Goal: Task Accomplishment & Management: Manage account settings

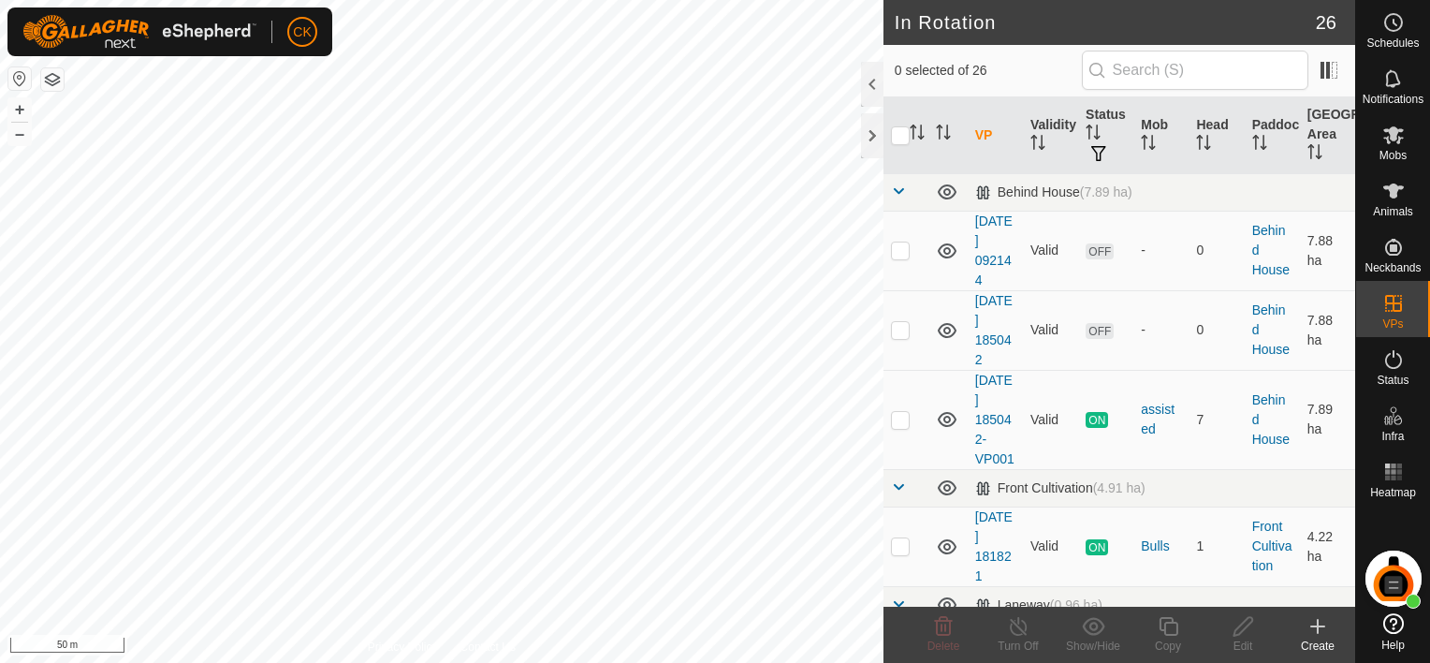
scroll to position [151, 0]
click at [1397, 16] on icon at bounding box center [1393, 22] width 22 height 22
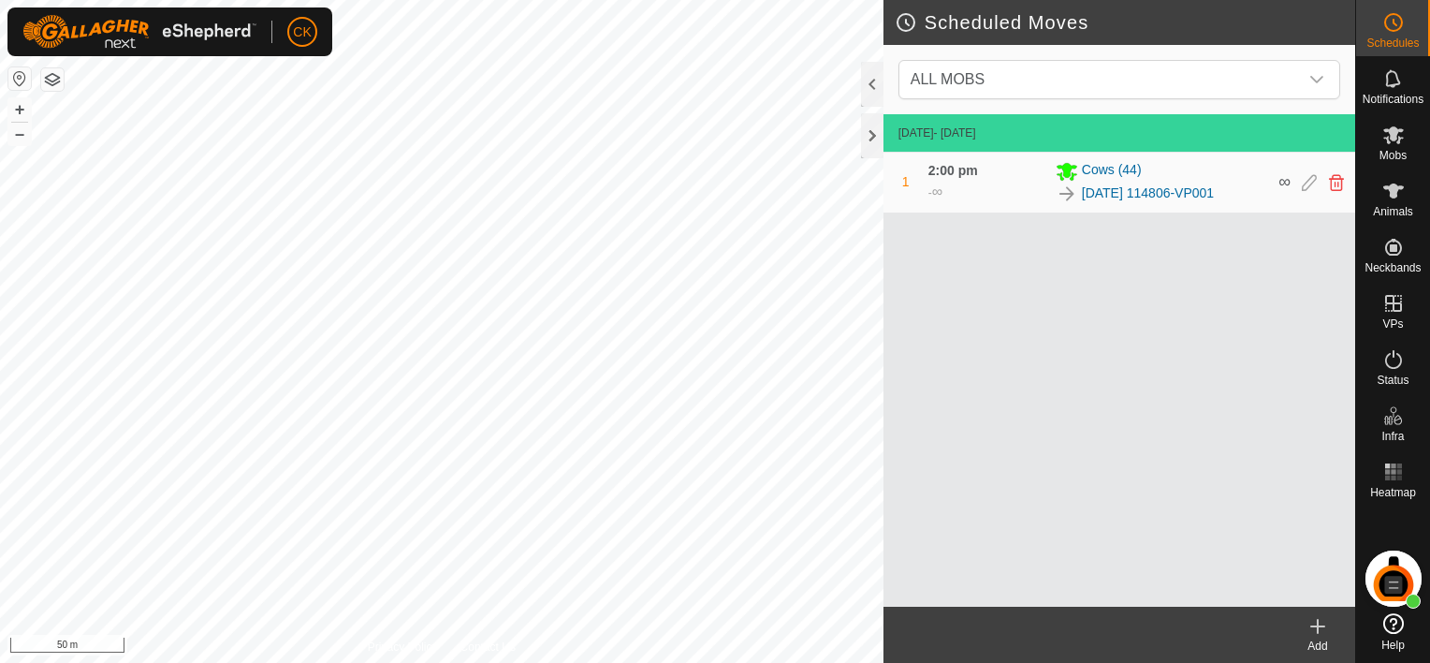
click at [1318, 623] on icon at bounding box center [1317, 626] width 22 height 22
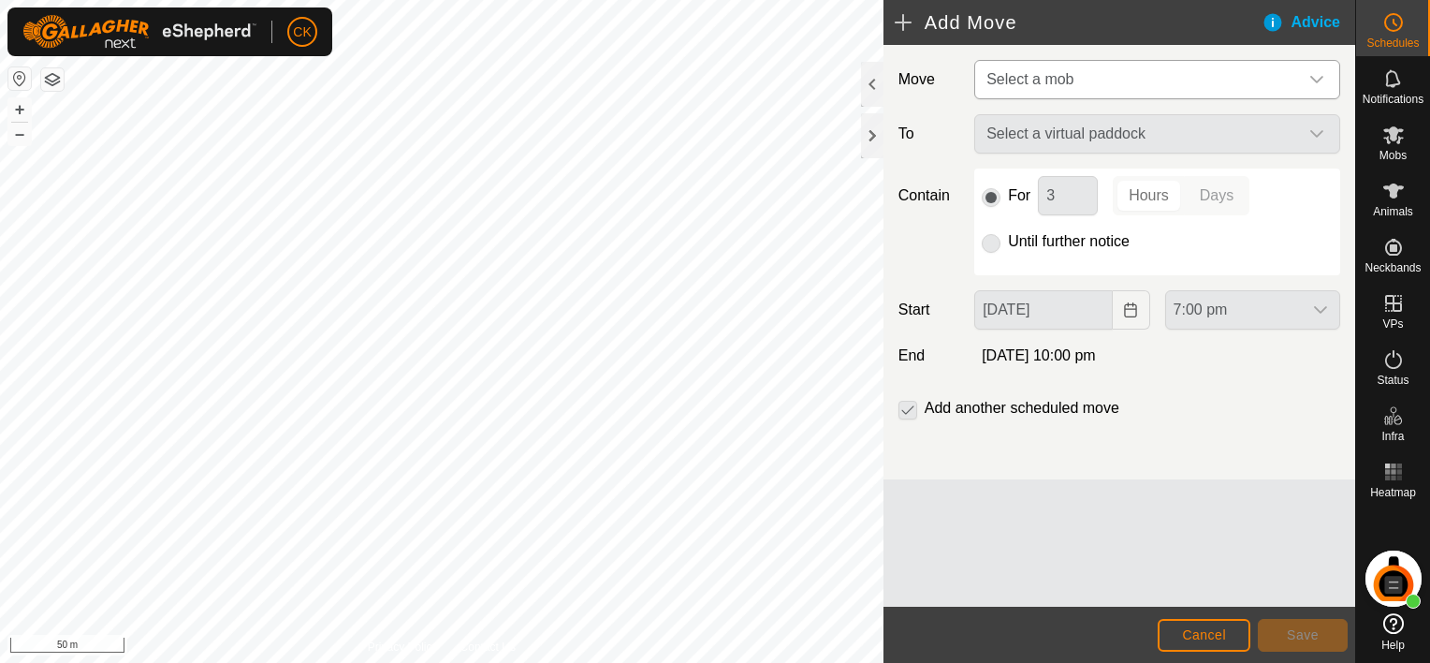
click at [1315, 75] on icon "dropdown trigger" at bounding box center [1316, 79] width 15 height 15
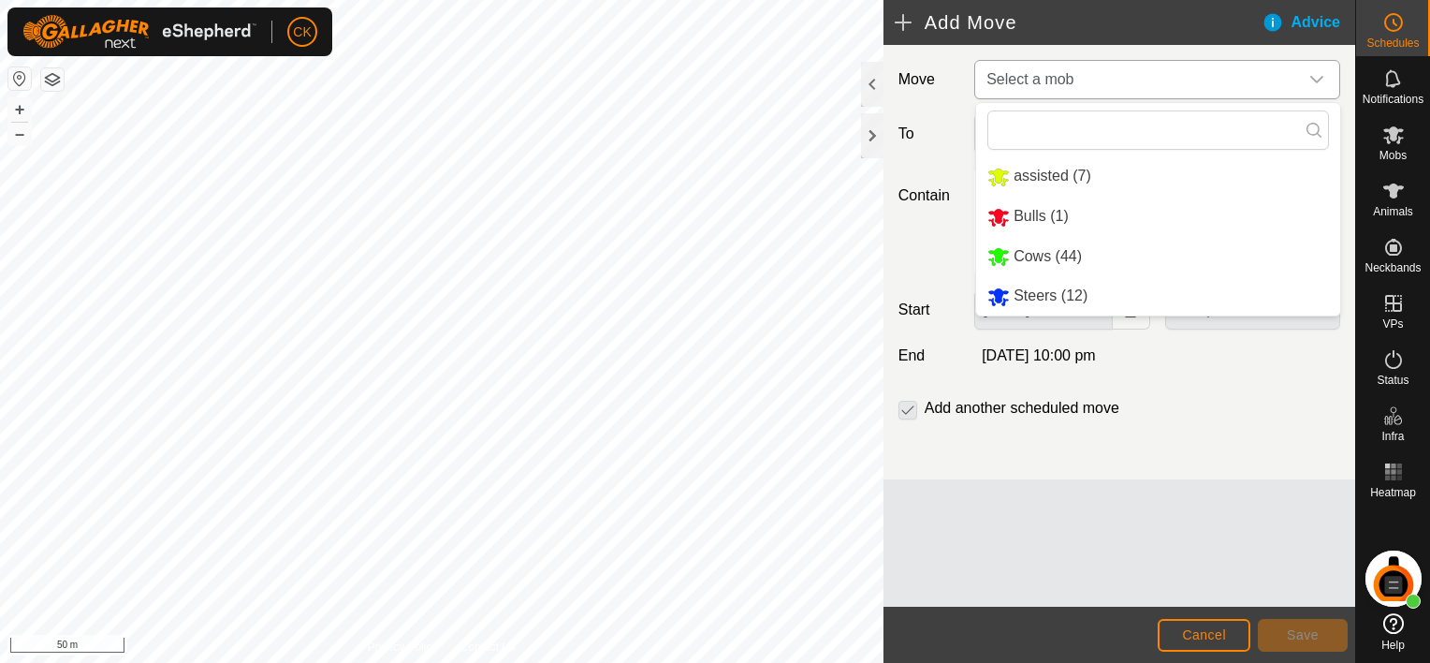
click at [1056, 299] on li "Steers (12)" at bounding box center [1158, 296] width 364 height 38
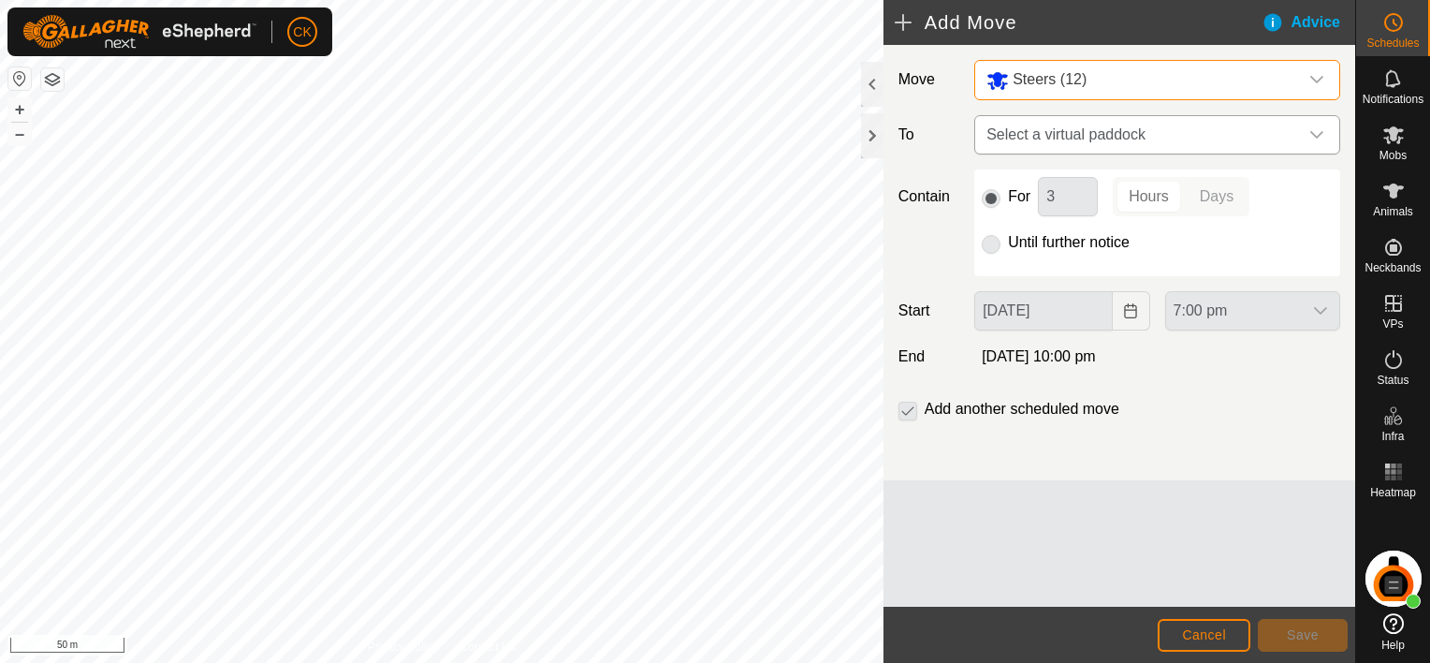
click at [1318, 131] on icon "dropdown trigger" at bounding box center [1316, 134] width 15 height 15
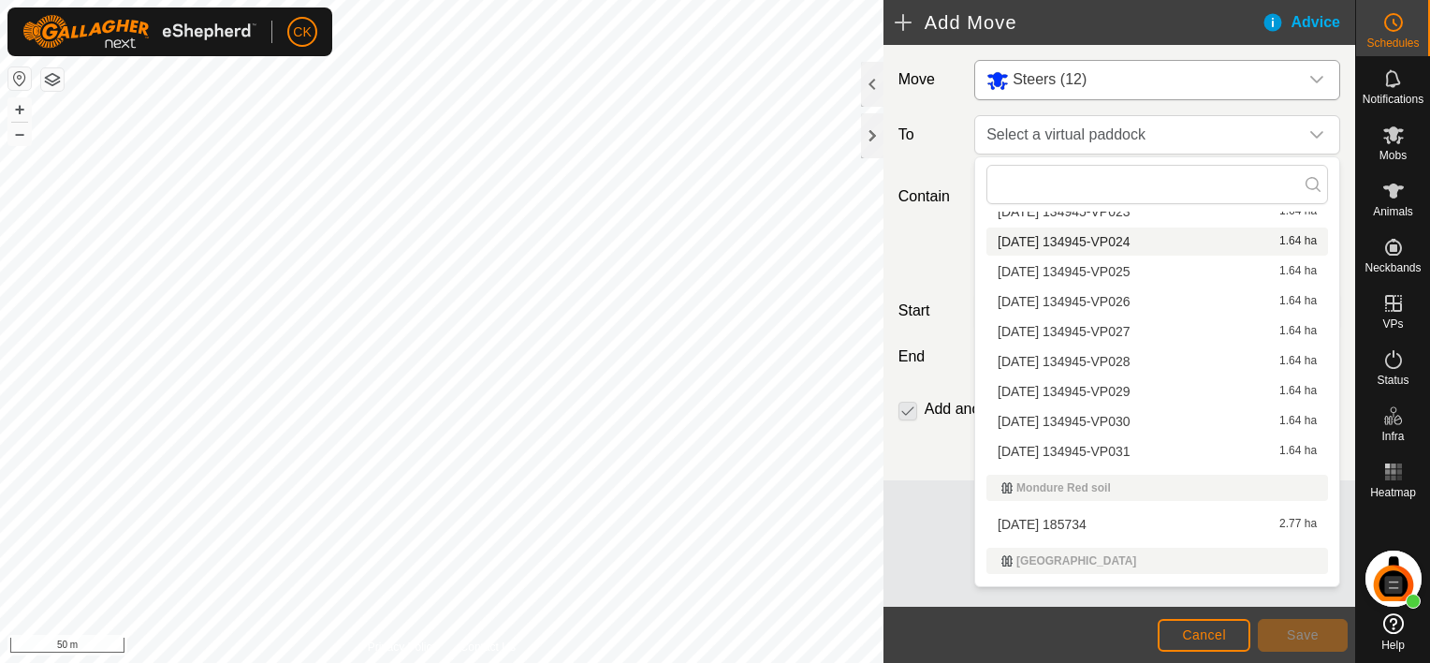
scroll to position [561, 0]
click at [1144, 359] on li "[DATE] 134945-VP028 1.64 ha" at bounding box center [1157, 358] width 342 height 28
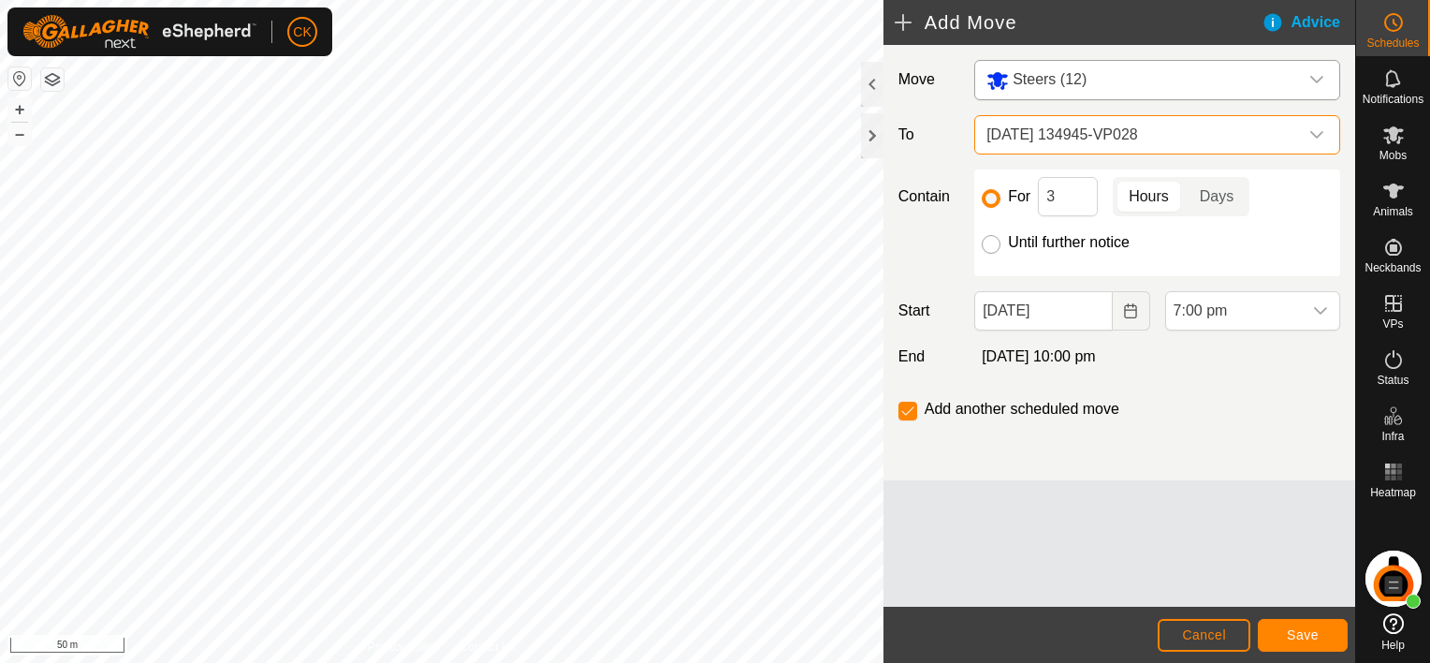
click at [992, 238] on input "Until further notice" at bounding box center [991, 244] width 19 height 19
radio input "true"
checkbox input "false"
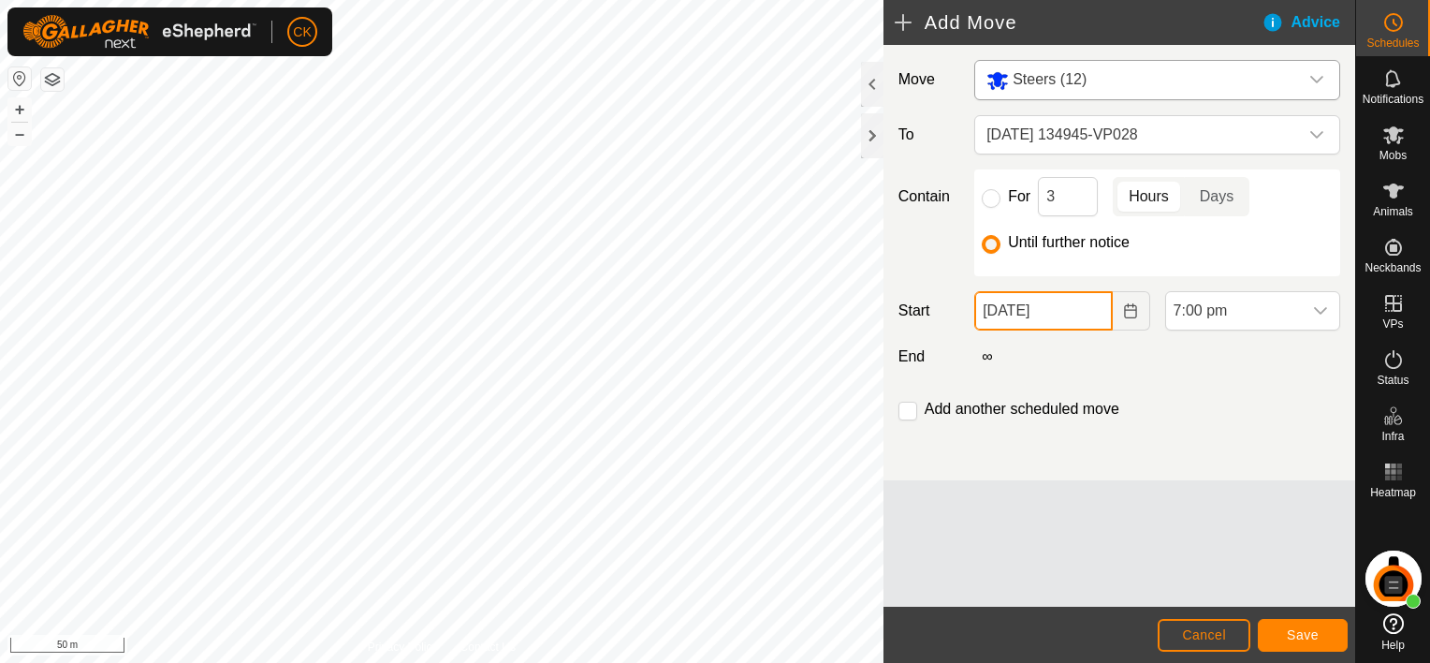
click at [1081, 315] on input "[DATE]" at bounding box center [1043, 310] width 138 height 39
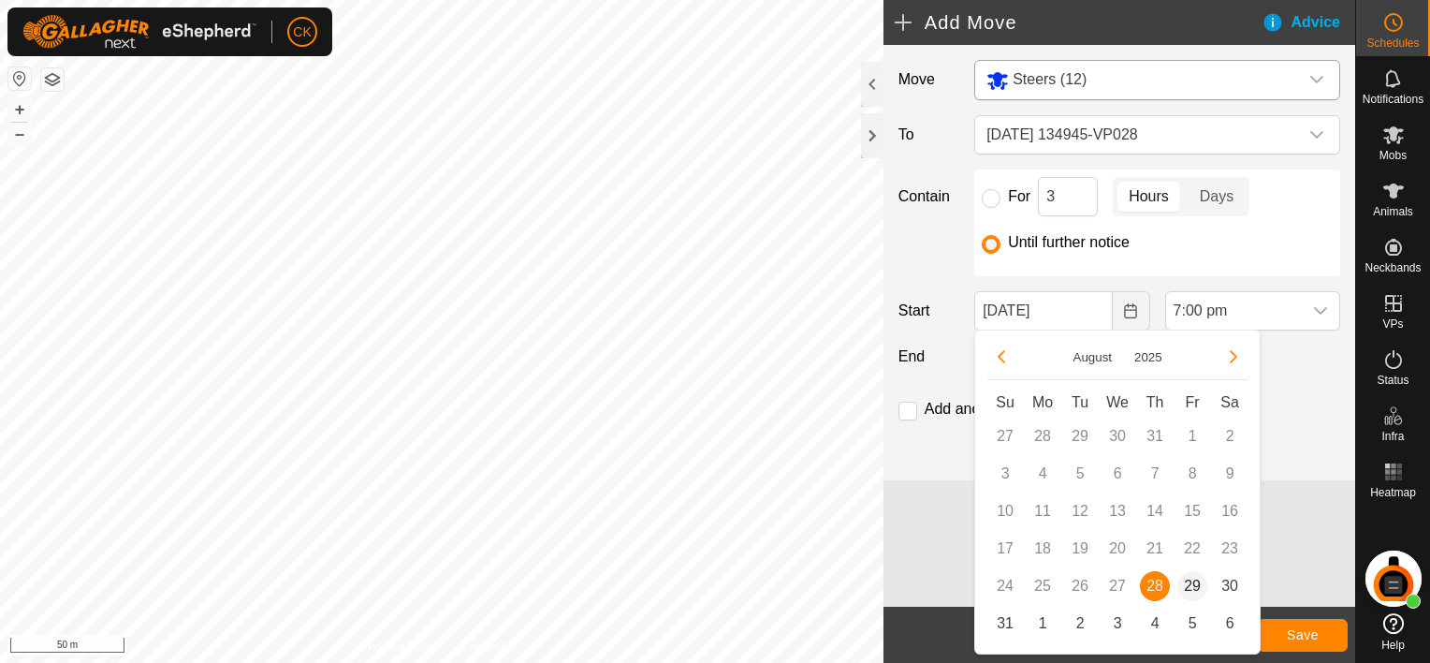
click at [1191, 575] on span "29" at bounding box center [1192, 586] width 30 height 30
type input "[DATE]"
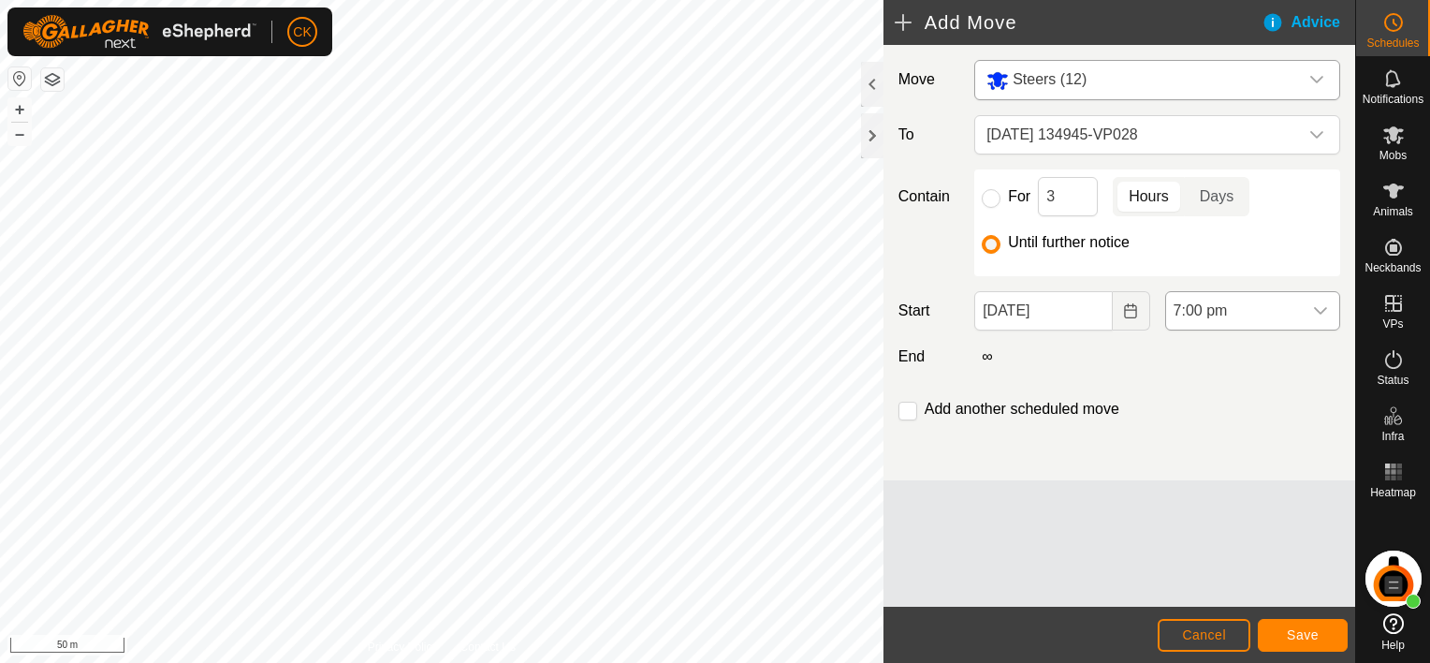
click at [1318, 312] on icon "dropdown trigger" at bounding box center [1320, 310] width 15 height 15
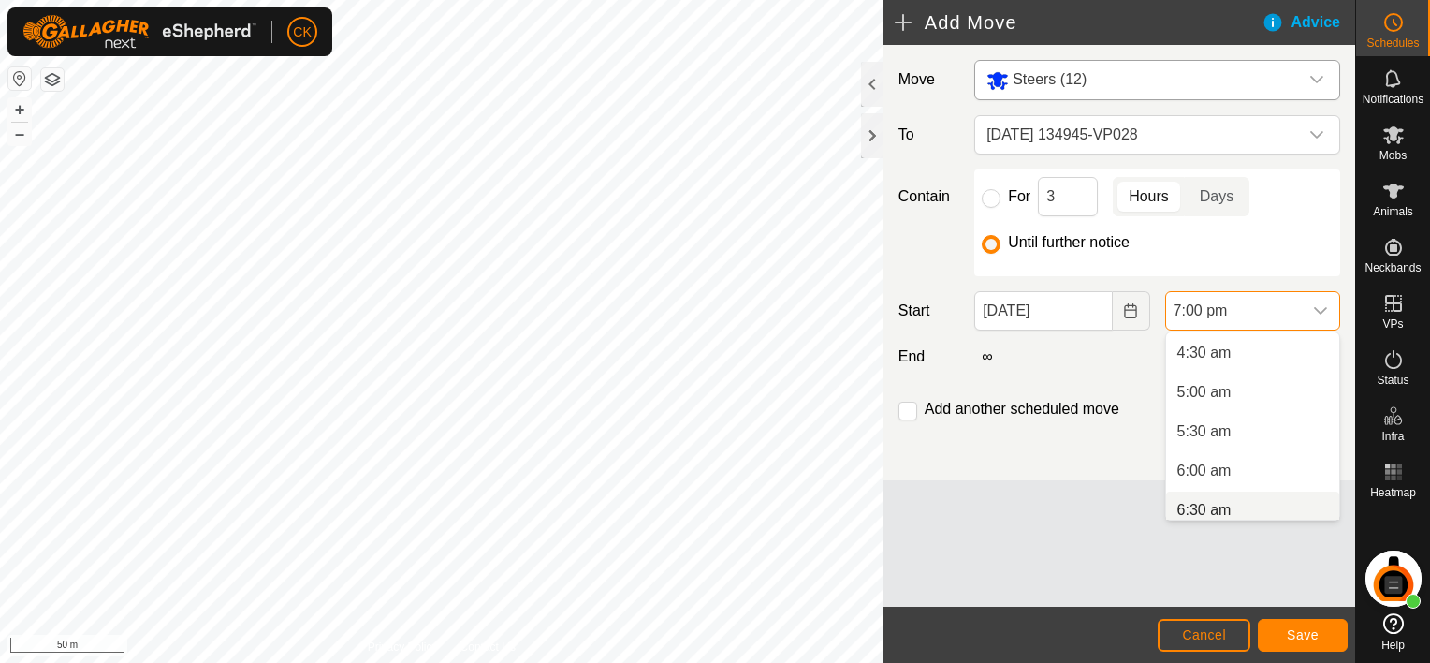
scroll to position [307, 0]
click at [1201, 430] on li "5:00 am" at bounding box center [1252, 436] width 173 height 37
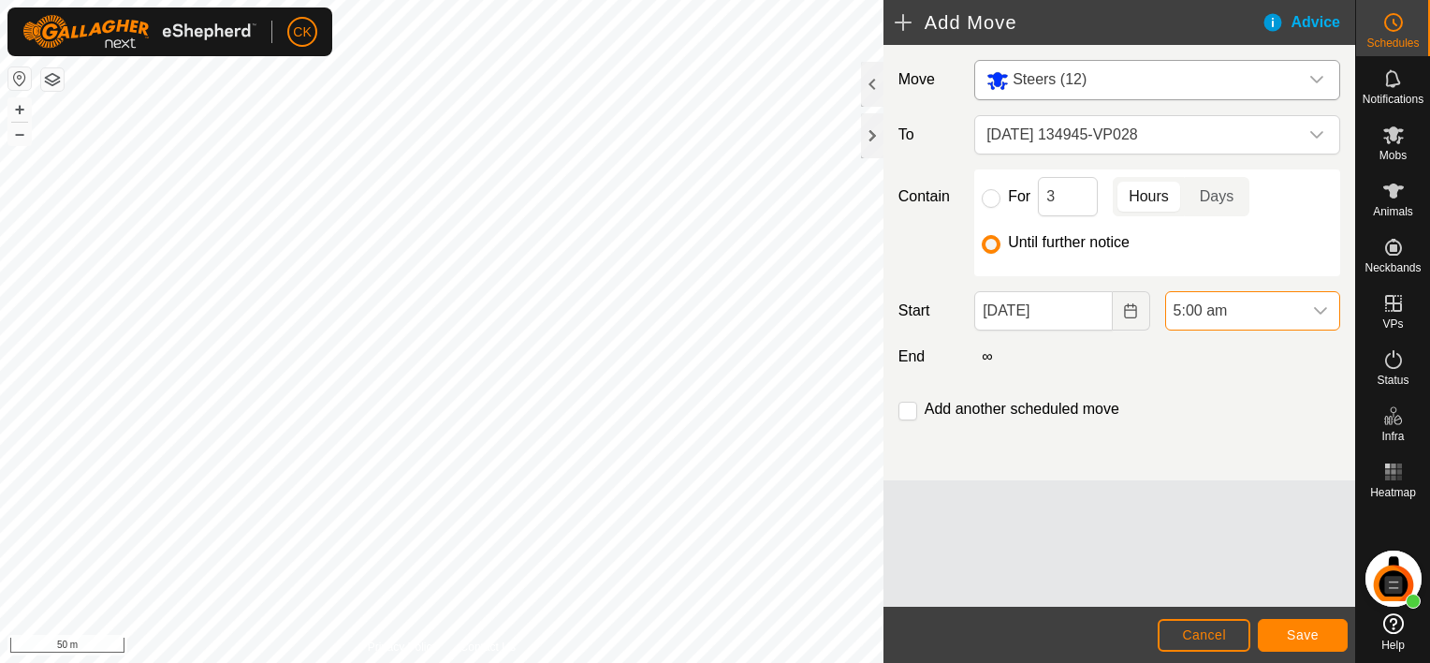
scroll to position [1344, 0]
click at [1306, 623] on button "Save" at bounding box center [1303, 635] width 90 height 33
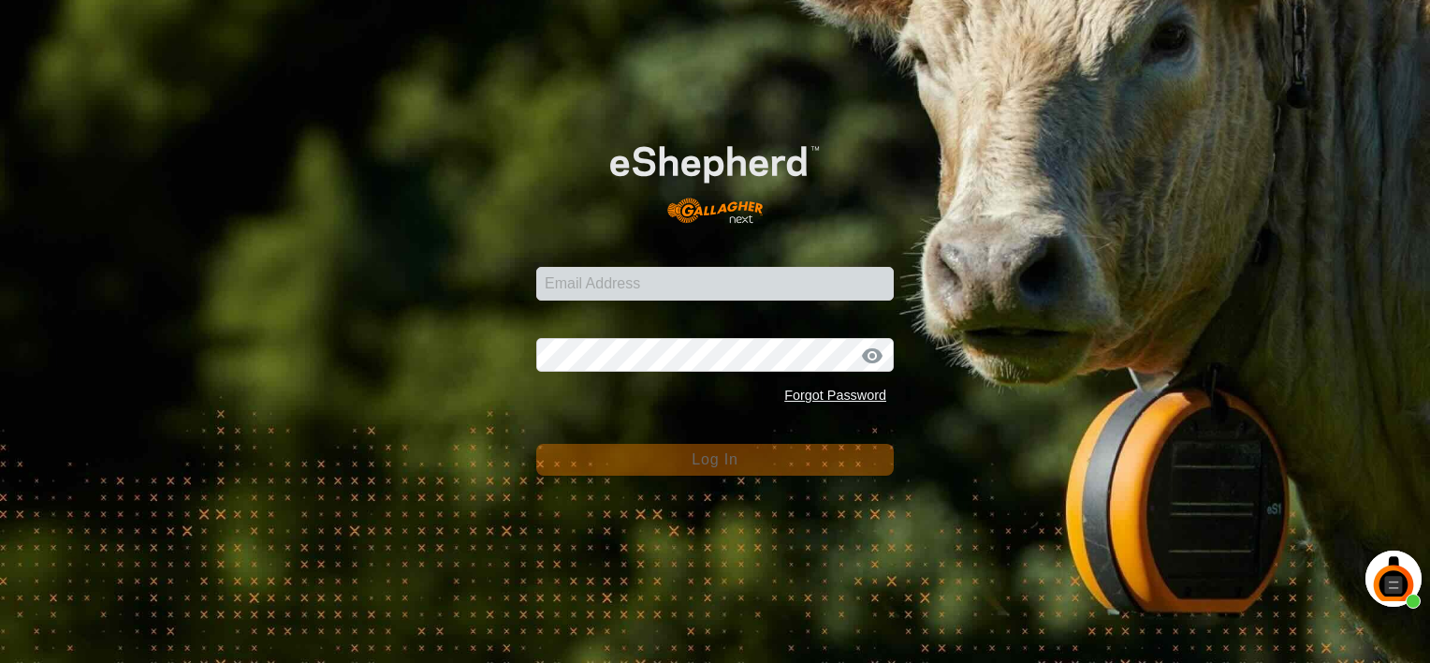
type input "[EMAIL_ADDRESS][DOMAIN_NAME]"
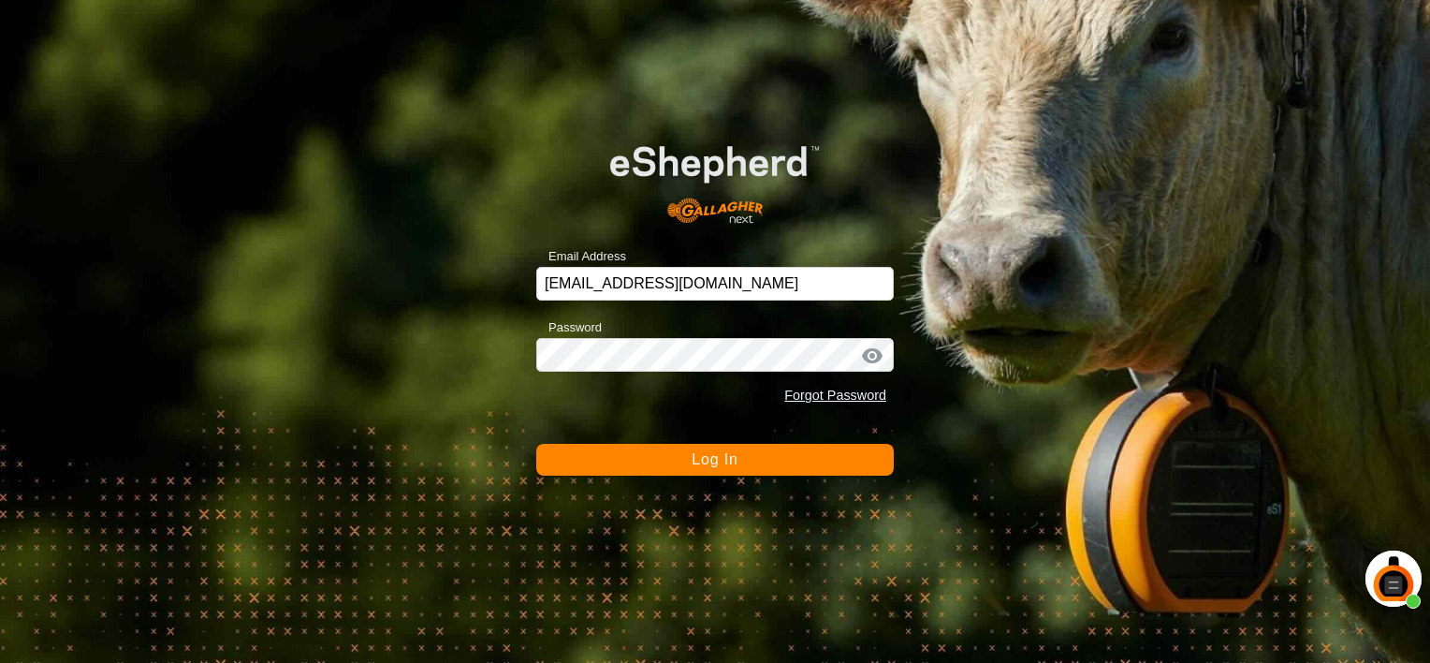
click at [811, 460] on button "Log In" at bounding box center [714, 460] width 357 height 32
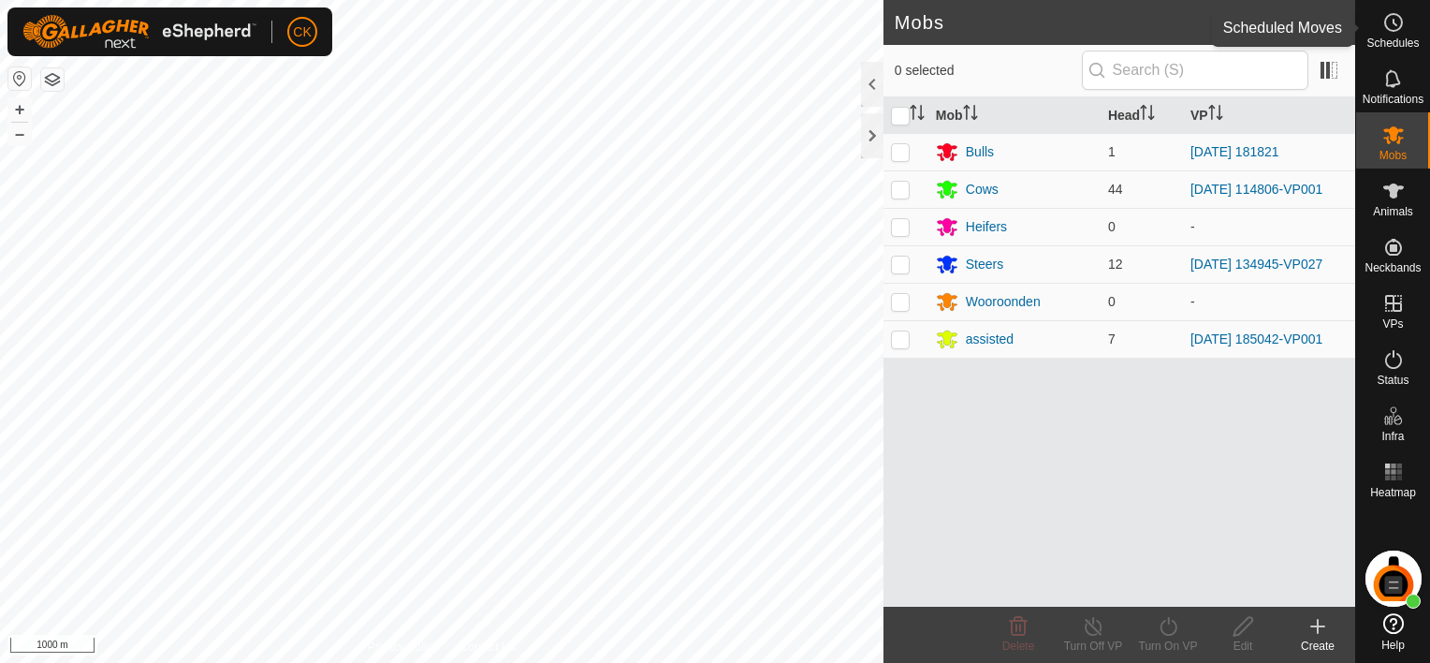
click at [1397, 21] on icon at bounding box center [1393, 22] width 22 height 22
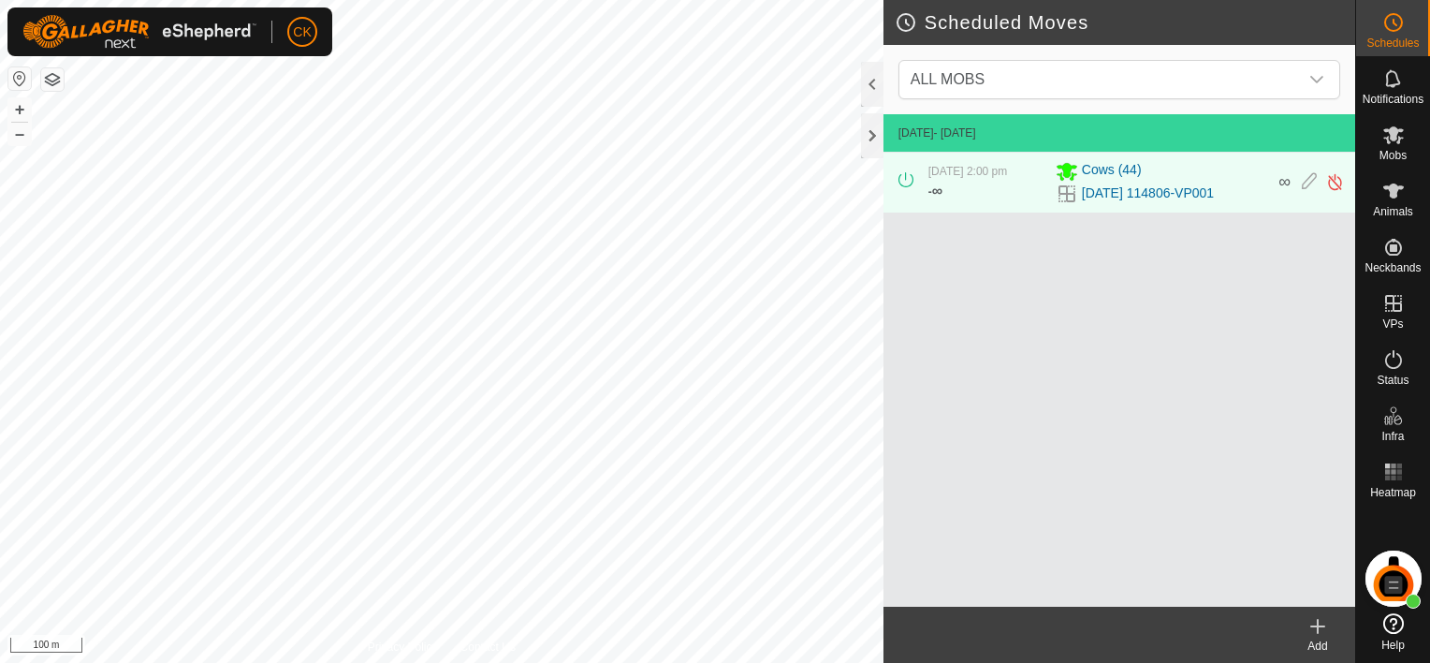
click at [1320, 621] on icon at bounding box center [1317, 626] width 22 height 22
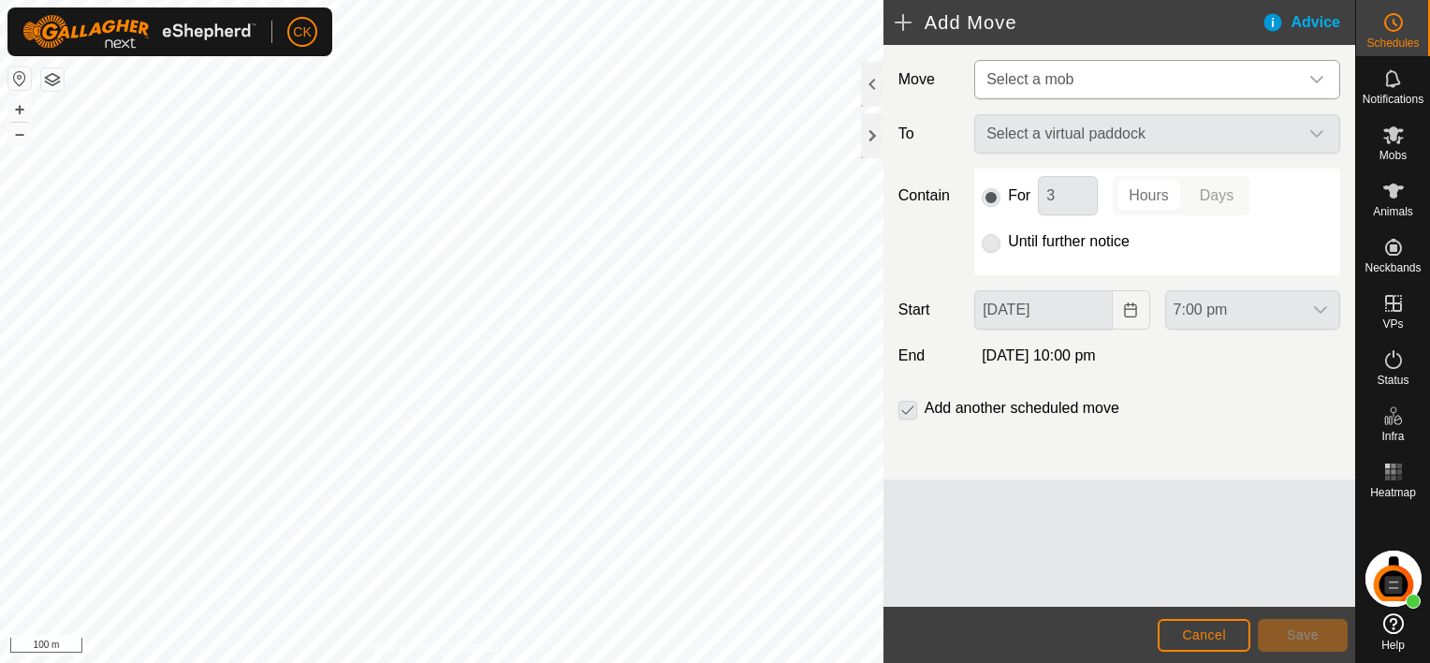
click at [1314, 78] on icon "dropdown trigger" at bounding box center [1316, 79] width 15 height 15
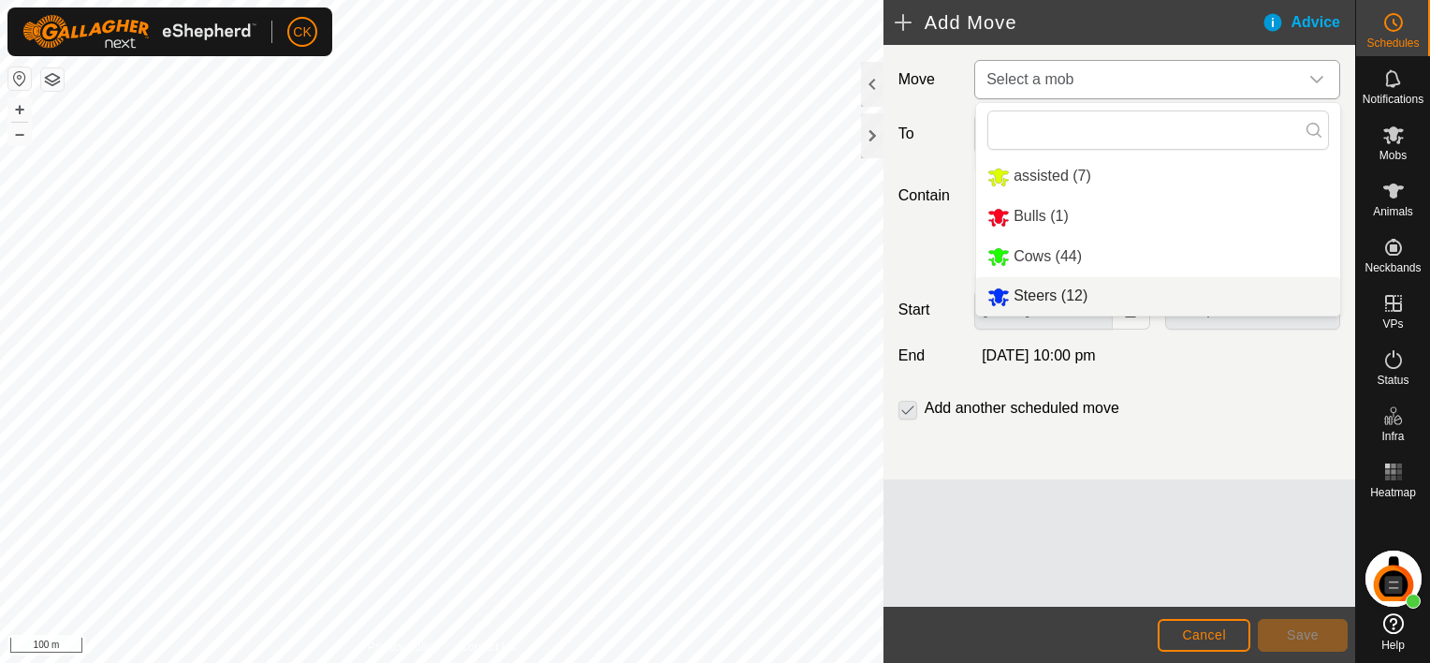
click at [1041, 292] on li "Steers (12)" at bounding box center [1158, 296] width 364 height 38
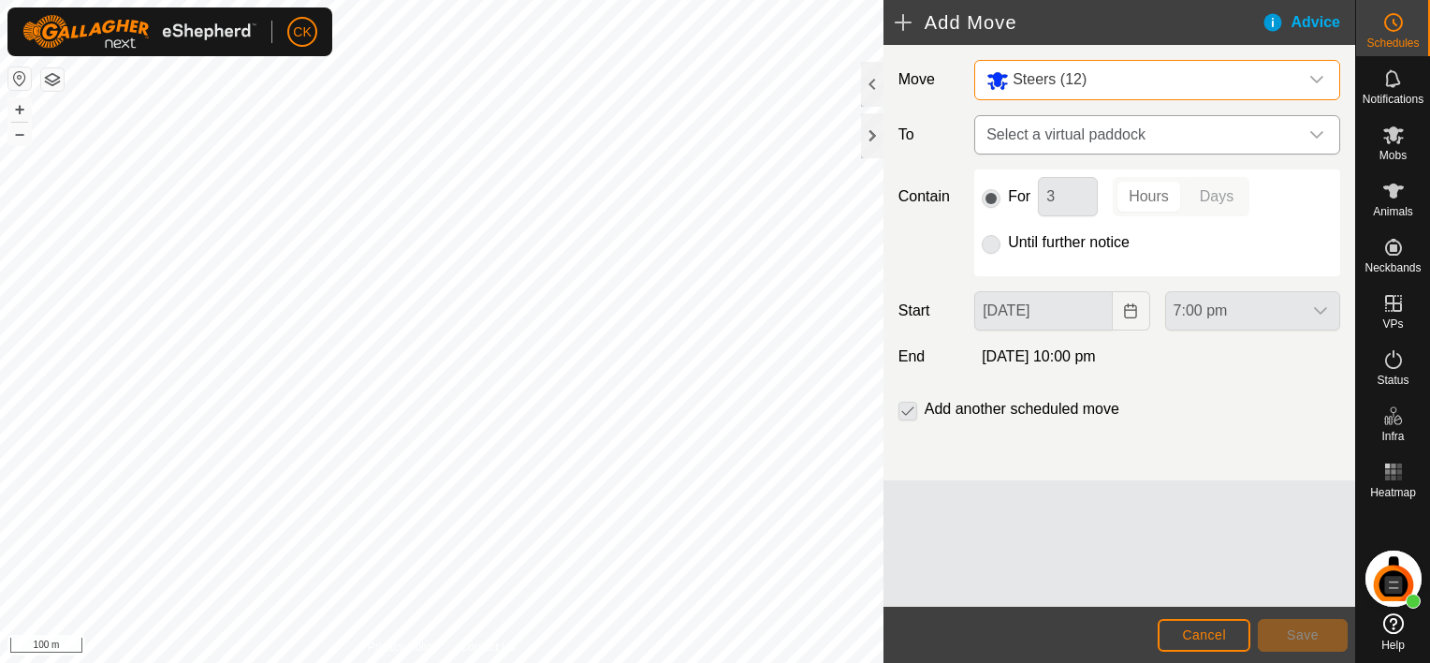
click at [1315, 131] on icon "dropdown trigger" at bounding box center [1316, 134] width 15 height 15
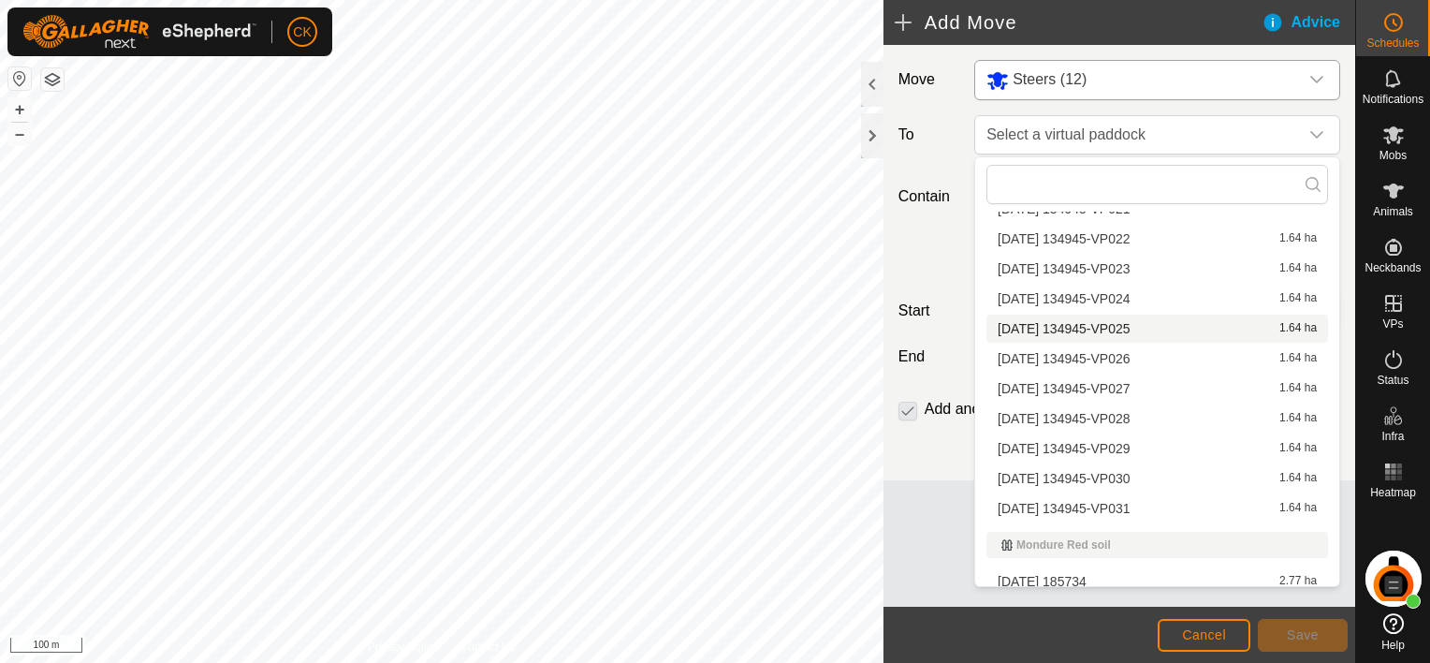
scroll to position [561, 0]
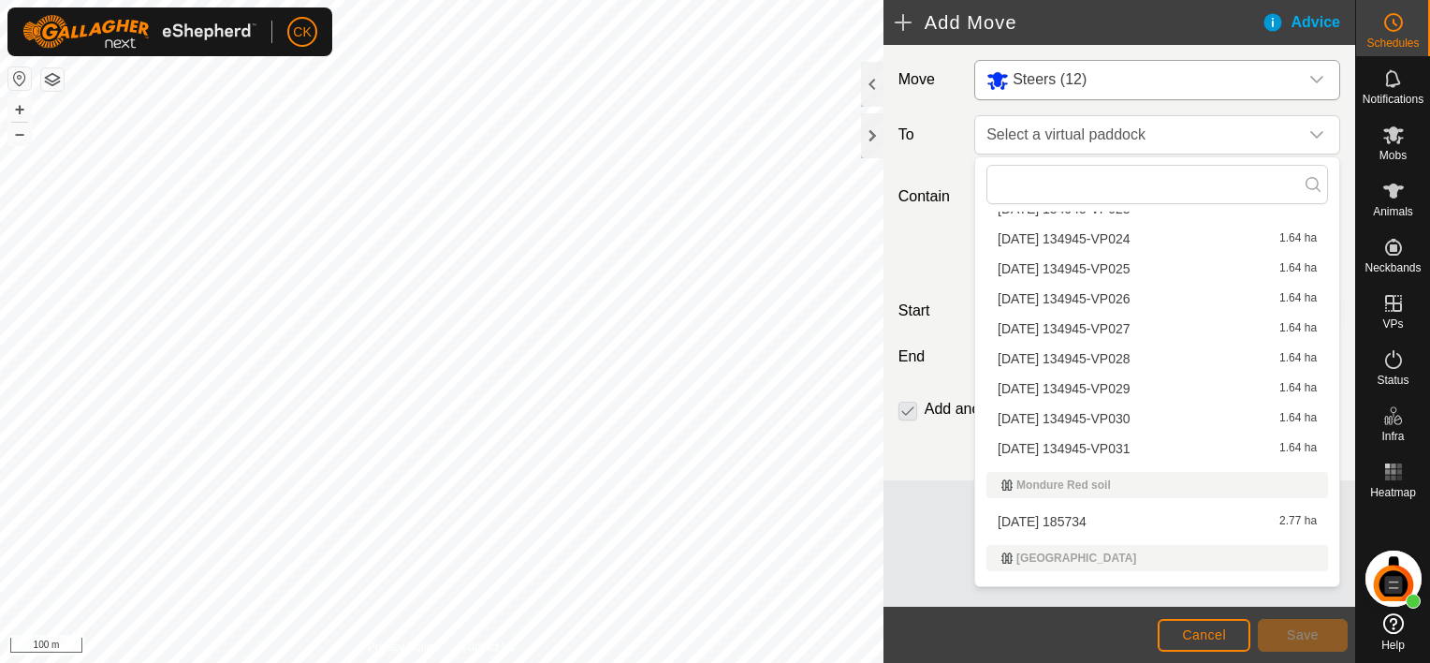
click at [1134, 354] on li "[DATE] 134945-VP028 1.64 ha" at bounding box center [1157, 358] width 342 height 28
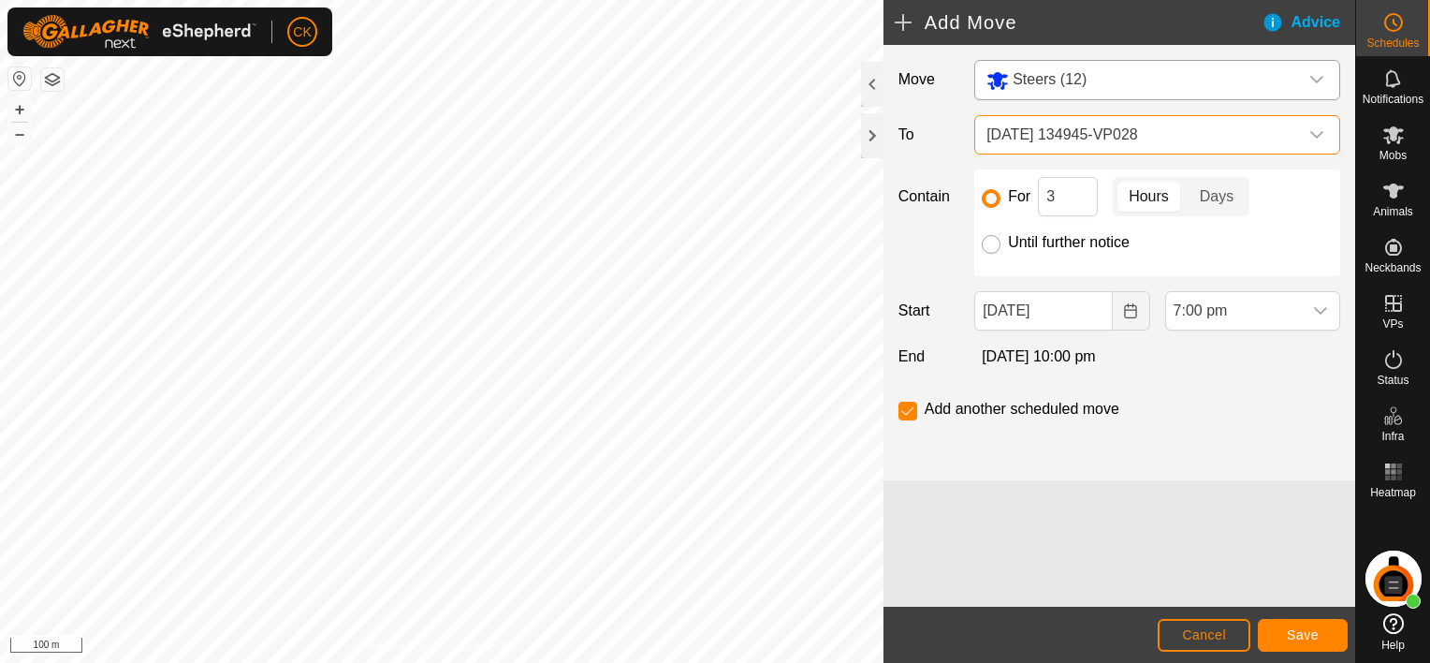
click at [992, 243] on input "Until further notice" at bounding box center [991, 244] width 19 height 19
radio input "true"
checkbox input "false"
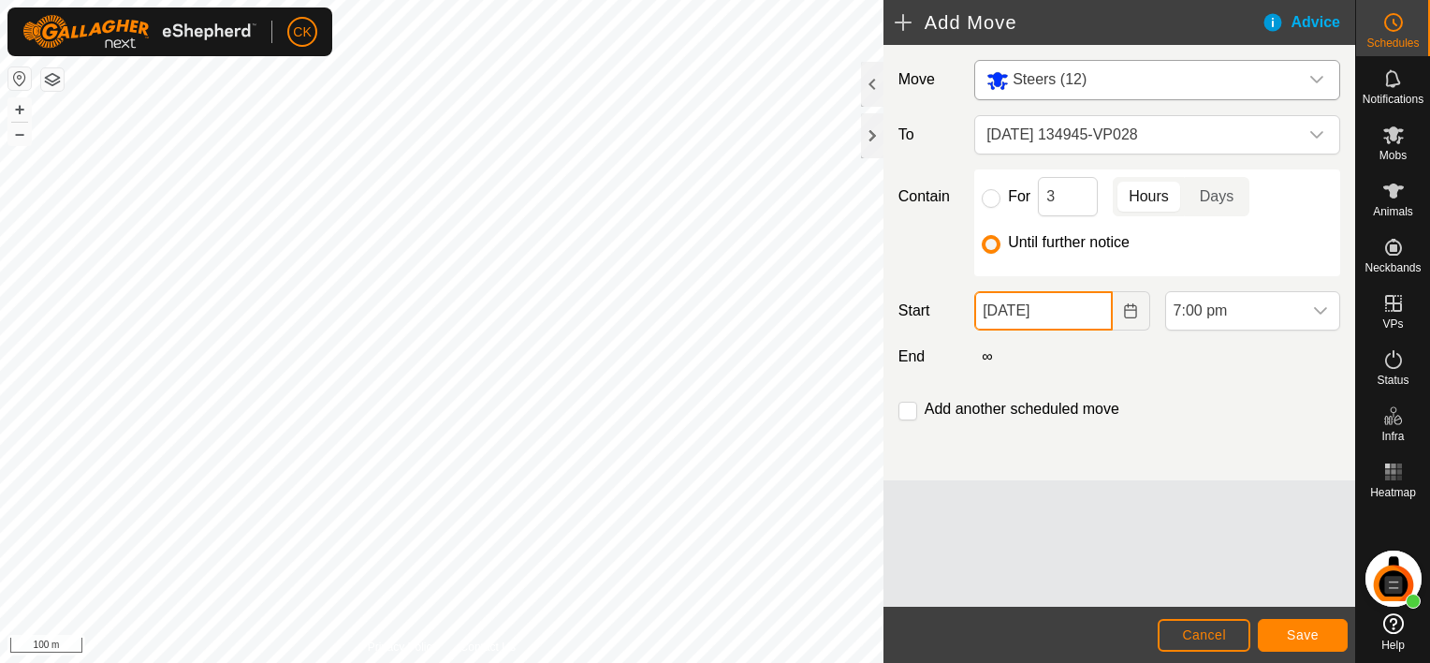
click at [1082, 313] on input "[DATE]" at bounding box center [1043, 310] width 138 height 39
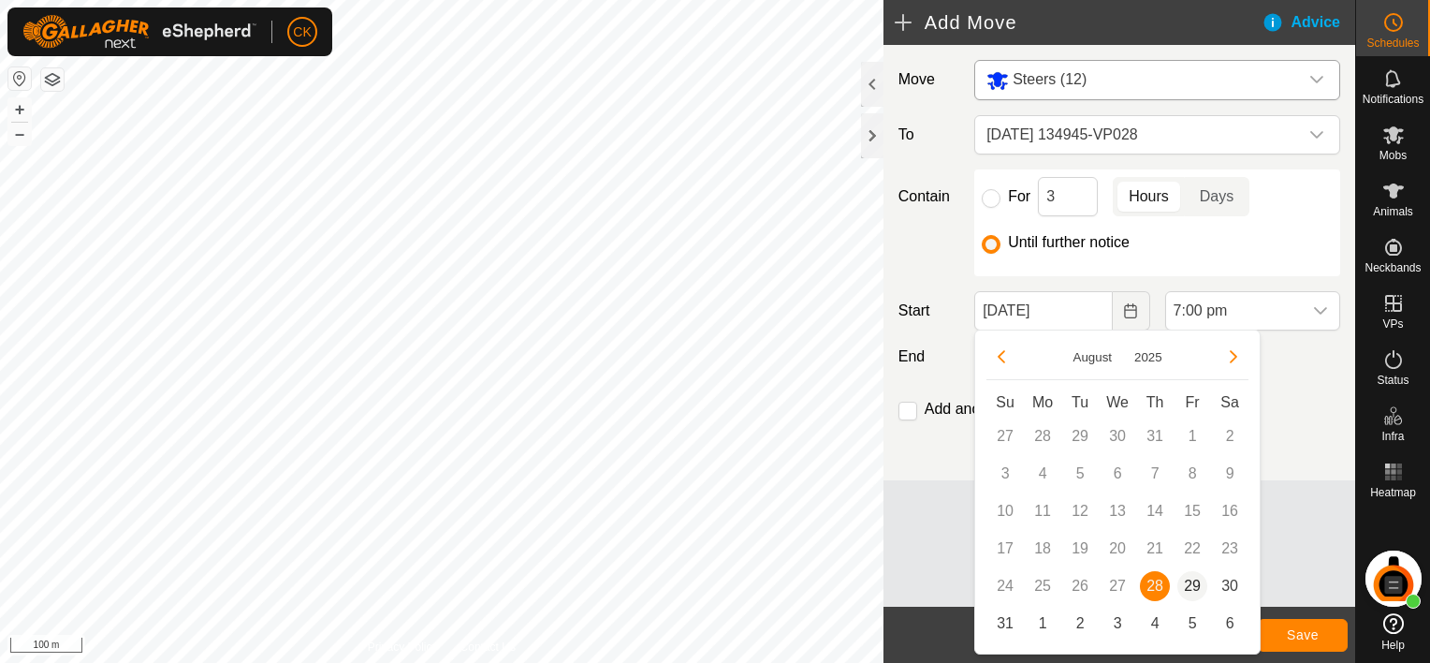
click at [1198, 581] on span "29" at bounding box center [1192, 586] width 30 height 30
type input "[DATE]"
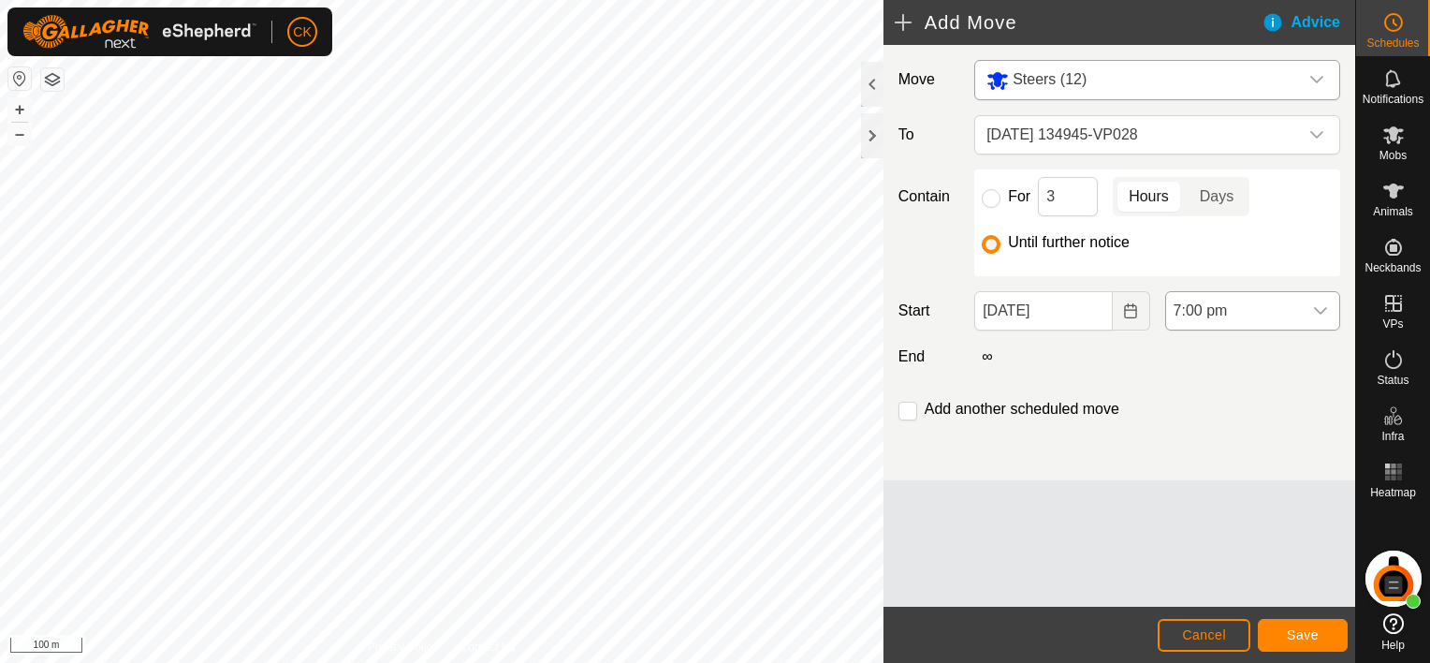
click at [1315, 305] on icon "dropdown trigger" at bounding box center [1320, 310] width 15 height 15
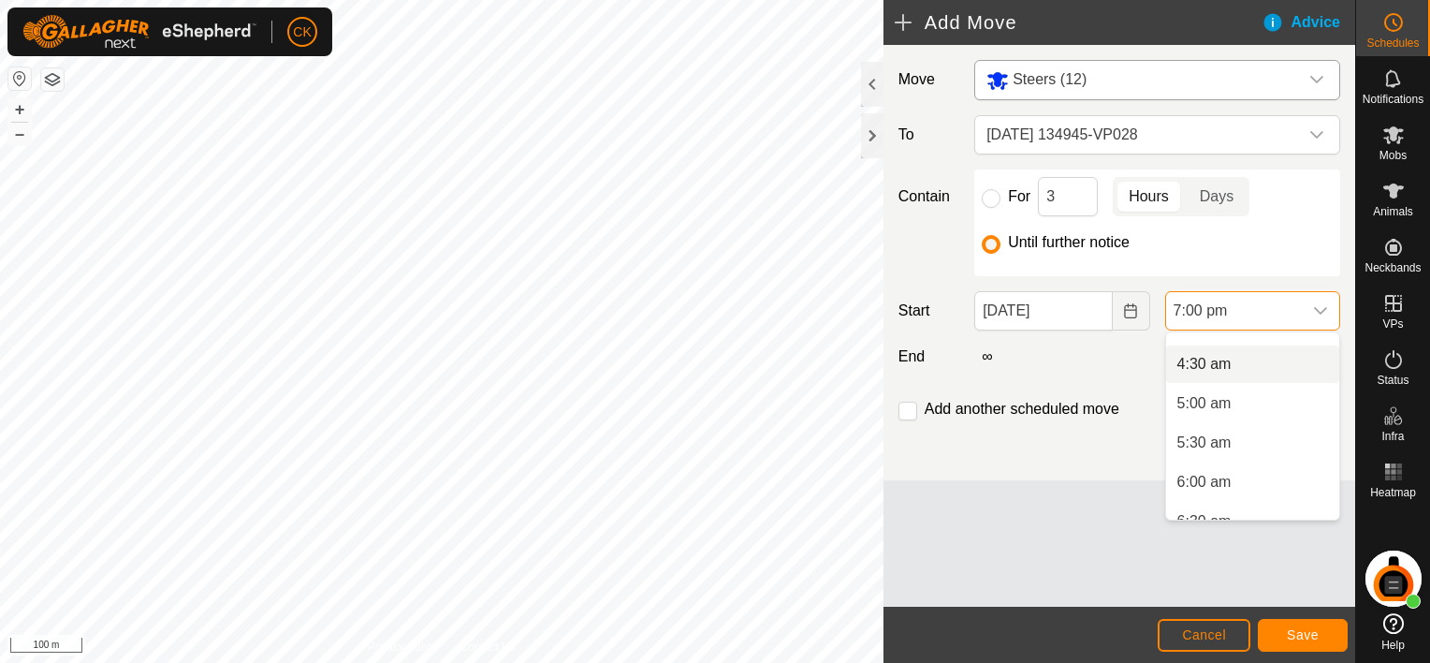
scroll to position [258, 0]
click at [1209, 488] on li "5:00 am" at bounding box center [1252, 485] width 173 height 37
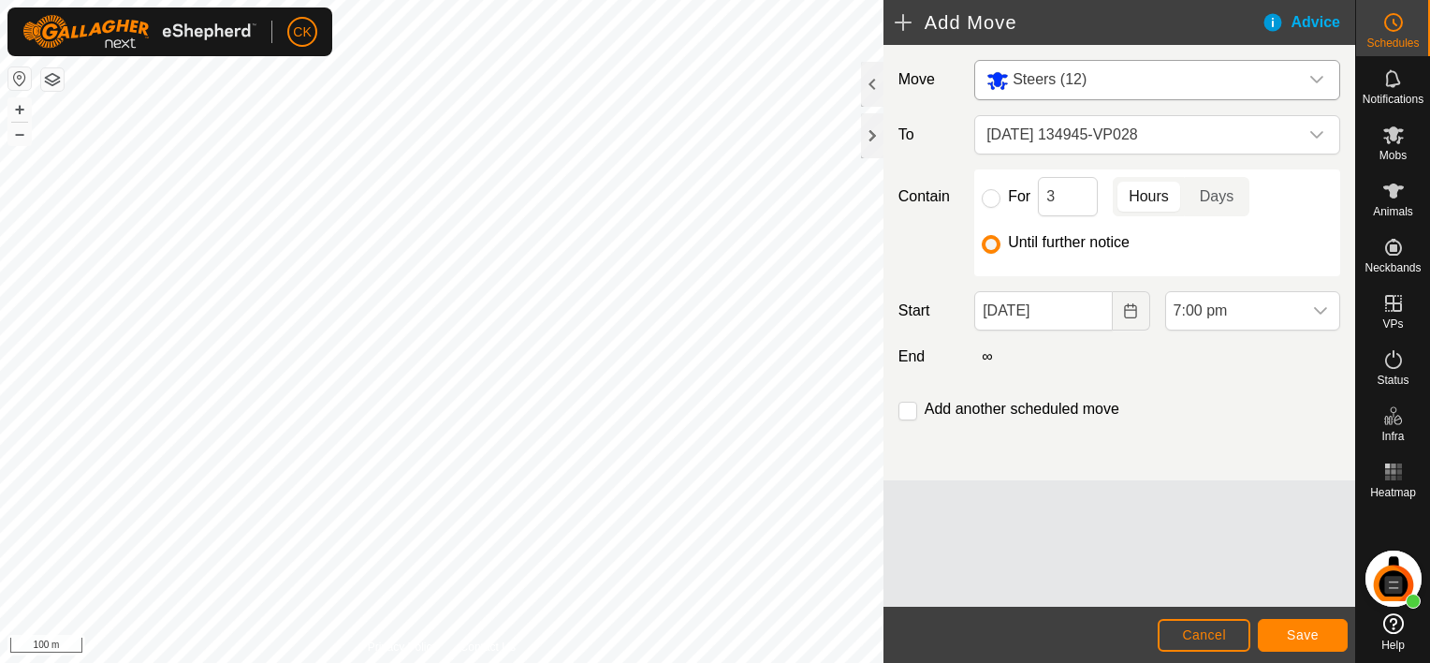
scroll to position [1344, 0]
click at [1307, 634] on span "Save" at bounding box center [1303, 634] width 32 height 15
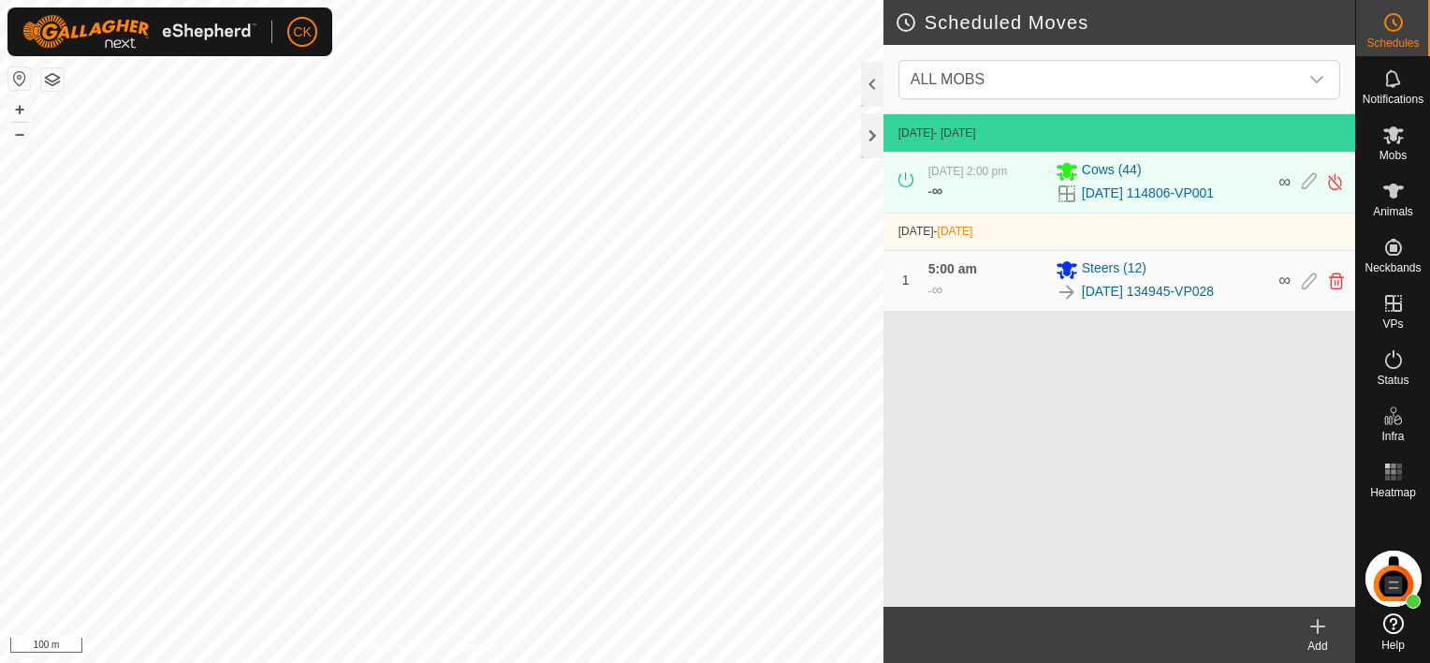
click at [1321, 621] on icon at bounding box center [1317, 626] width 22 height 22
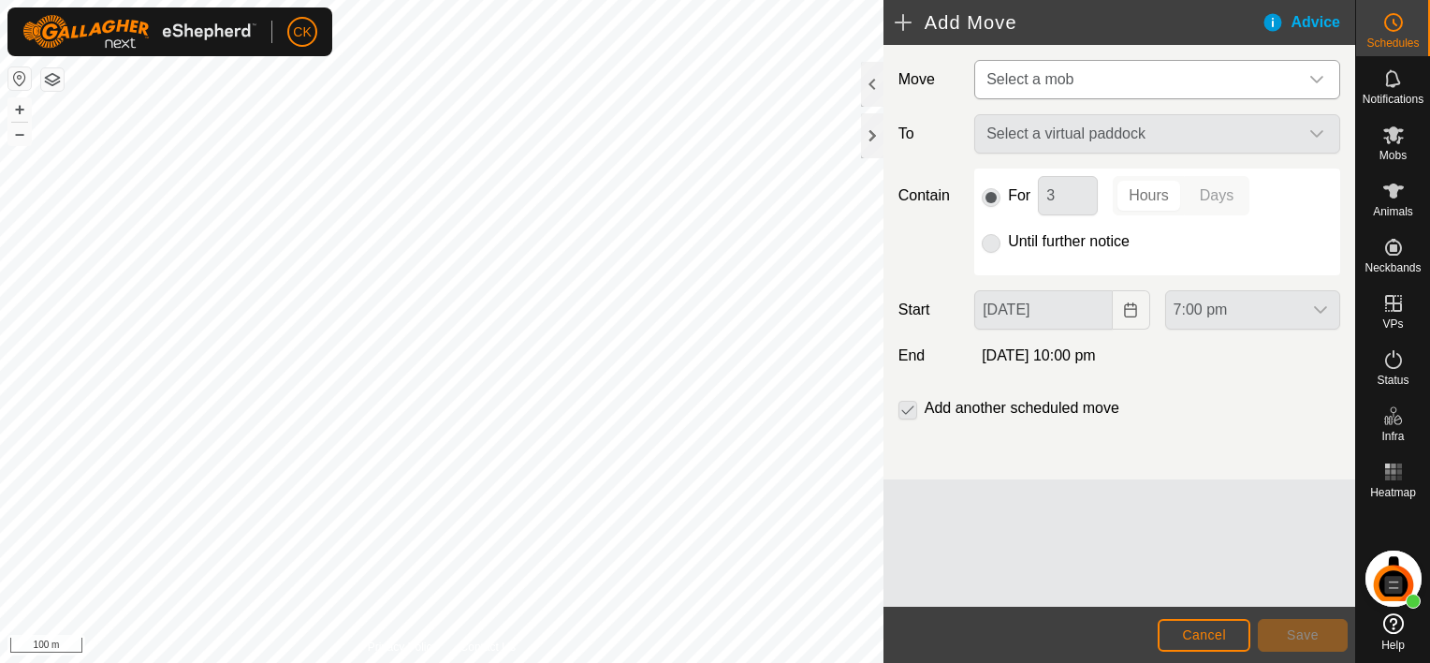
click at [1318, 72] on icon "dropdown trigger" at bounding box center [1316, 79] width 15 height 15
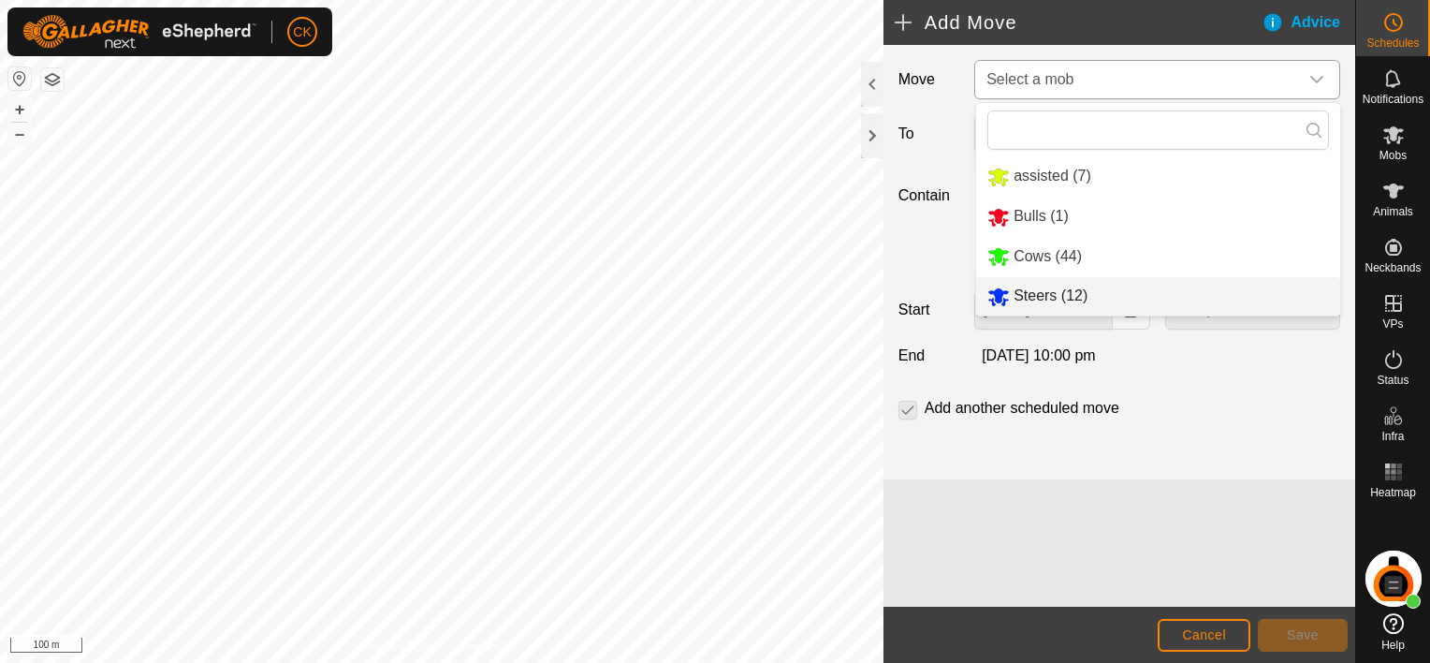
click at [1058, 296] on li "Steers (12)" at bounding box center [1158, 296] width 364 height 38
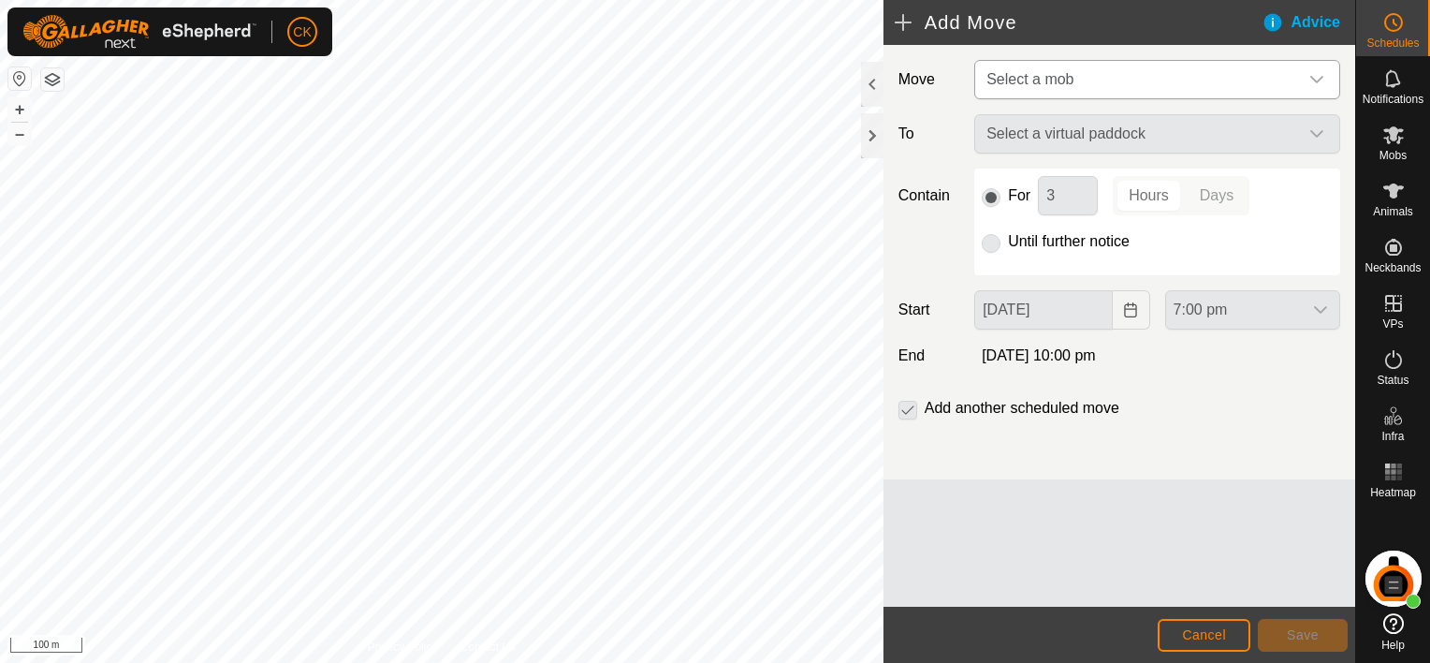
type input "[DATE]"
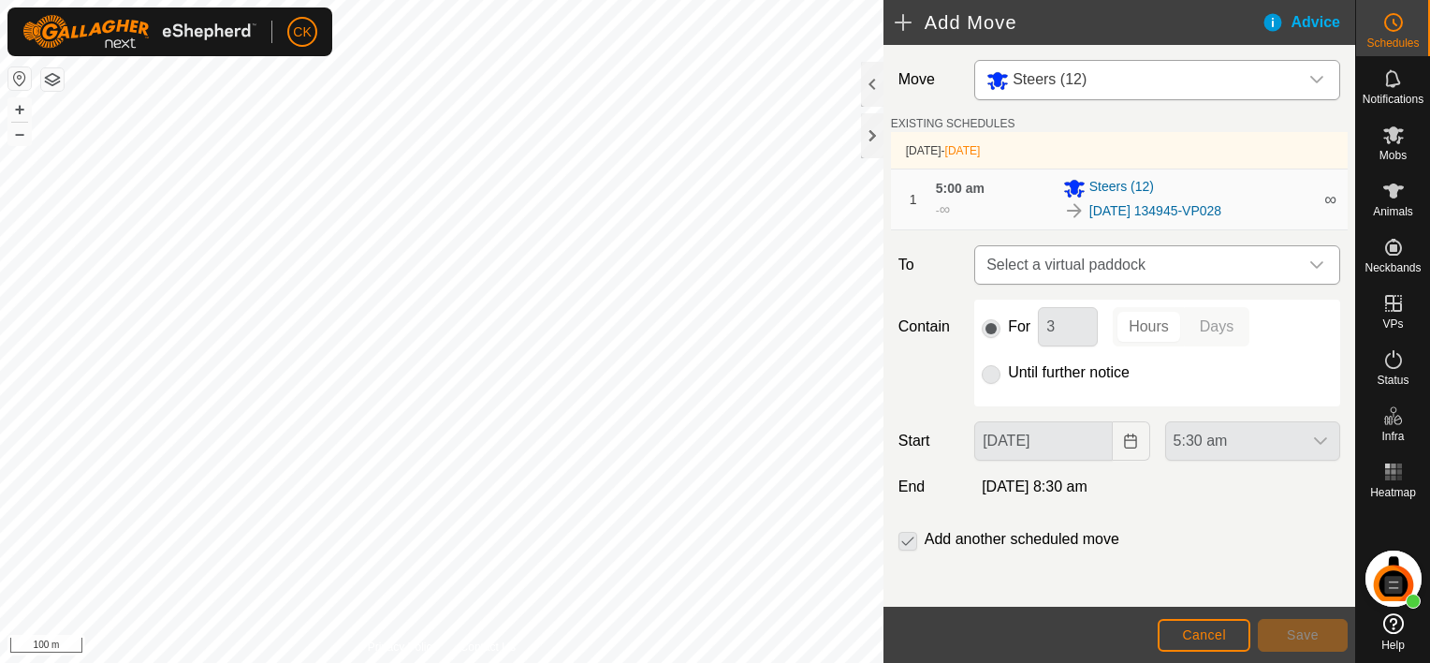
click at [1309, 264] on icon "dropdown trigger" at bounding box center [1316, 264] width 15 height 15
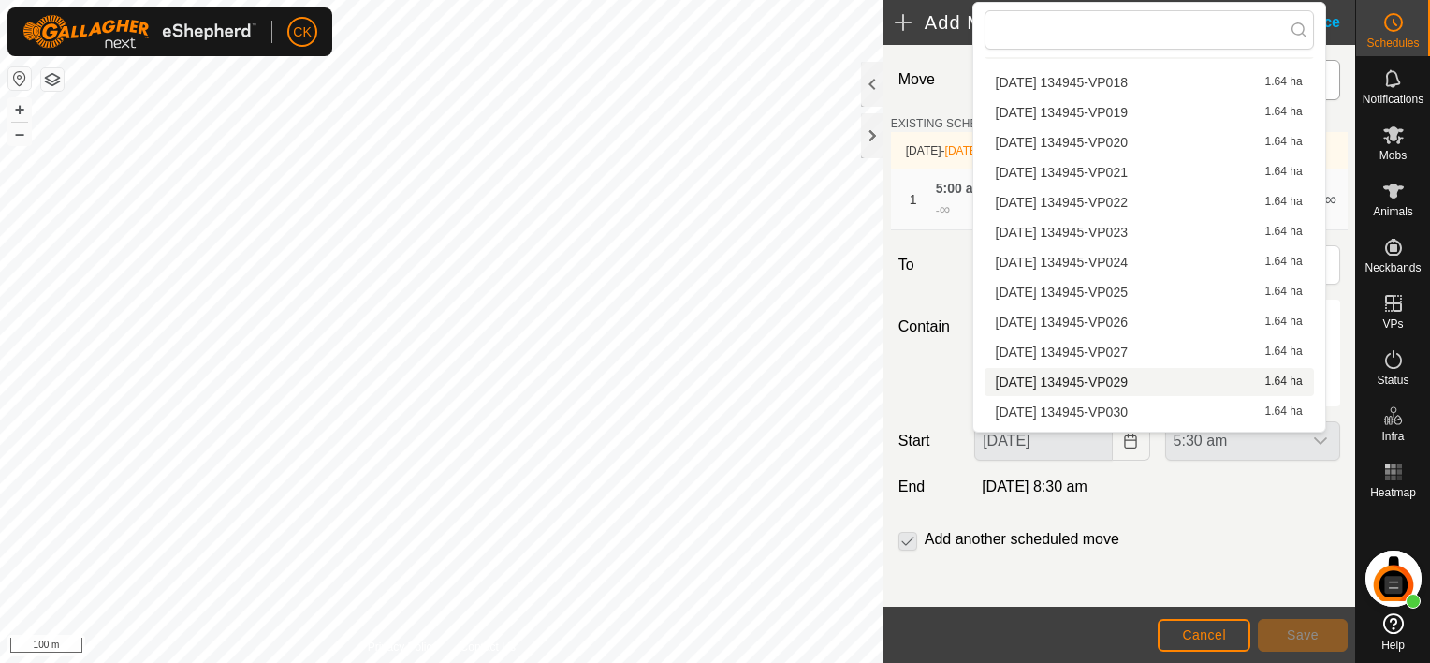
scroll to position [56, 0]
click at [1138, 354] on li "[DATE] 134945-VP029 1.64 ha" at bounding box center [1148, 357] width 329 height 28
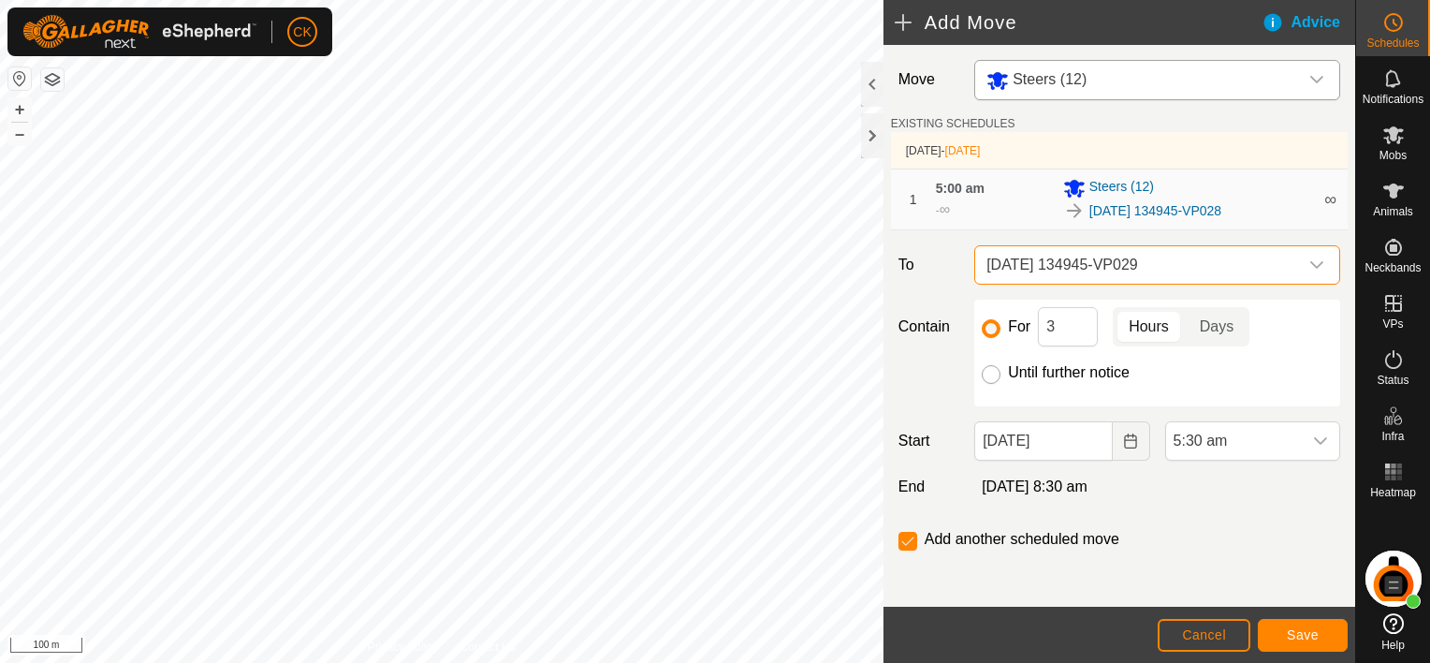
click at [991, 372] on input "Until further notice" at bounding box center [991, 374] width 19 height 19
radio input "true"
checkbox input "false"
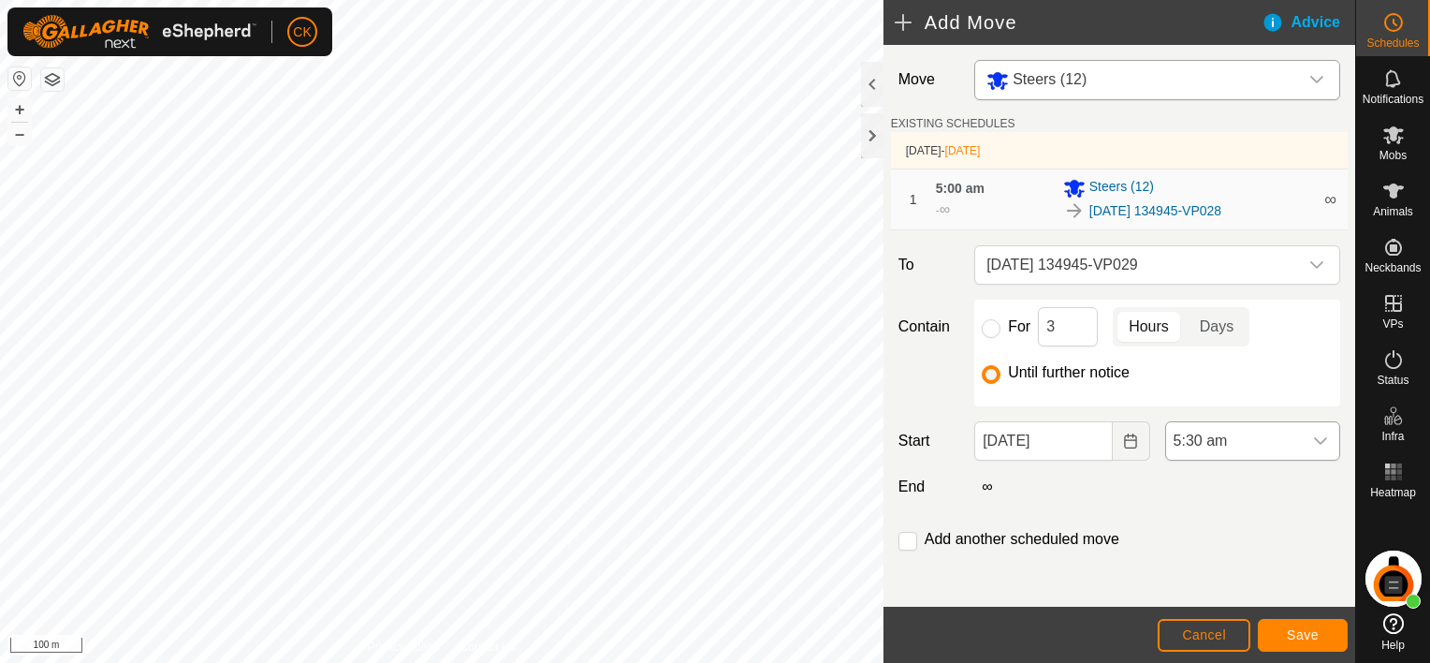
click at [1313, 434] on icon "dropdown trigger" at bounding box center [1320, 440] width 15 height 15
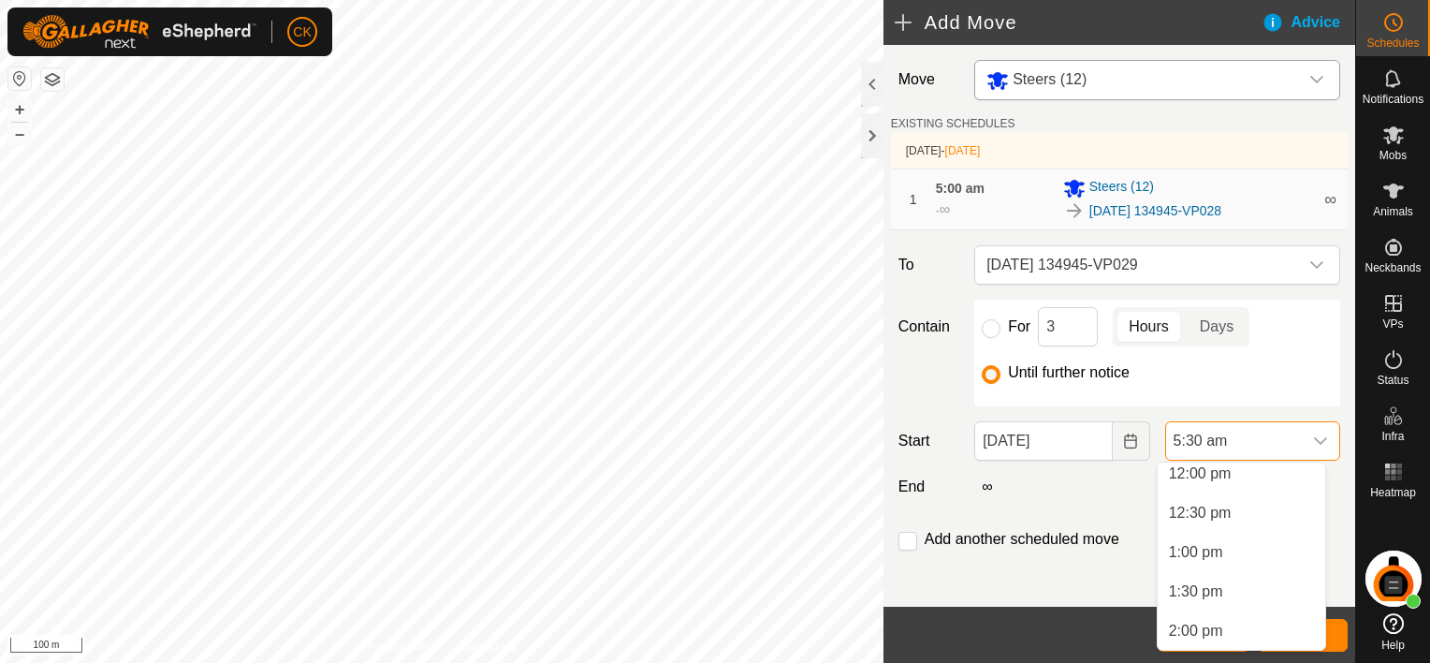
scroll to position [1006, 0]
click at [1202, 574] on li "2:00 pm" at bounding box center [1242, 575] width 168 height 37
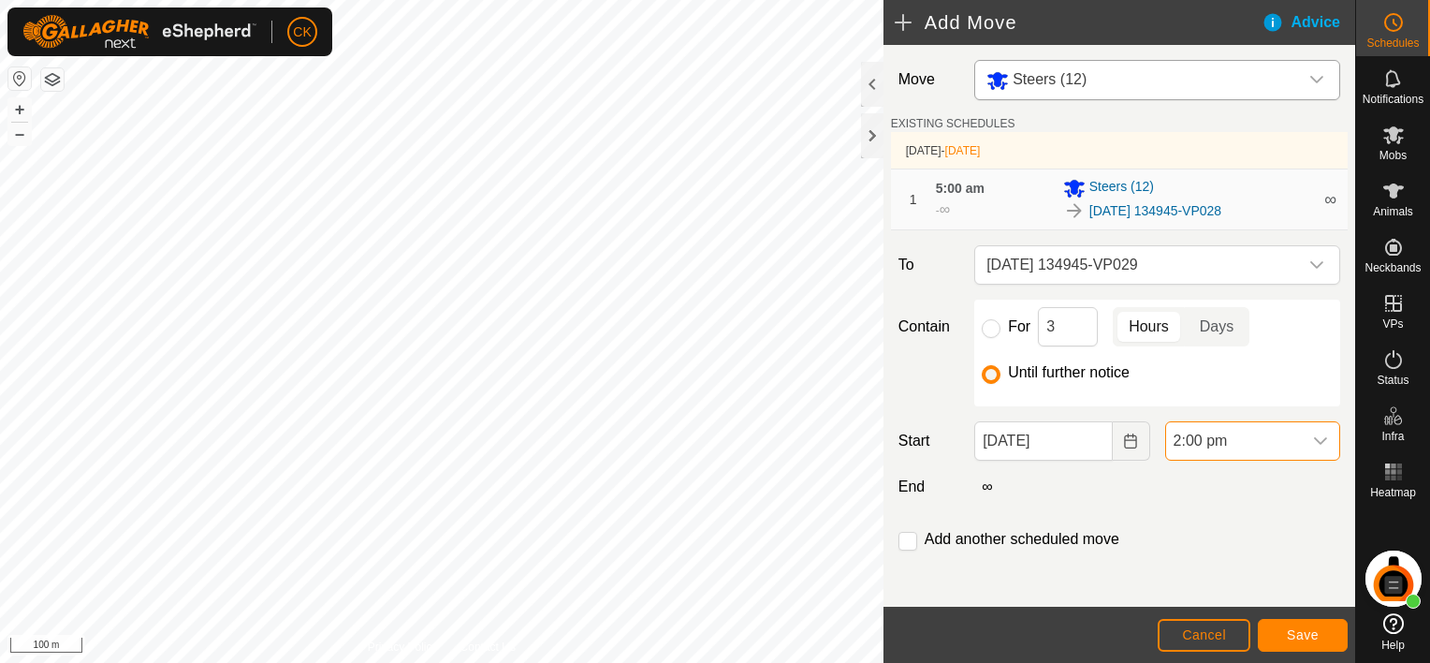
scroll to position [431, 0]
click at [1313, 636] on span "Save" at bounding box center [1303, 634] width 32 height 15
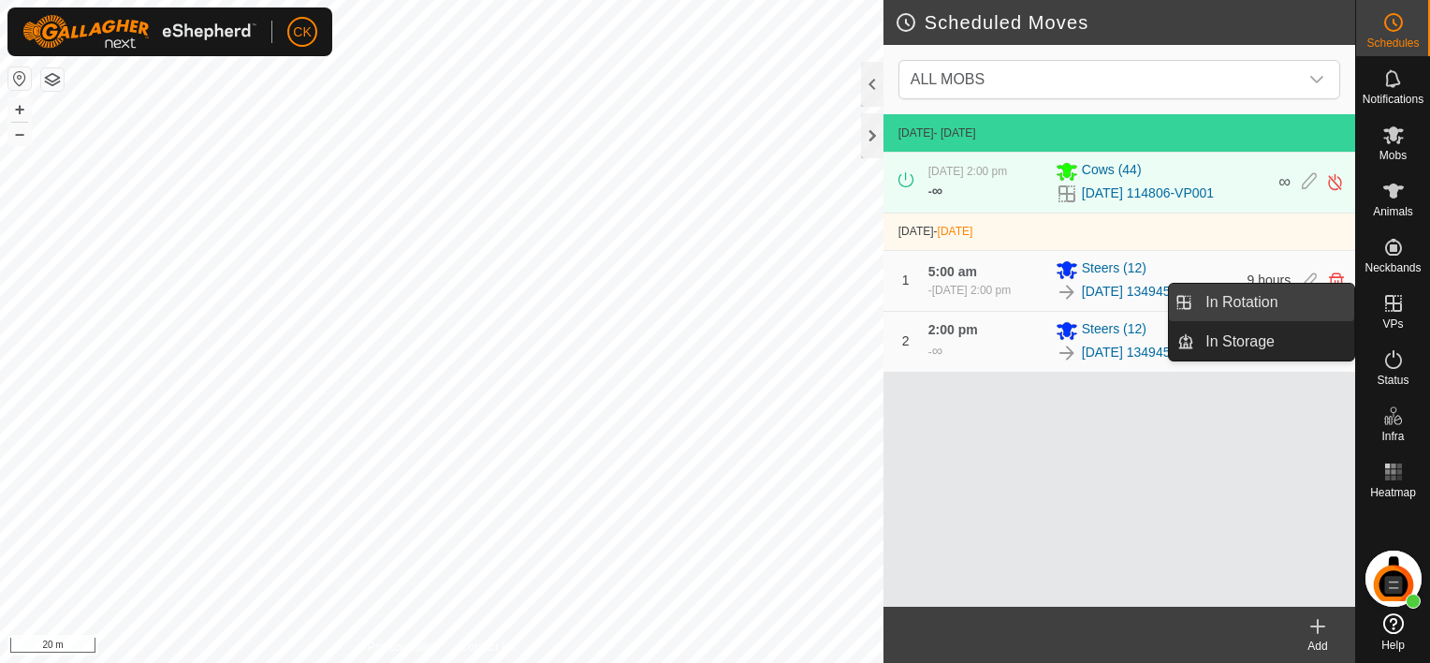
click at [1305, 300] on link "In Rotation" at bounding box center [1274, 302] width 160 height 37
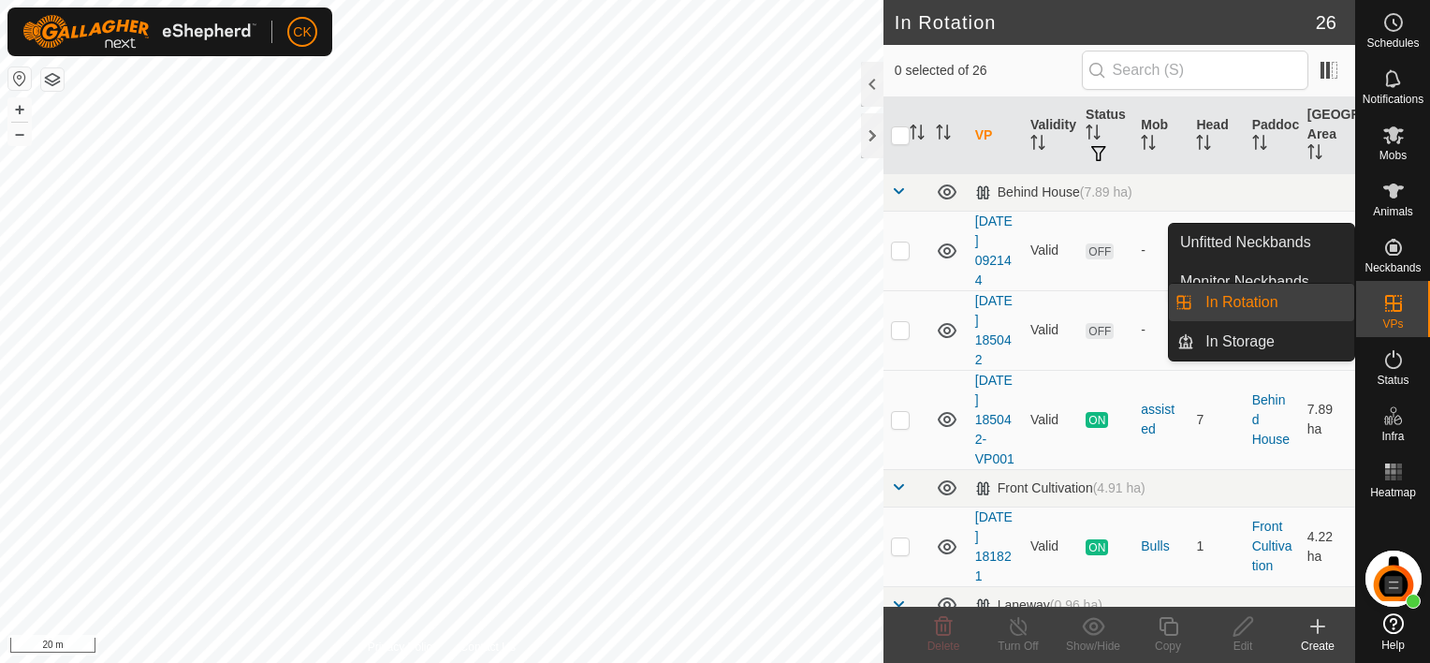
click at [1351, 299] on link "In Rotation" at bounding box center [1274, 302] width 160 height 37
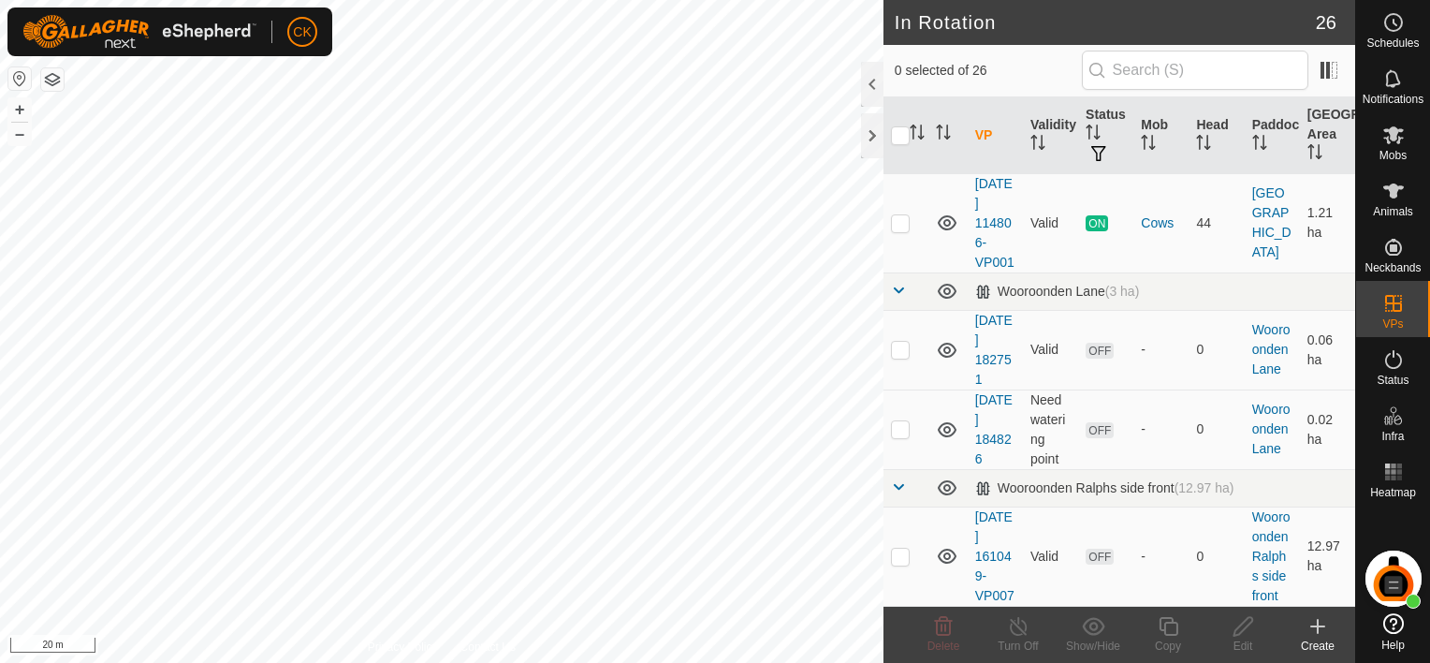
scroll to position [2433, 0]
click at [901, 230] on p-checkbox at bounding box center [900, 222] width 19 height 15
checkbox input "true"
click at [1161, 625] on icon at bounding box center [1168, 626] width 23 height 22
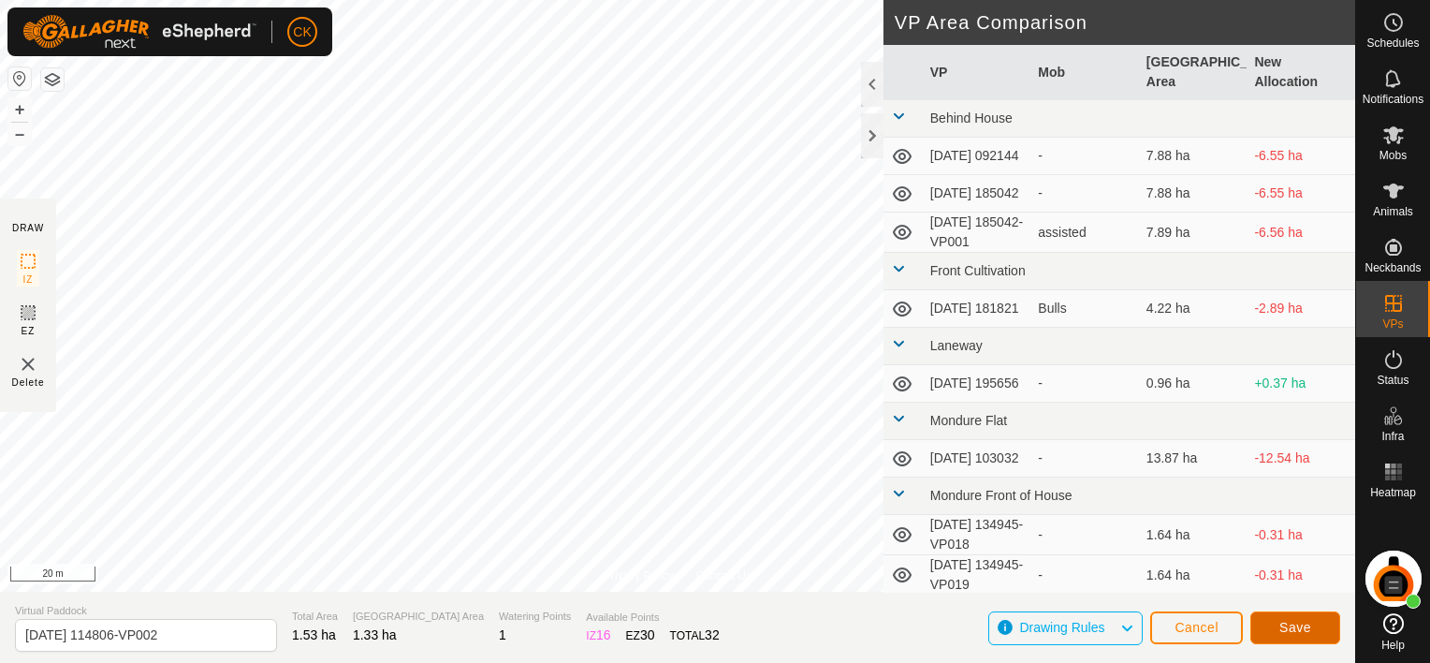
click at [1289, 628] on span "Save" at bounding box center [1295, 626] width 32 height 15
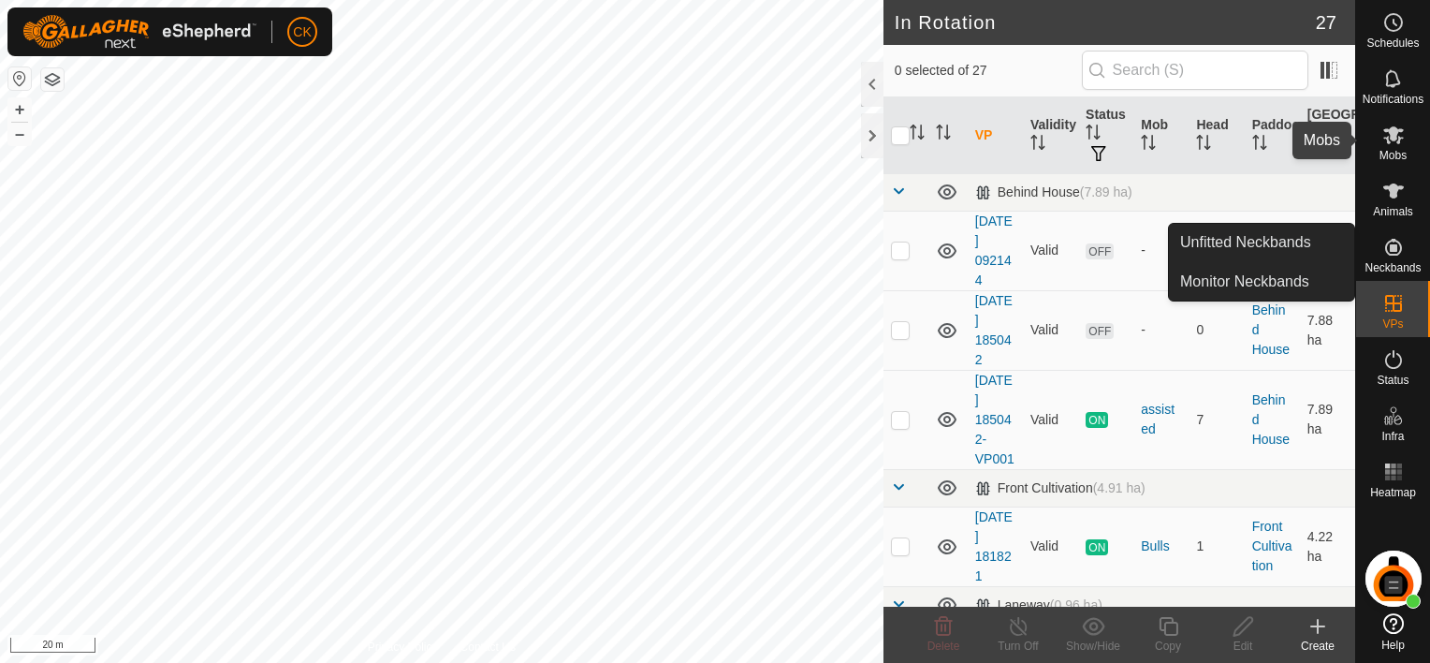
click at [1392, 136] on icon at bounding box center [1393, 135] width 21 height 18
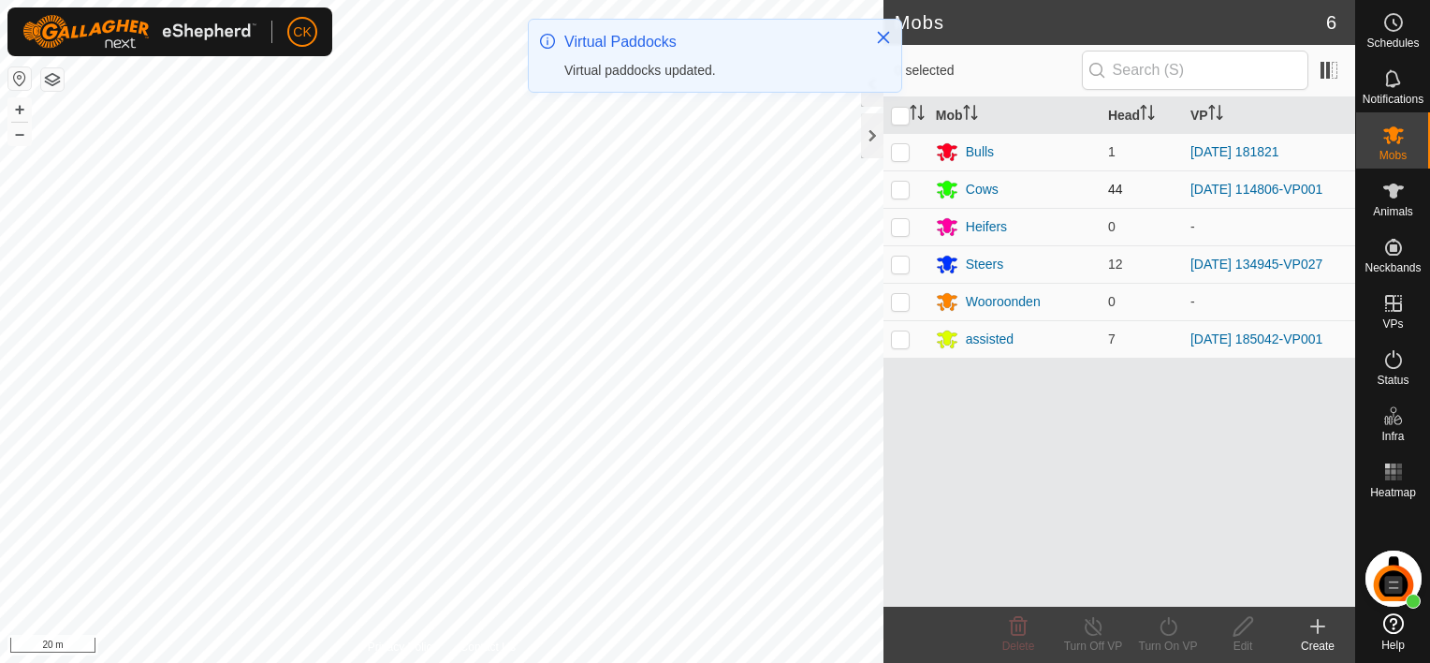
click at [900, 190] on p-checkbox at bounding box center [900, 189] width 19 height 15
checkbox input "true"
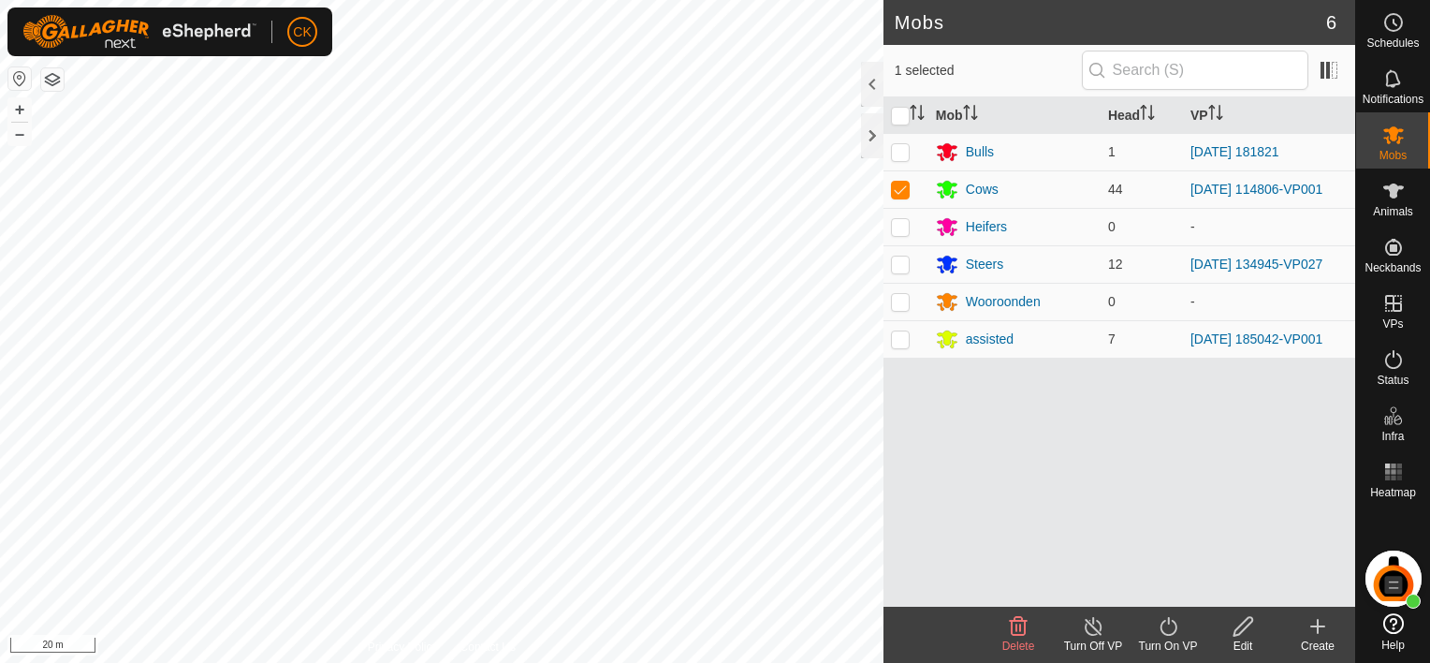
click at [1171, 624] on icon at bounding box center [1168, 626] width 23 height 22
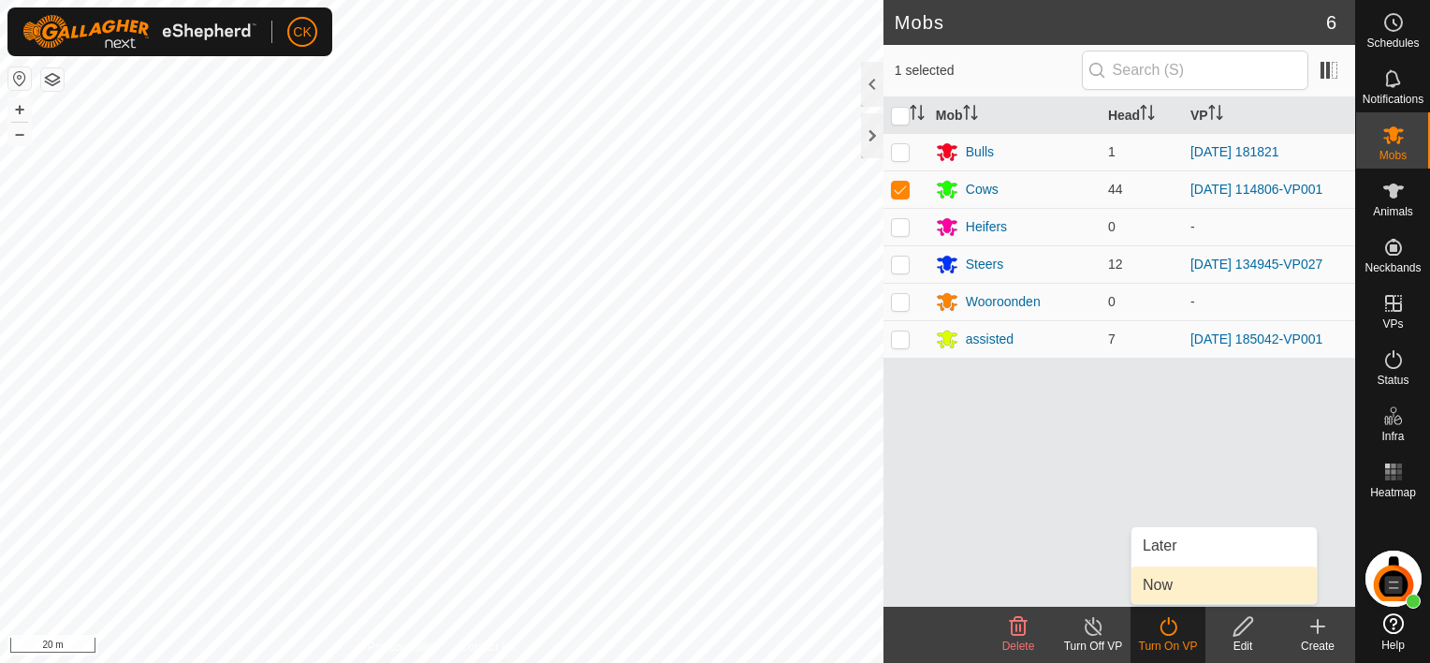
click at [1161, 578] on link "Now" at bounding box center [1223, 584] width 185 height 37
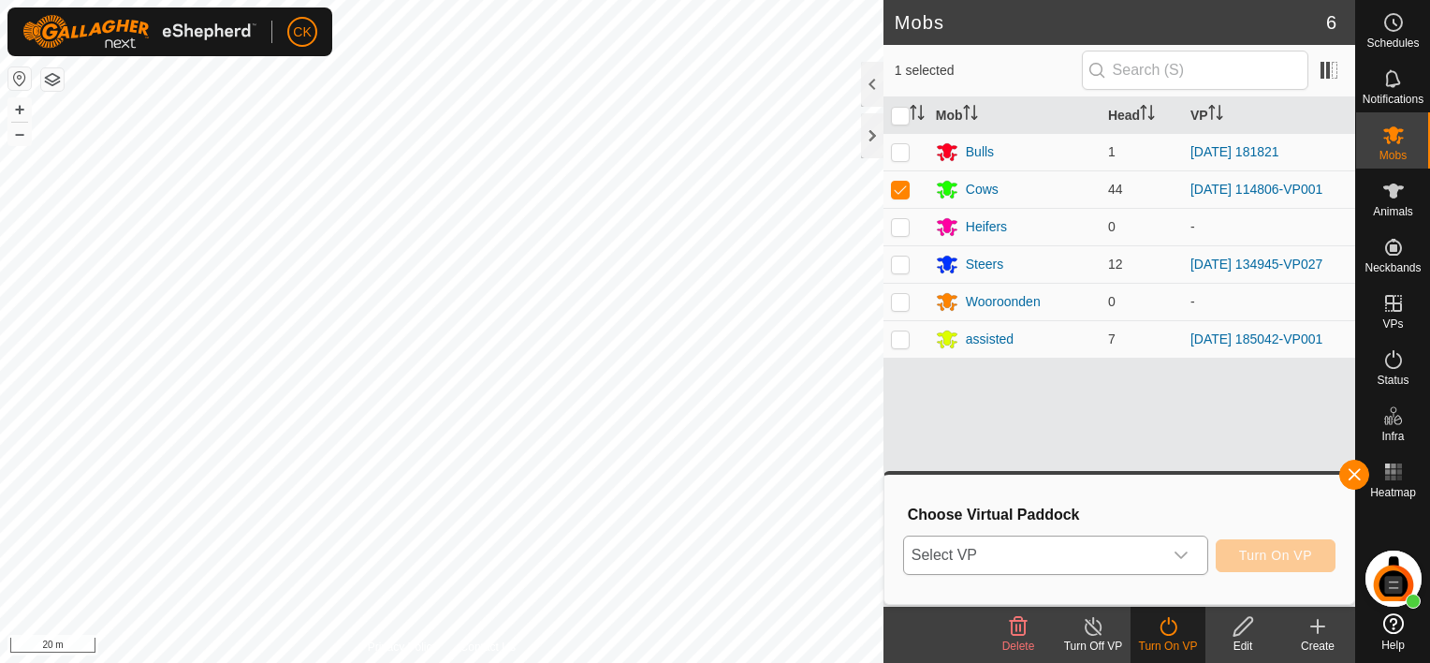
click at [1187, 555] on icon "dropdown trigger" at bounding box center [1180, 554] width 13 height 7
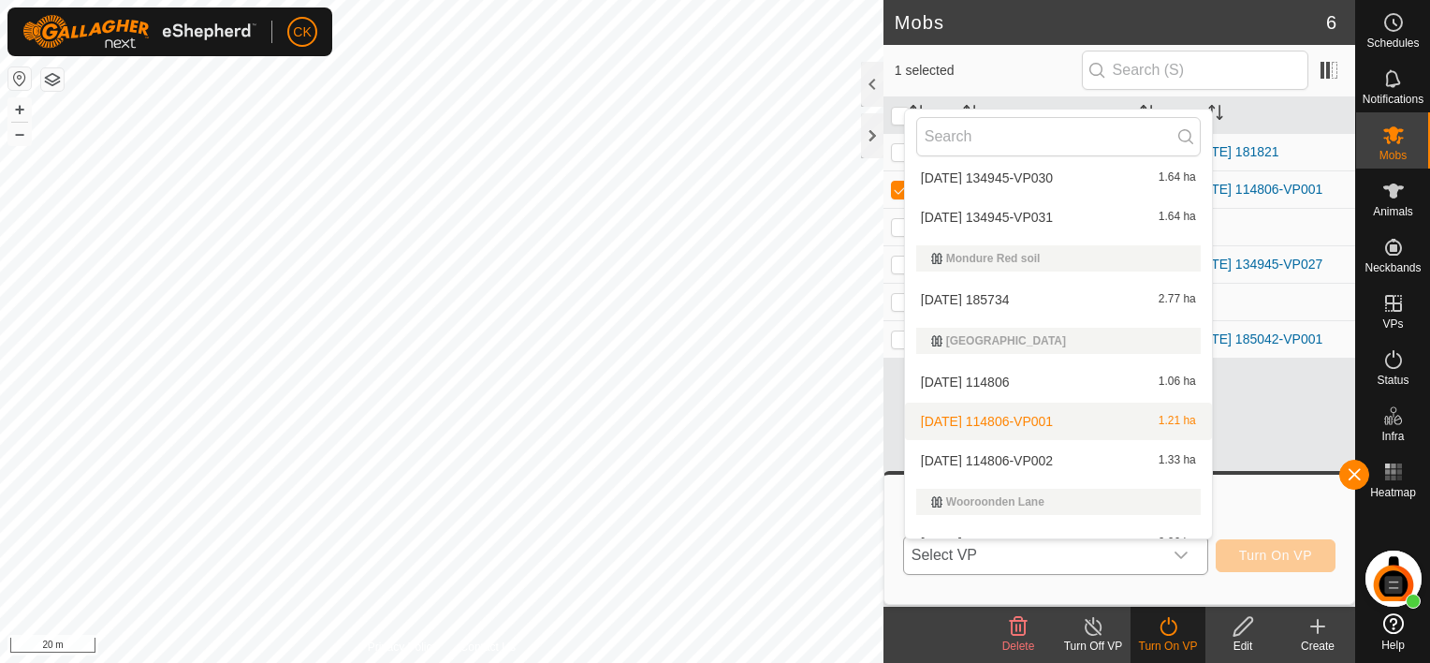
scroll to position [968, 0]
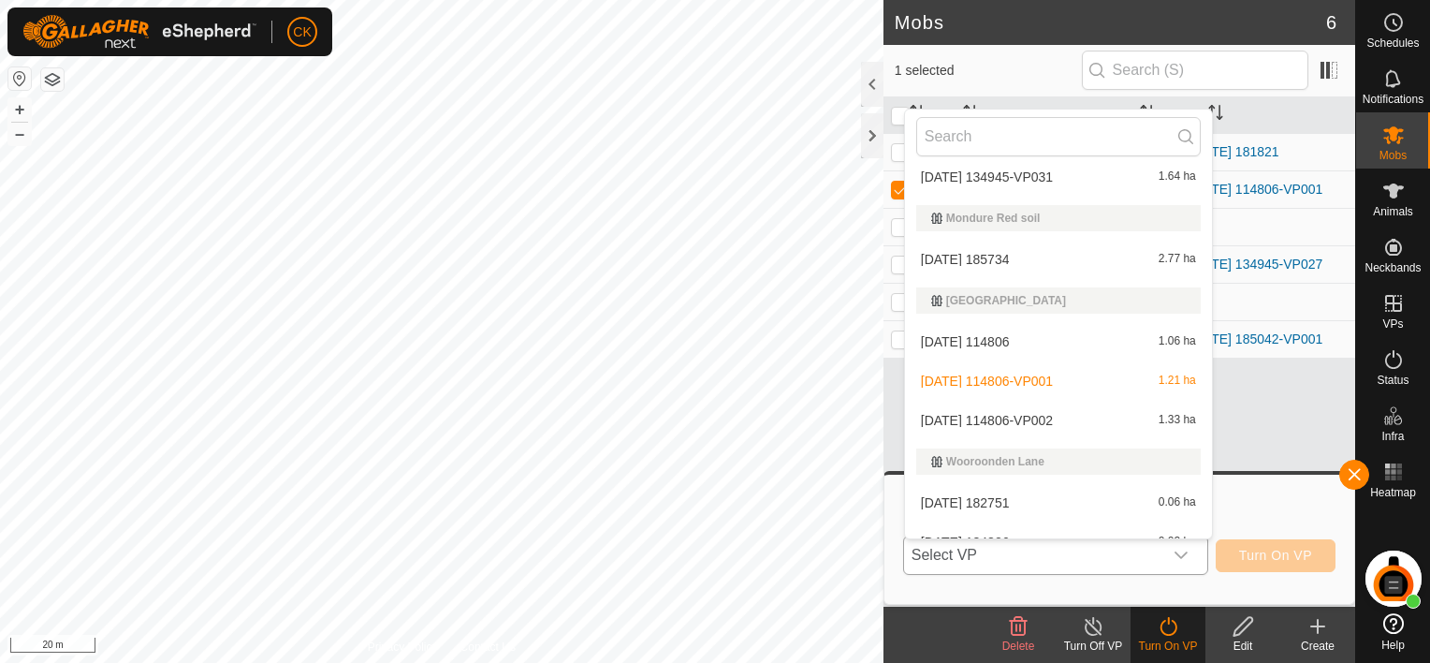
click at [1058, 421] on li "[DATE] 114806-VP002 1.33 ha" at bounding box center [1058, 419] width 307 height 37
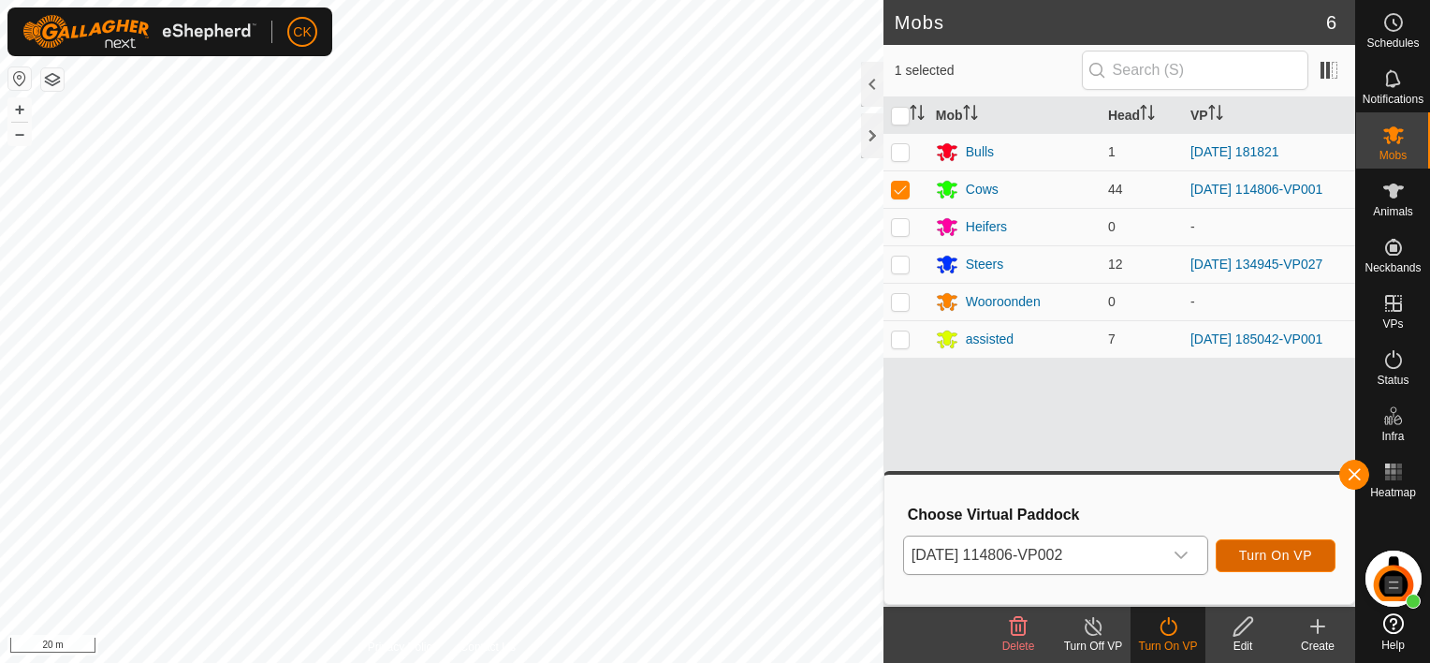
click at [1275, 549] on span "Turn On VP" at bounding box center [1275, 554] width 73 height 15
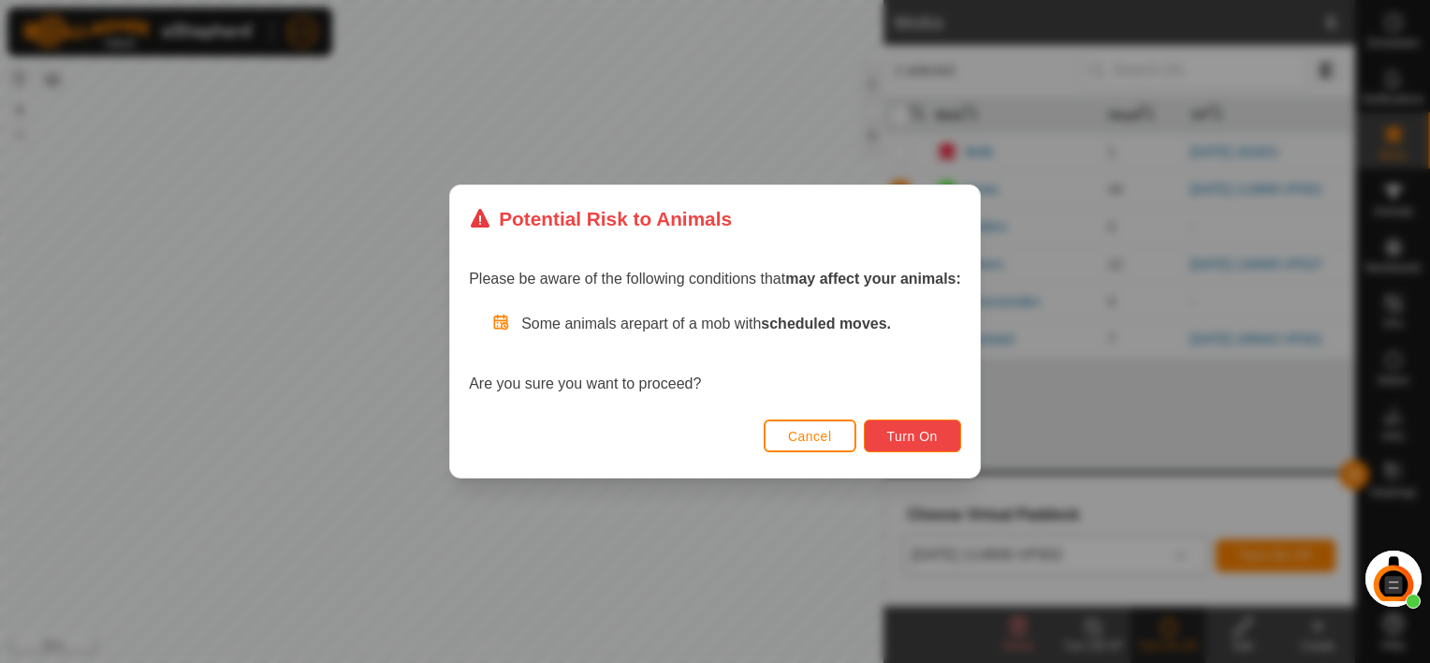
click at [913, 440] on span "Turn On" at bounding box center [912, 436] width 51 height 15
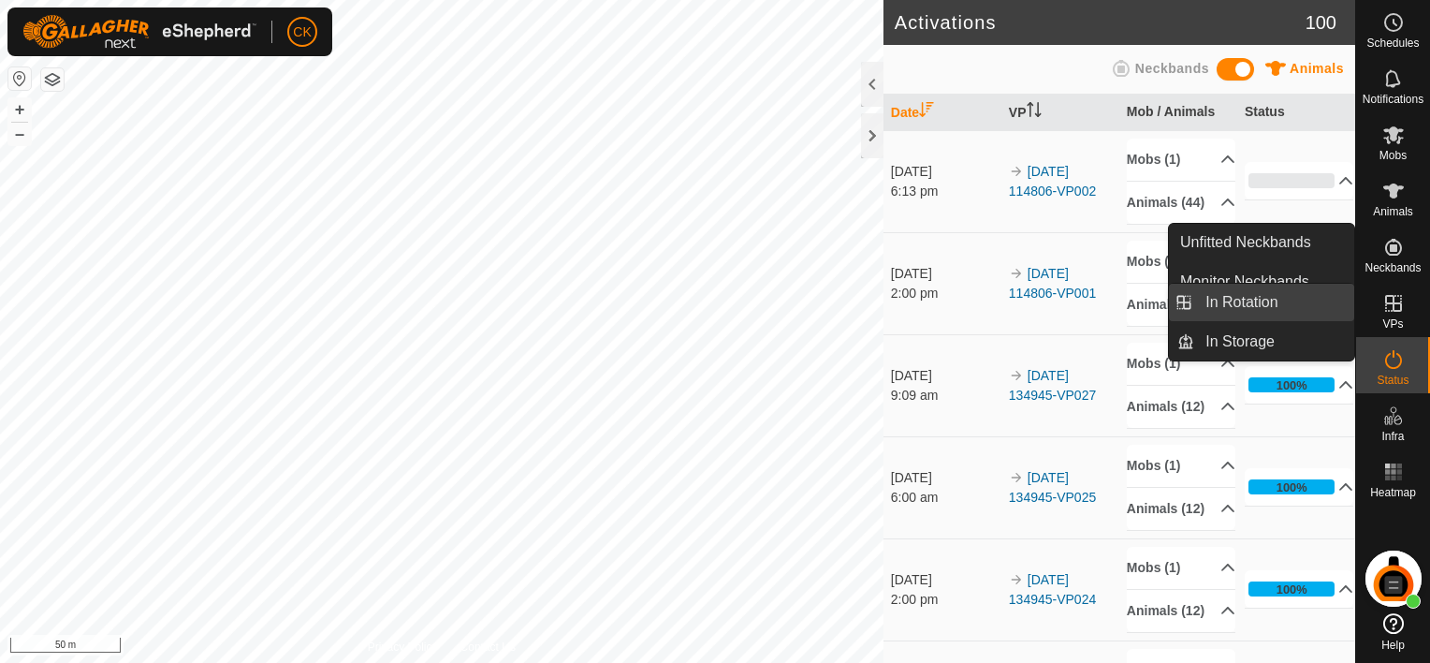
click at [1275, 302] on link "In Rotation" at bounding box center [1274, 302] width 160 height 37
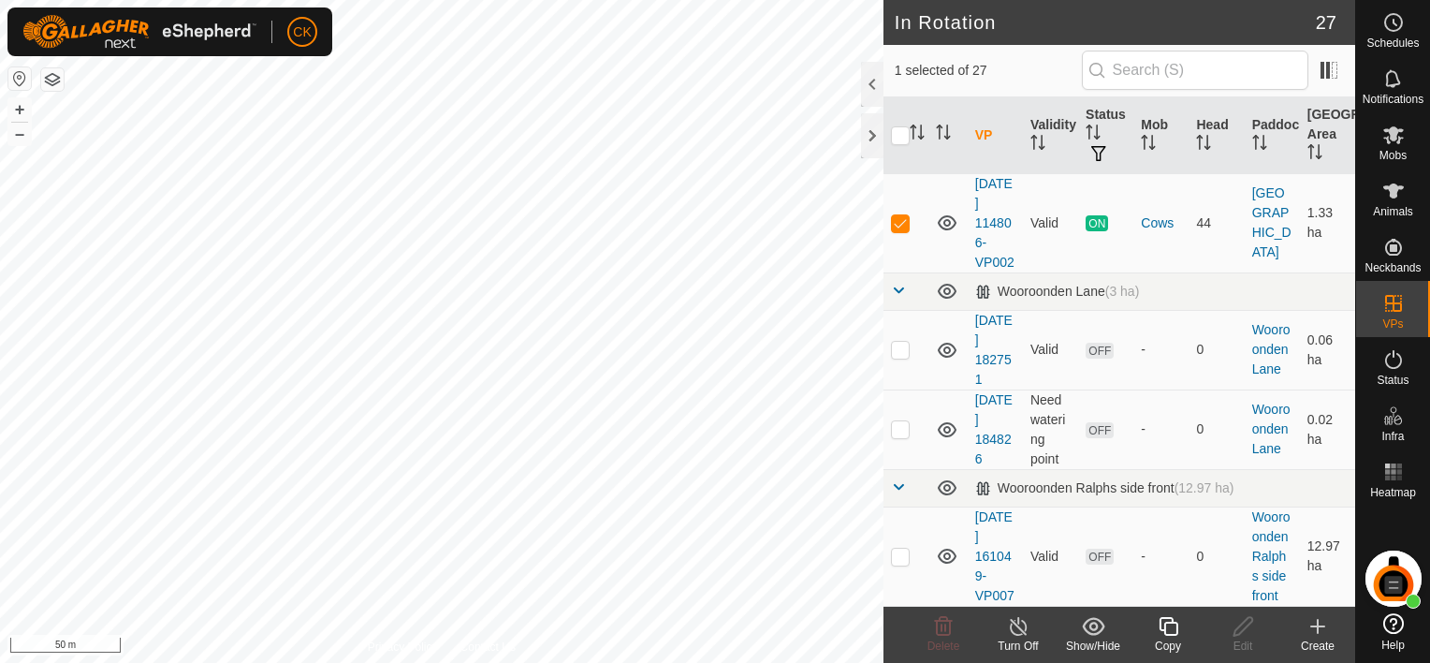
scroll to position [2620, 0]
click at [1168, 624] on icon at bounding box center [1168, 626] width 23 height 22
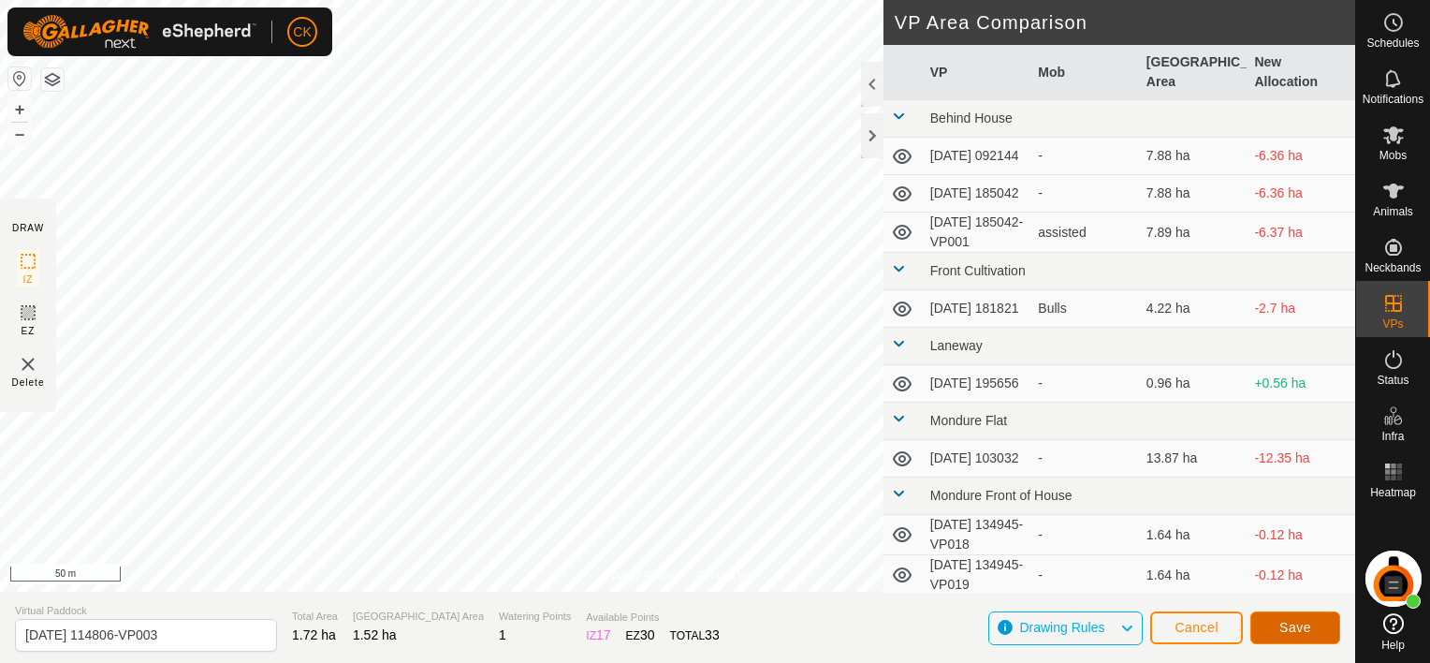
click at [1290, 625] on span "Save" at bounding box center [1295, 626] width 32 height 15
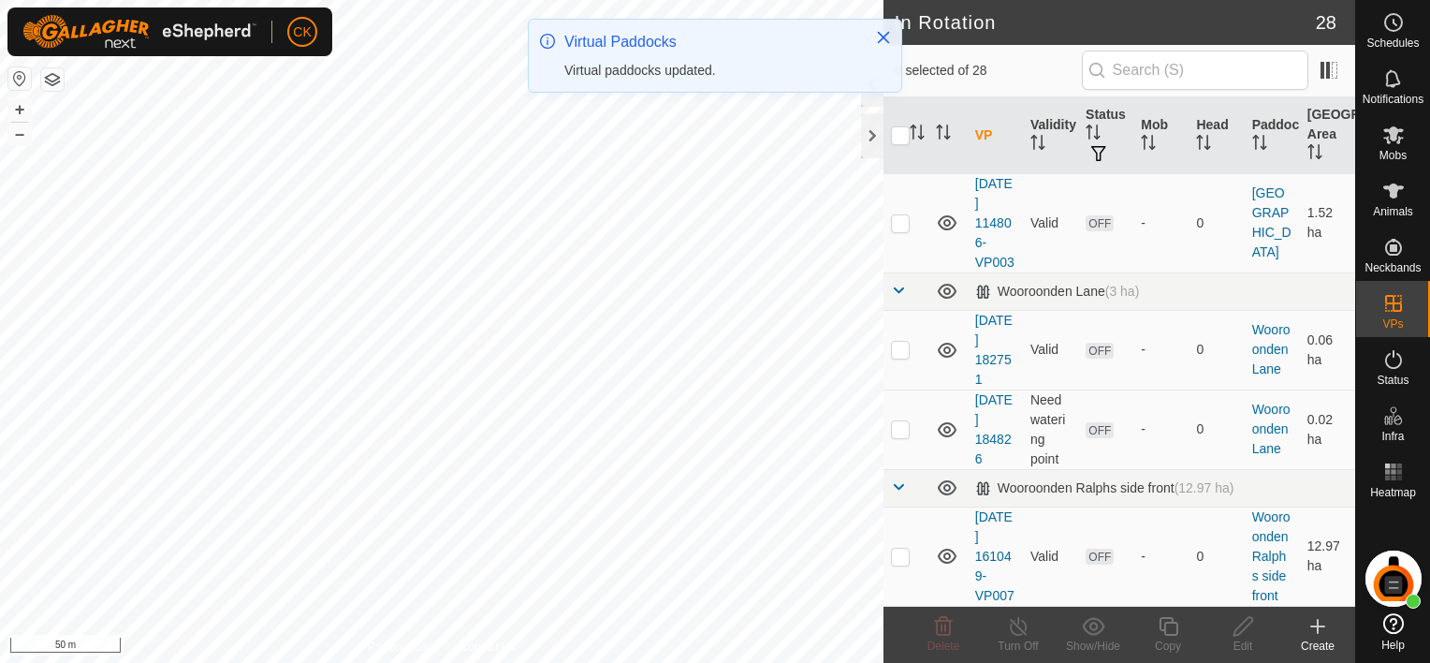
scroll to position [2714, 0]
click at [900, 230] on p-checkbox at bounding box center [900, 222] width 19 height 15
checkbox input "true"
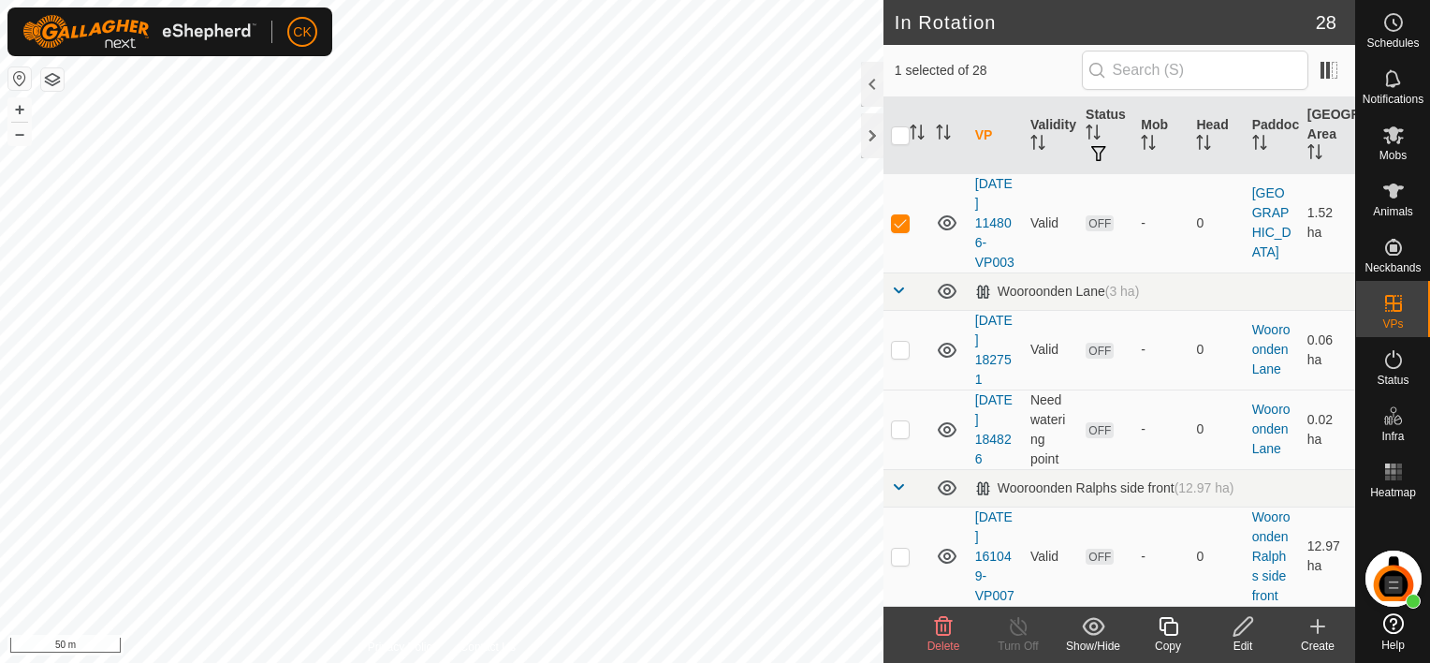
click at [1165, 625] on icon at bounding box center [1168, 626] width 23 height 22
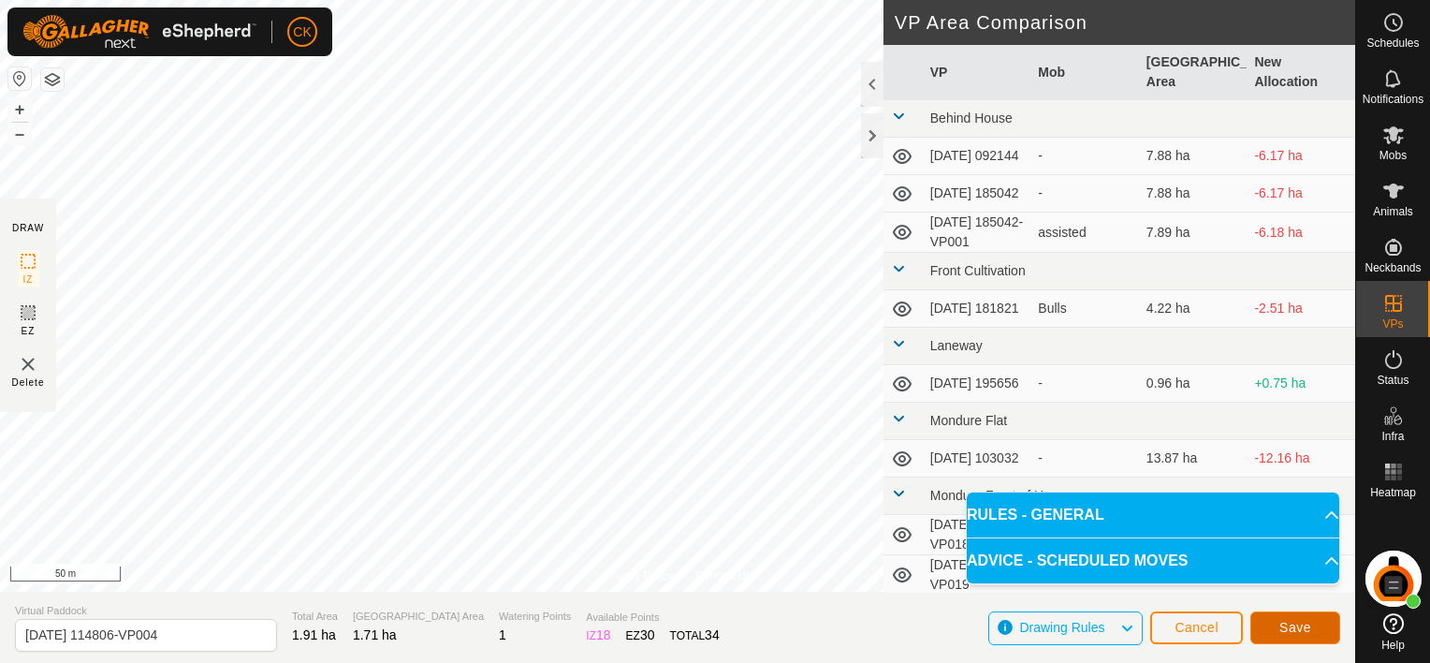
click at [1314, 624] on button "Save" at bounding box center [1295, 627] width 90 height 33
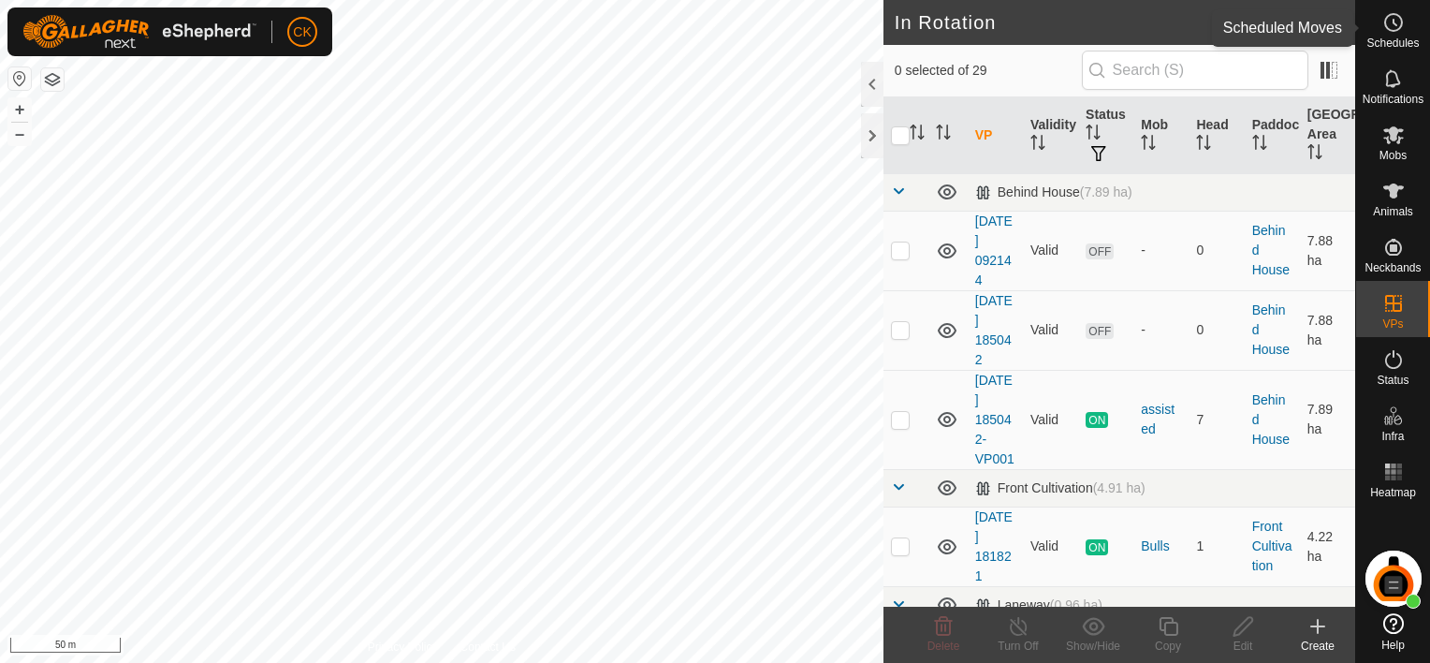
click at [1393, 21] on icon at bounding box center [1394, 23] width 3 height 6
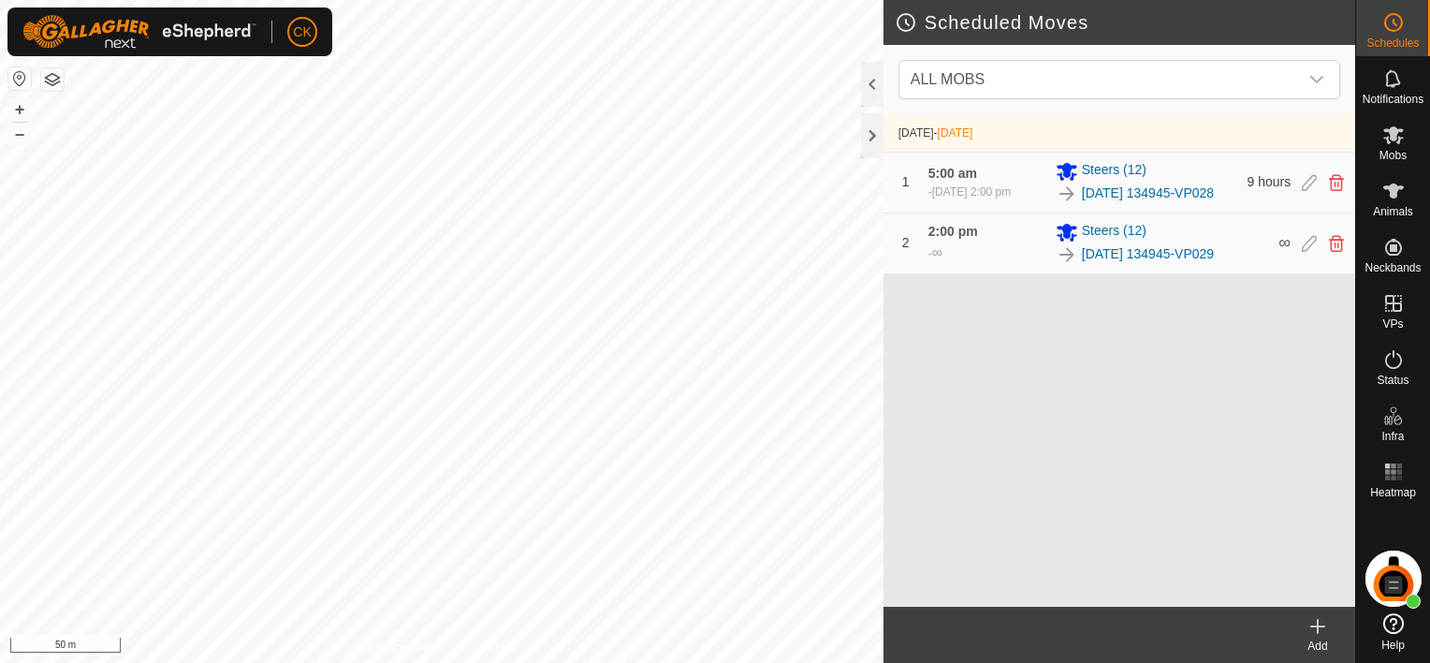
click at [1318, 621] on icon at bounding box center [1318, 625] width 0 height 13
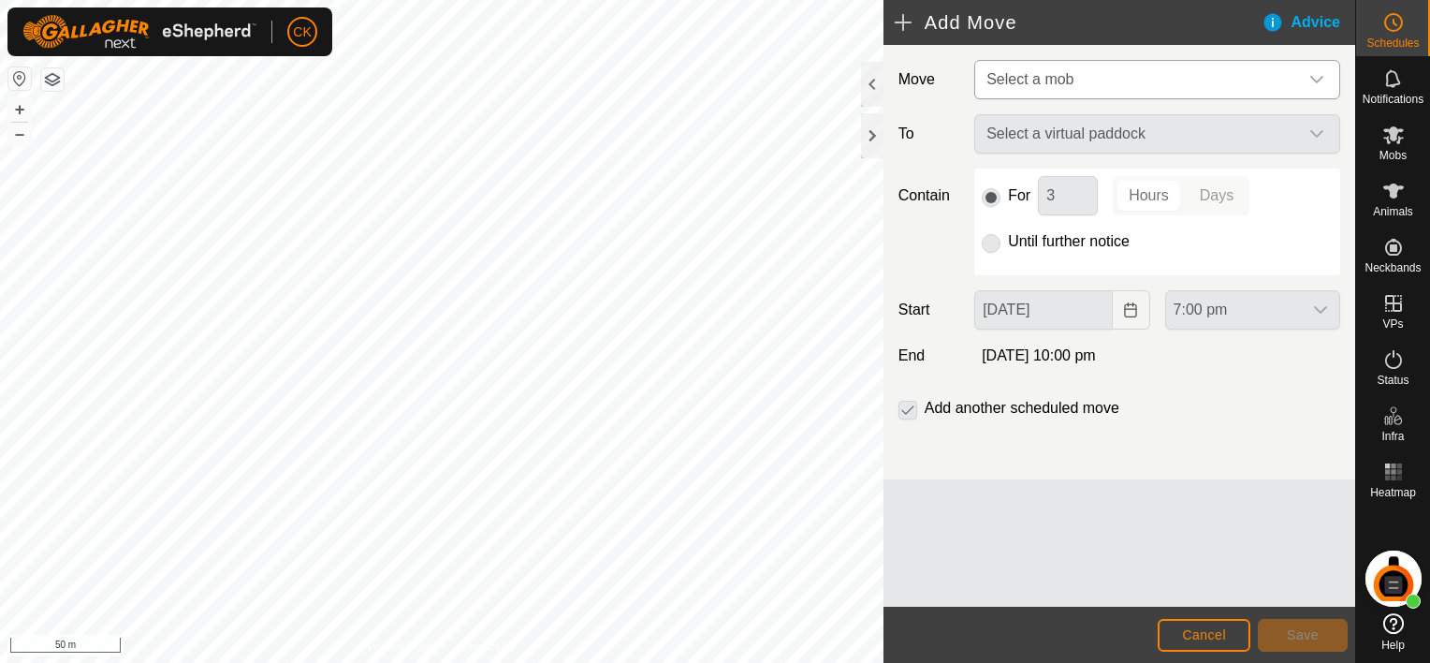
click at [1316, 76] on icon "dropdown trigger" at bounding box center [1316, 79] width 15 height 15
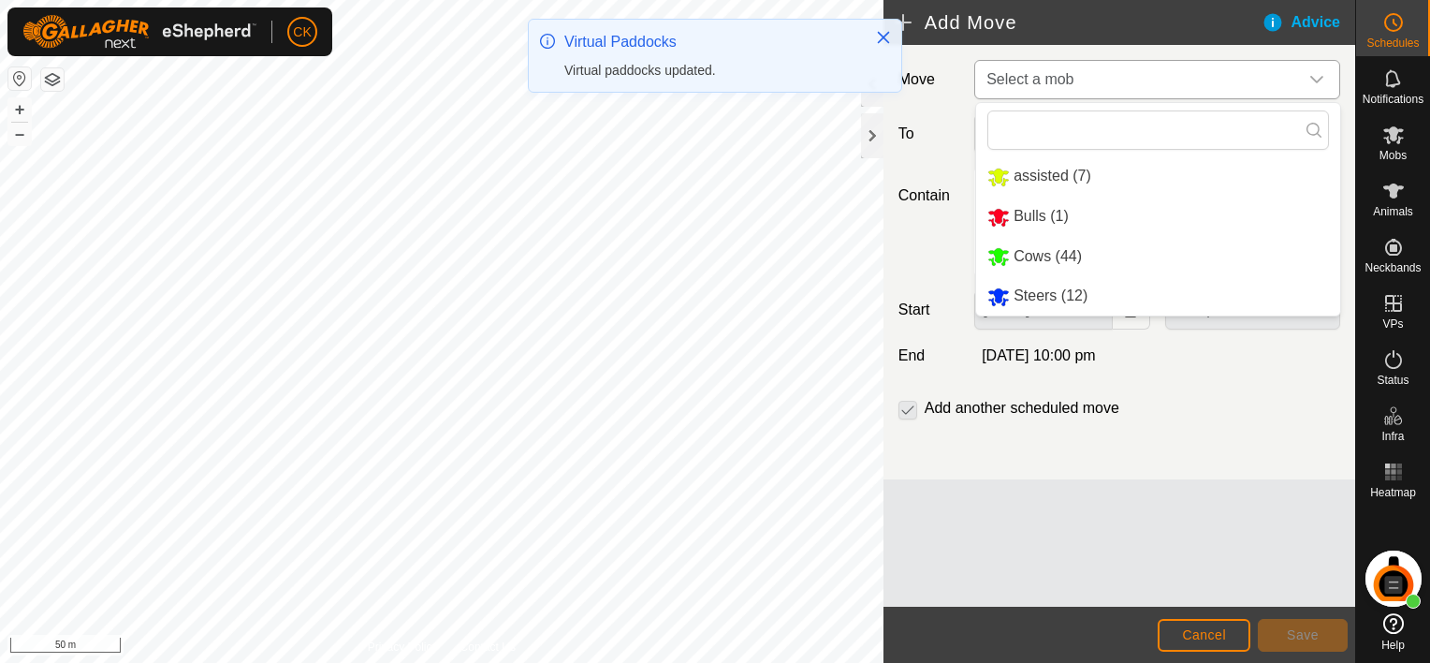
click at [1074, 253] on li "Cows (44)" at bounding box center [1158, 257] width 364 height 38
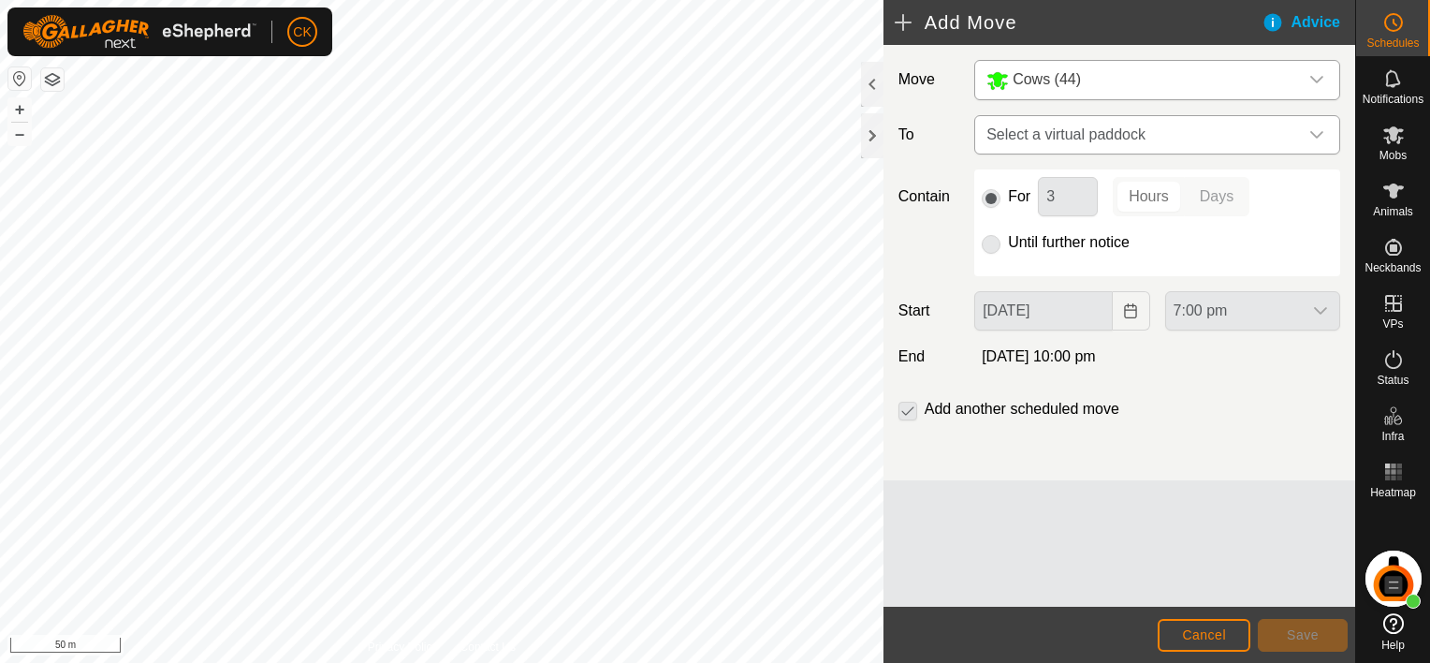
click at [1315, 130] on icon "dropdown trigger" at bounding box center [1316, 134] width 15 height 15
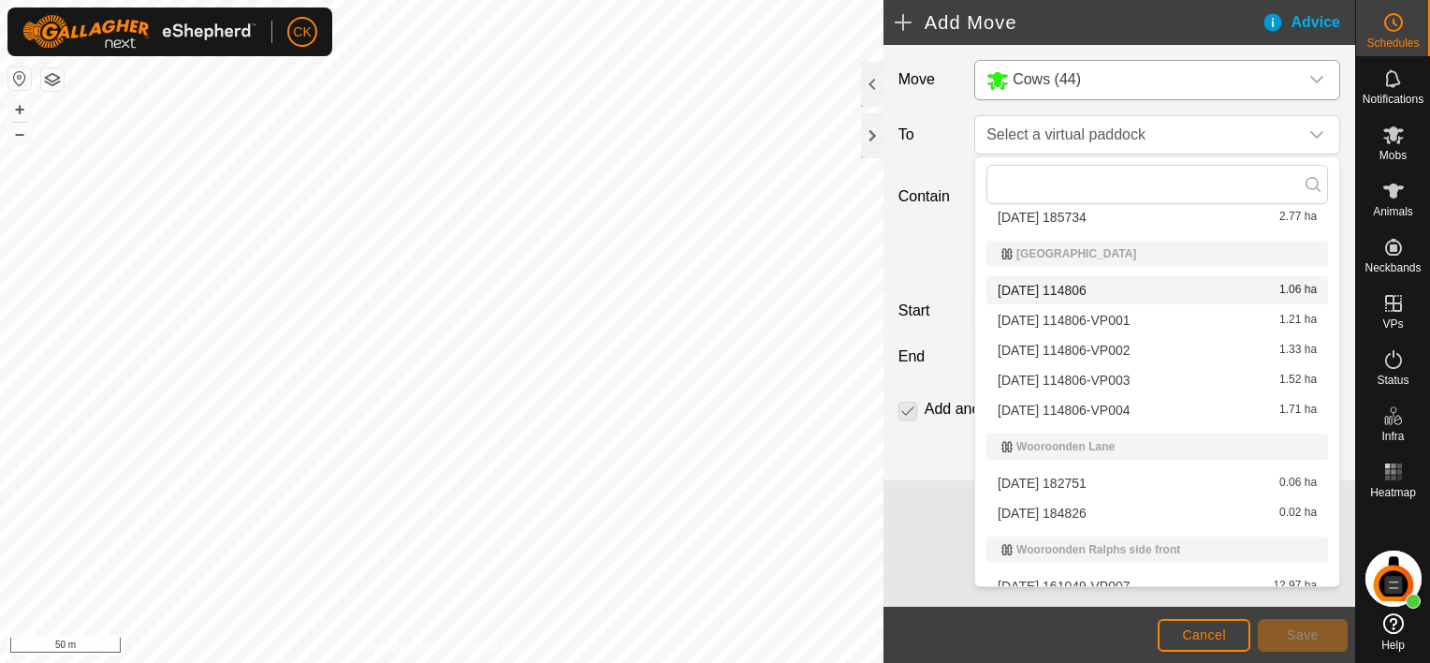
scroll to position [880, 0]
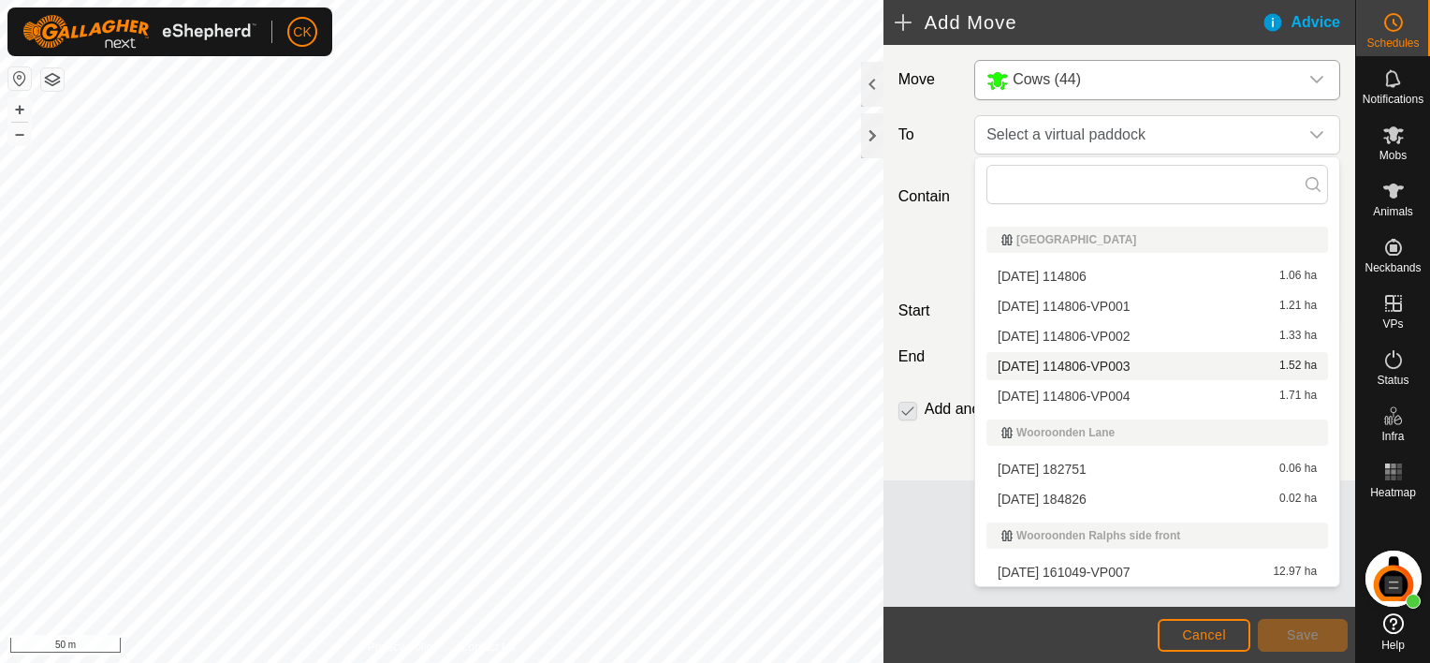
click at [1137, 363] on li "[DATE] 114806-VP003 1.52 ha" at bounding box center [1157, 366] width 342 height 28
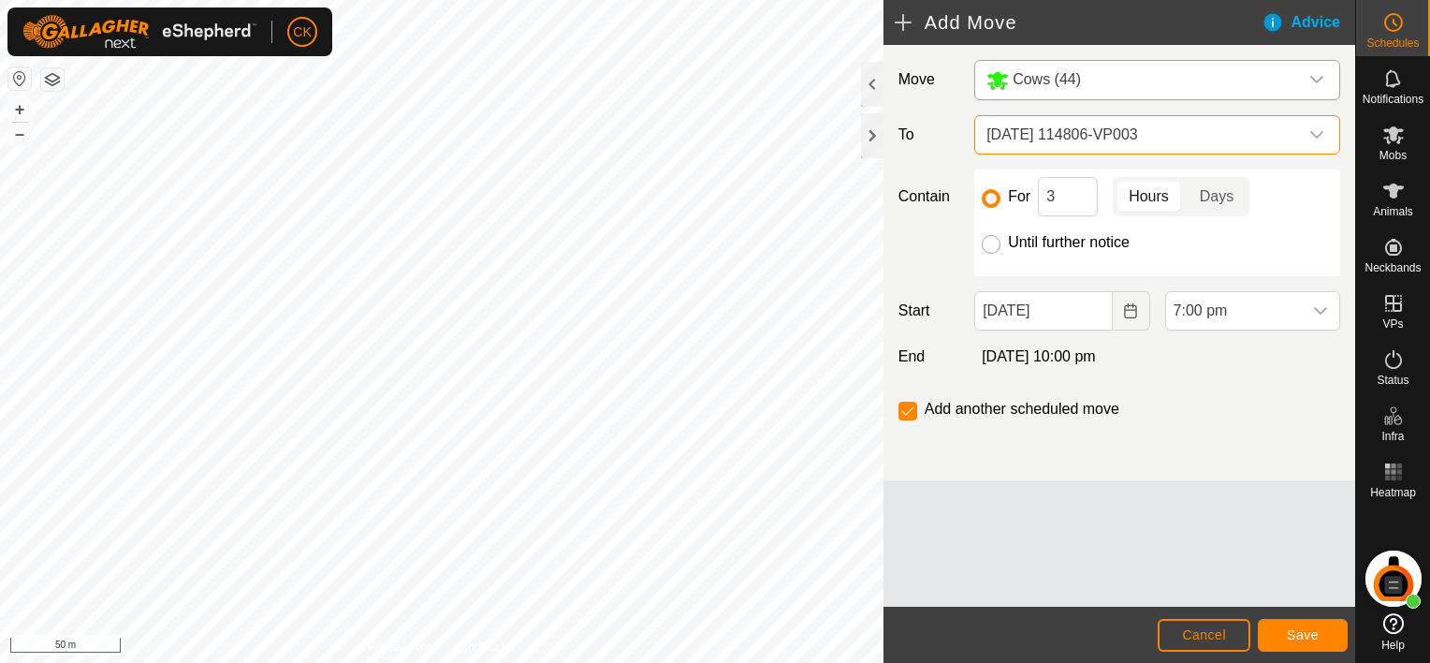
click at [988, 245] on input "Until further notice" at bounding box center [991, 244] width 19 height 19
radio input "true"
checkbox input "false"
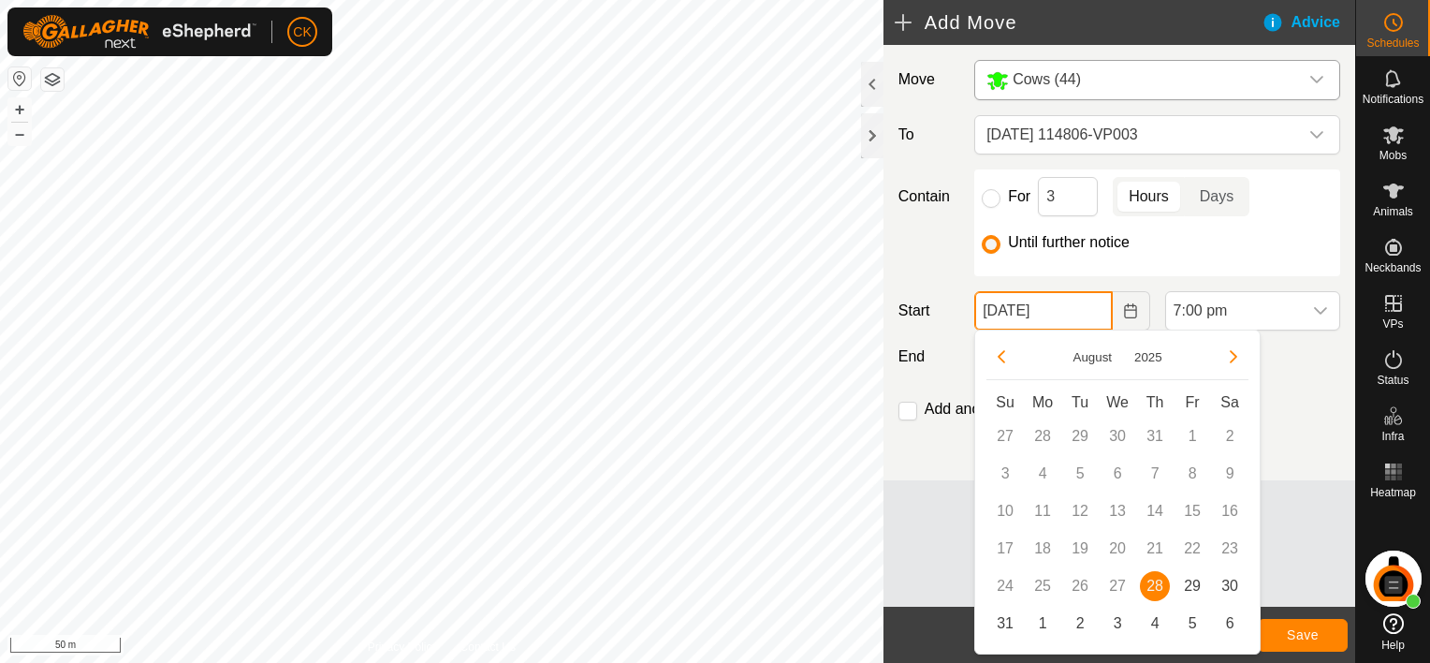
click at [1078, 314] on input "[DATE]" at bounding box center [1043, 310] width 138 height 39
click at [1195, 581] on span "29" at bounding box center [1192, 586] width 30 height 30
type input "[DATE]"
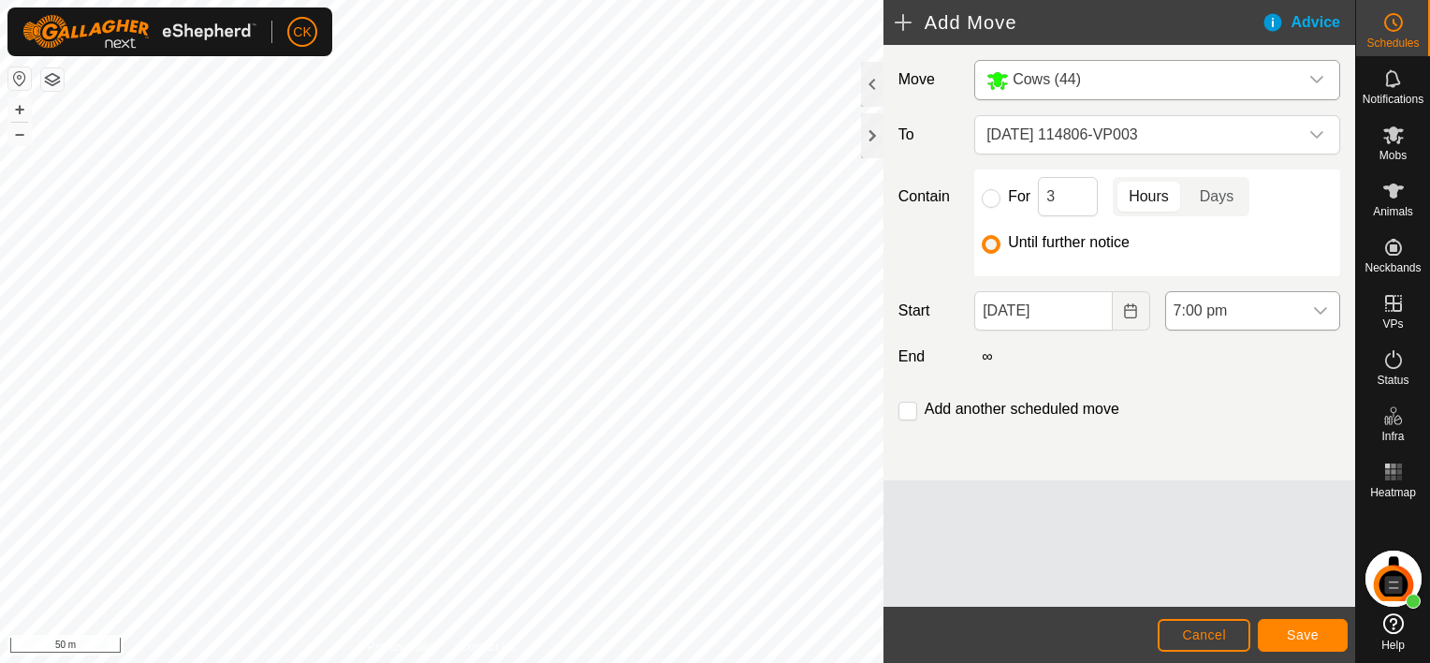
click at [1320, 313] on icon "dropdown trigger" at bounding box center [1320, 310] width 13 height 7
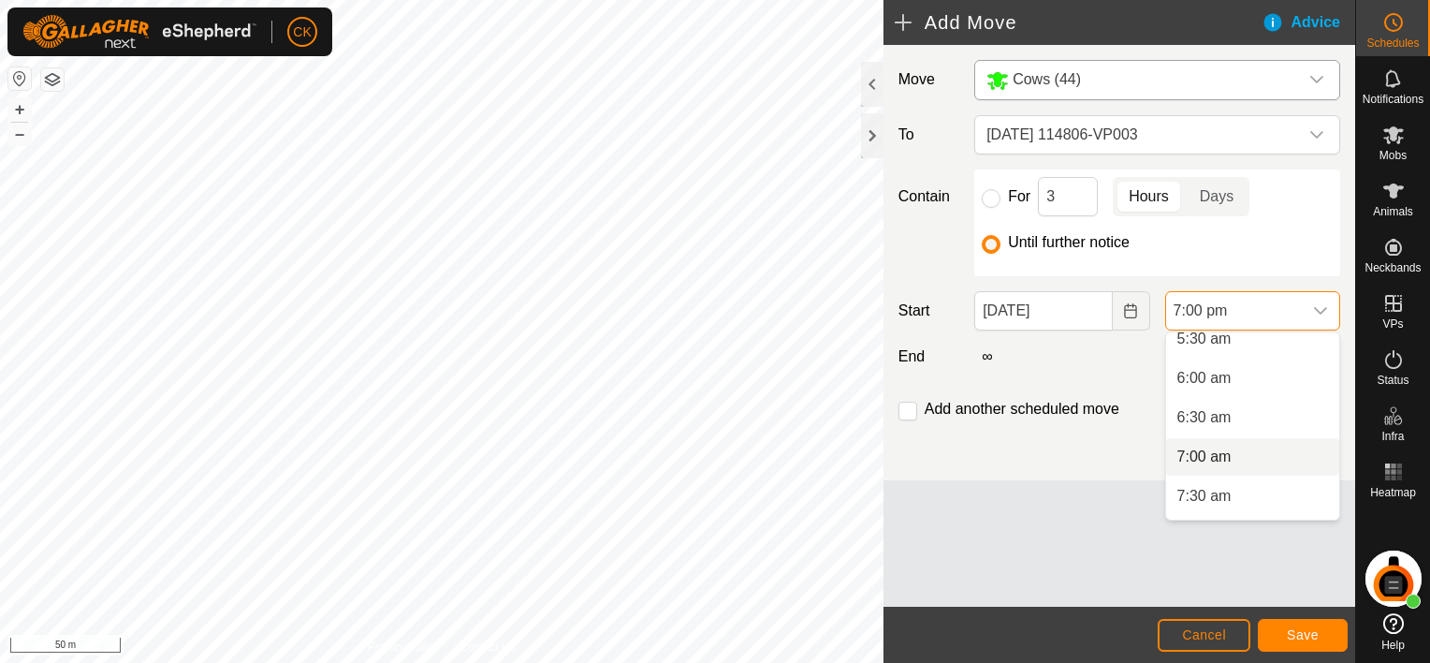
scroll to position [401, 0]
click at [1201, 420] on li "6:00 am" at bounding box center [1252, 421] width 173 height 37
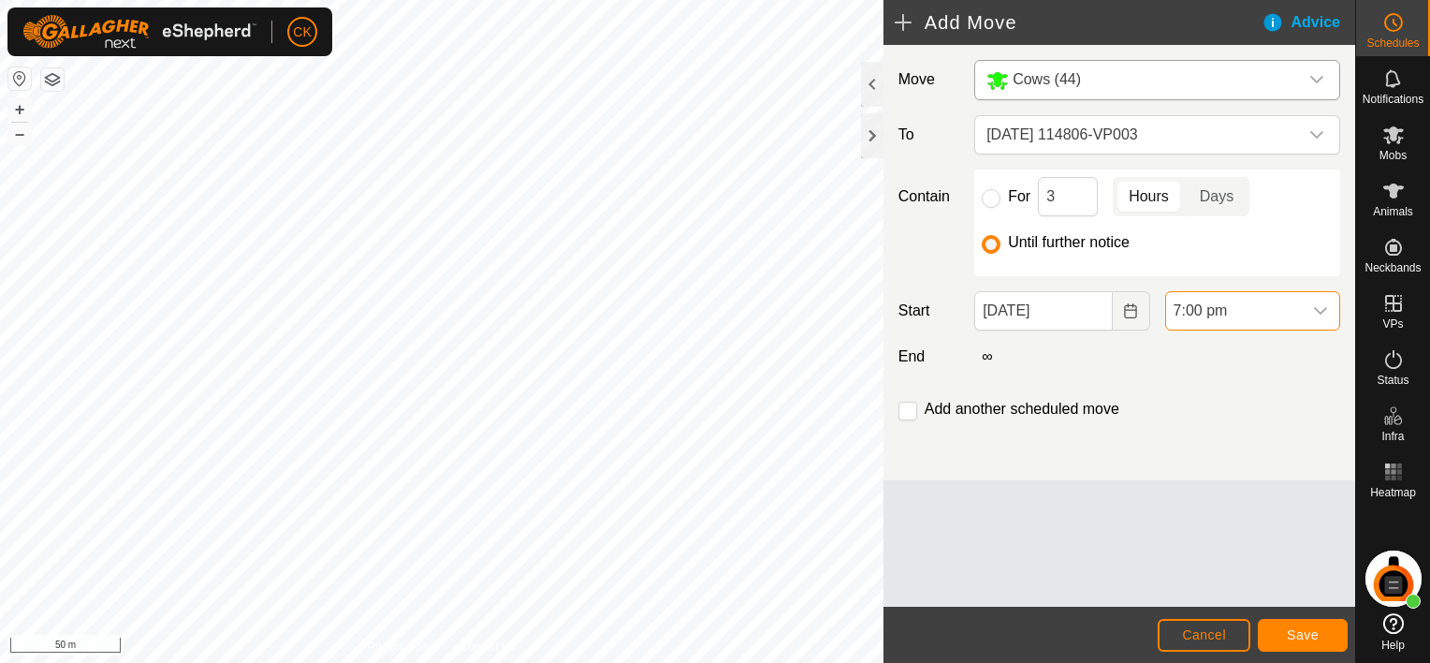
scroll to position [1344, 0]
click at [1306, 306] on div "dropdown trigger" at bounding box center [1320, 310] width 37 height 37
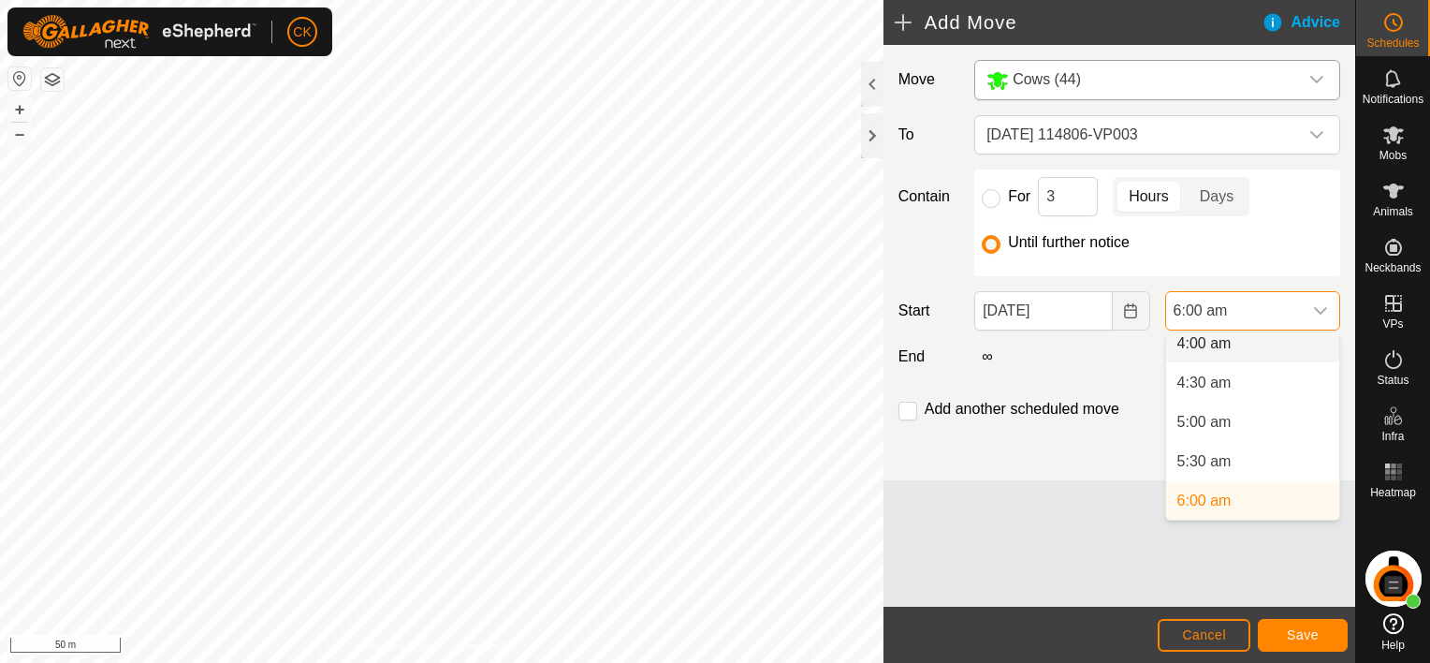
scroll to position [314, 0]
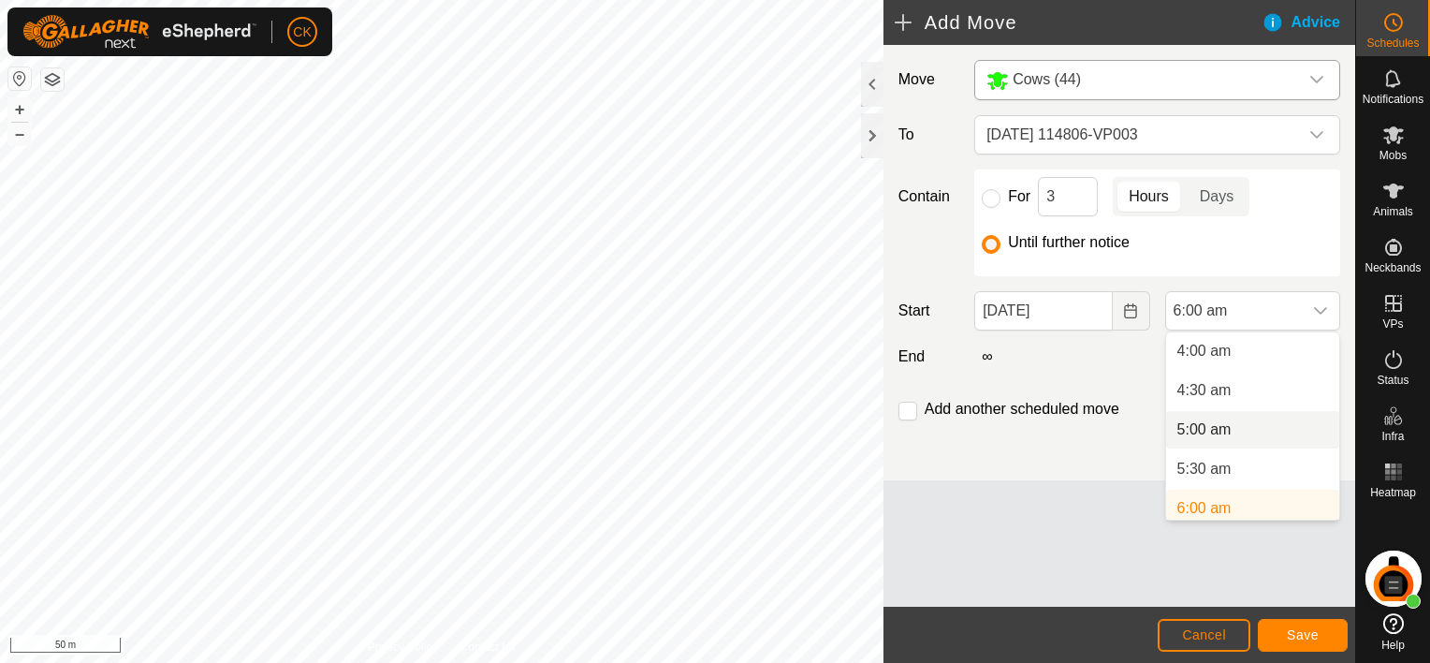
click at [1224, 430] on li "5:00 am" at bounding box center [1252, 429] width 173 height 37
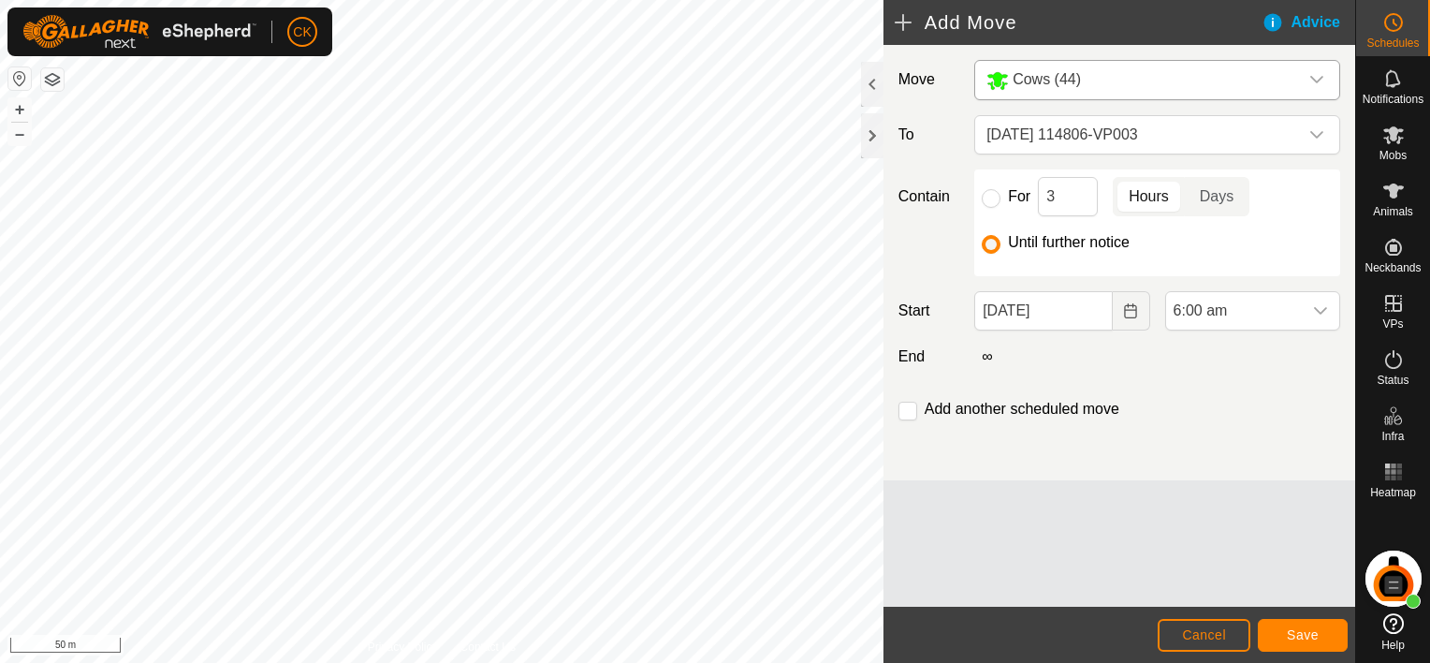
scroll to position [322, 0]
click at [1303, 631] on span "Save" at bounding box center [1303, 634] width 32 height 15
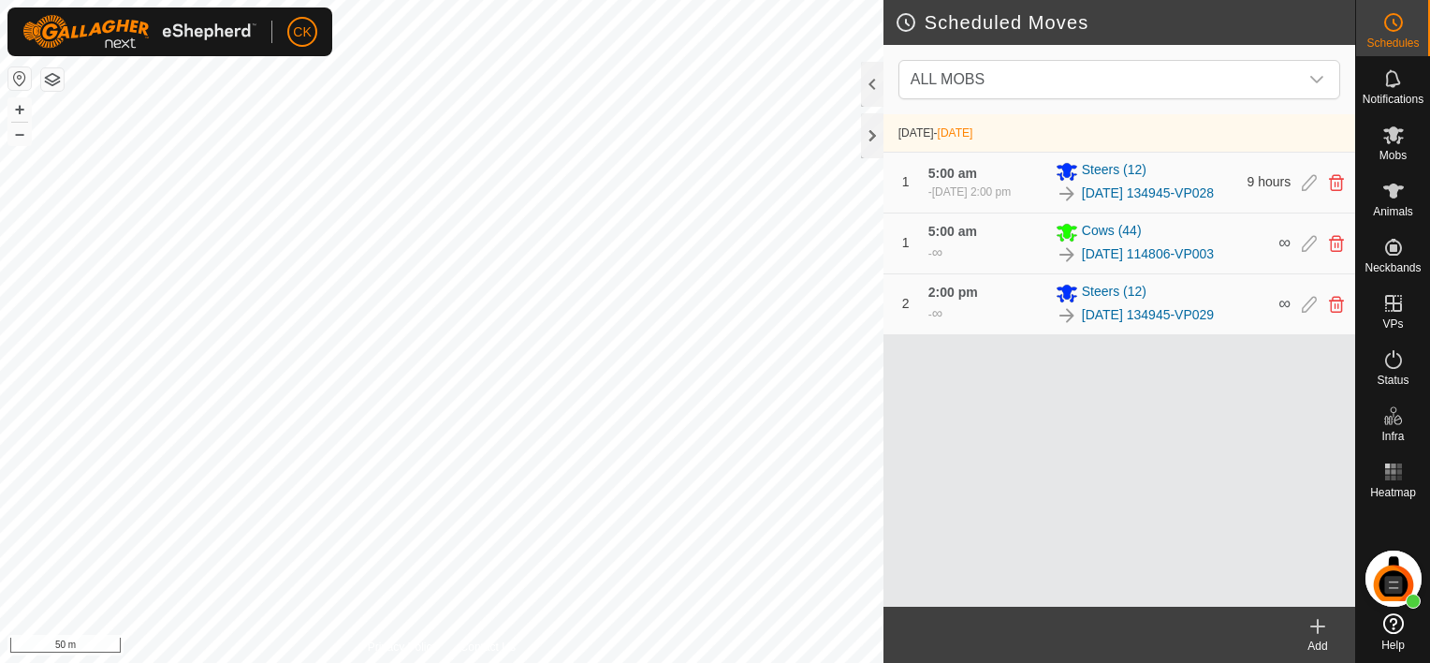
click at [1318, 628] on icon at bounding box center [1318, 625] width 0 height 13
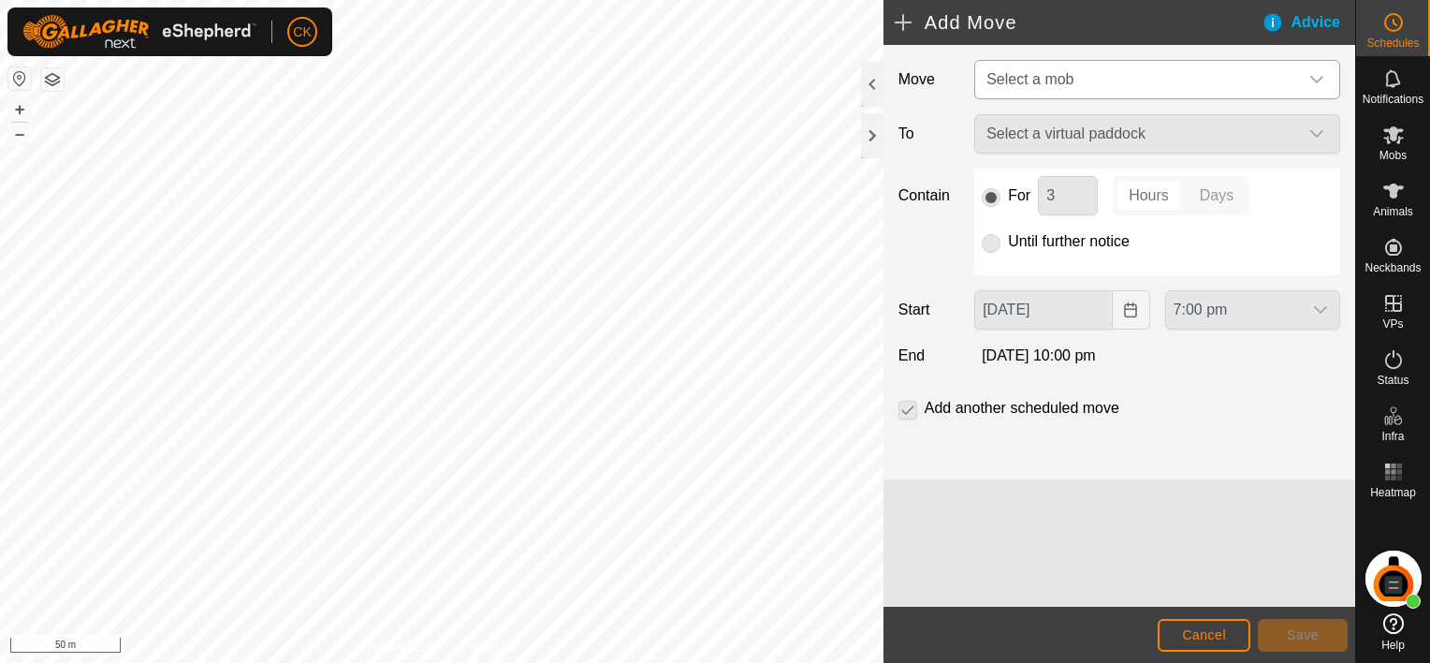
click at [1311, 75] on icon "dropdown trigger" at bounding box center [1316, 79] width 15 height 15
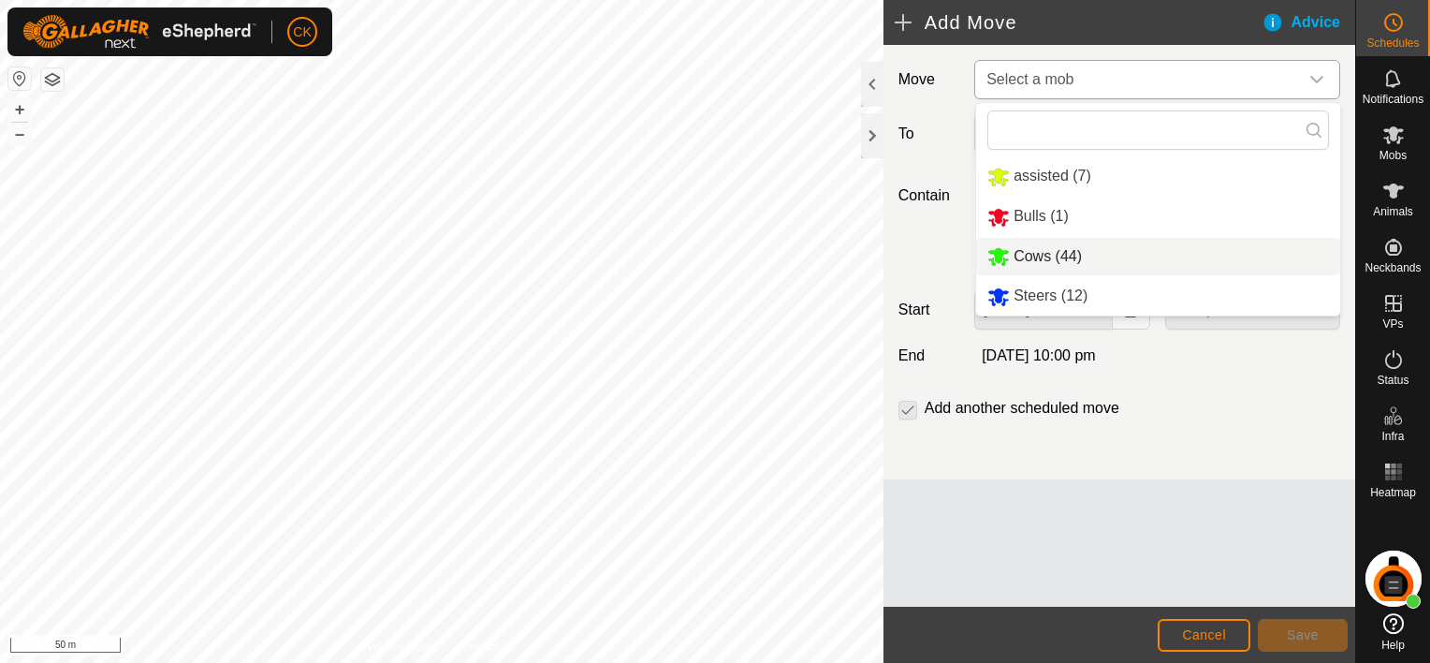
click at [1064, 255] on li "Cows (44)" at bounding box center [1158, 257] width 364 height 38
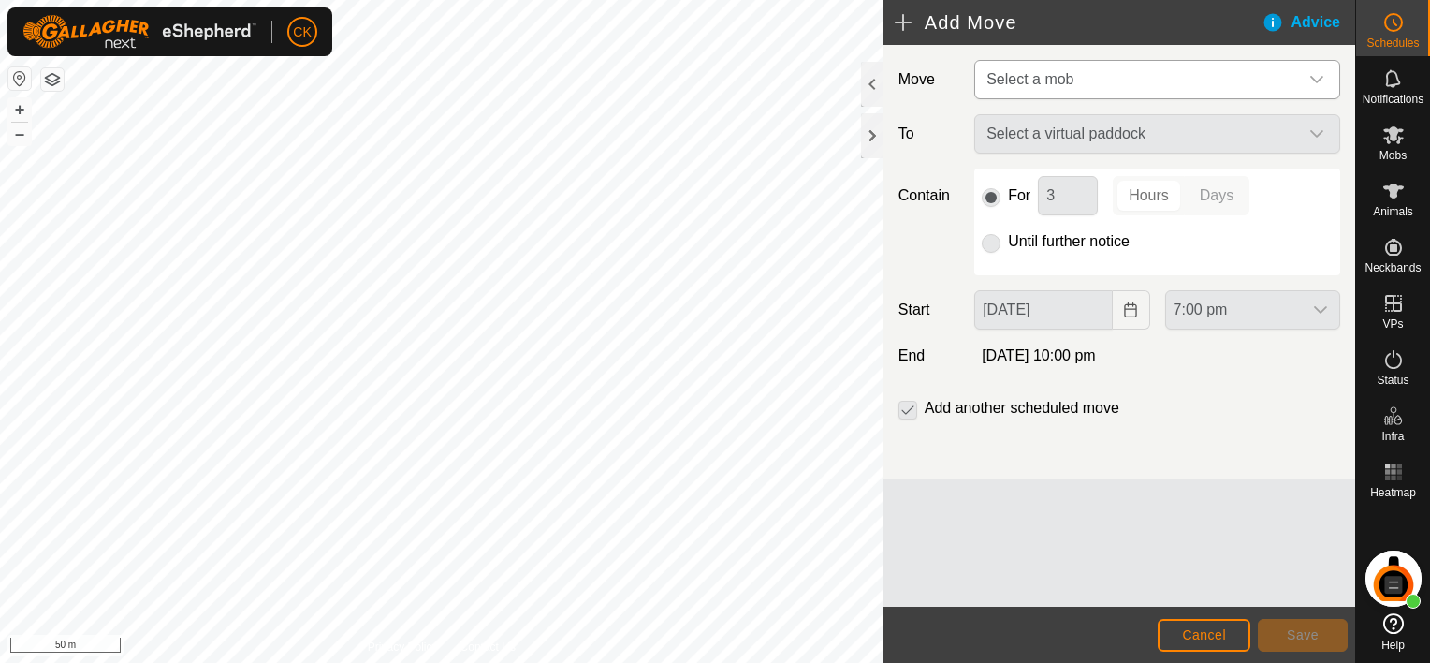
type input "[DATE]"
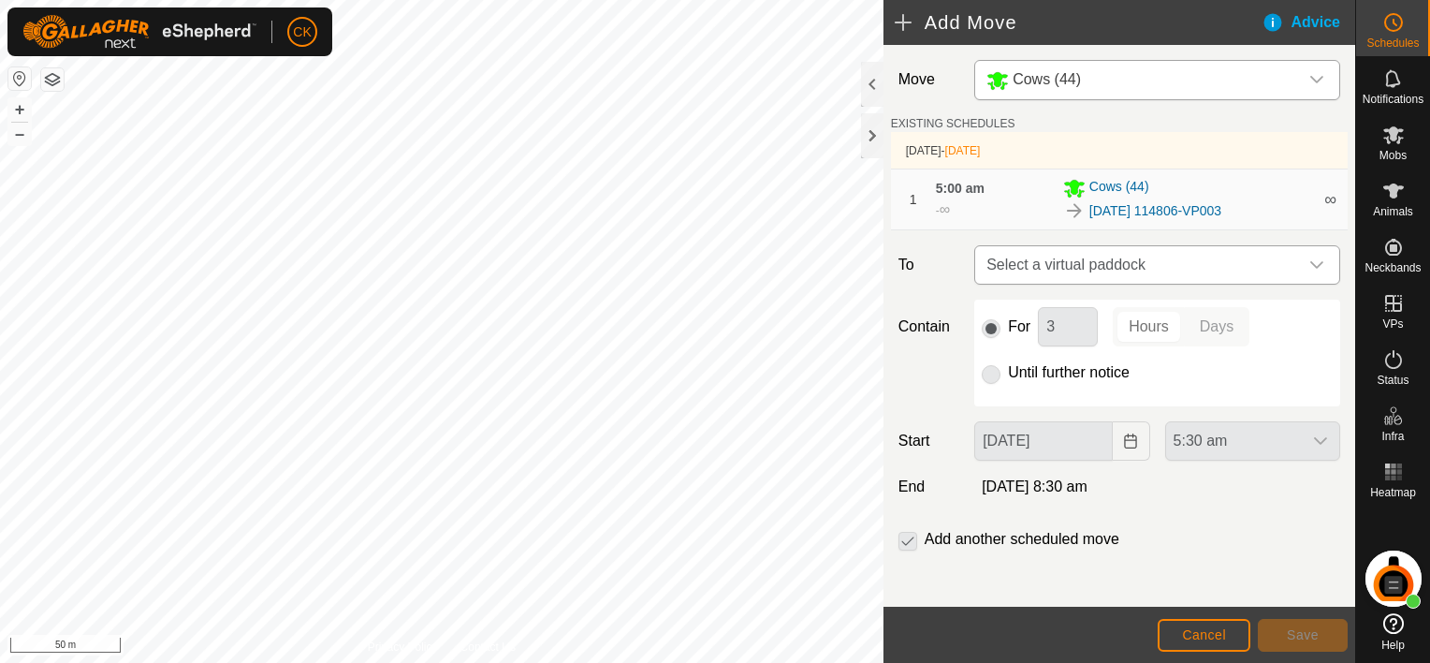
click at [1309, 264] on icon "dropdown trigger" at bounding box center [1316, 264] width 15 height 15
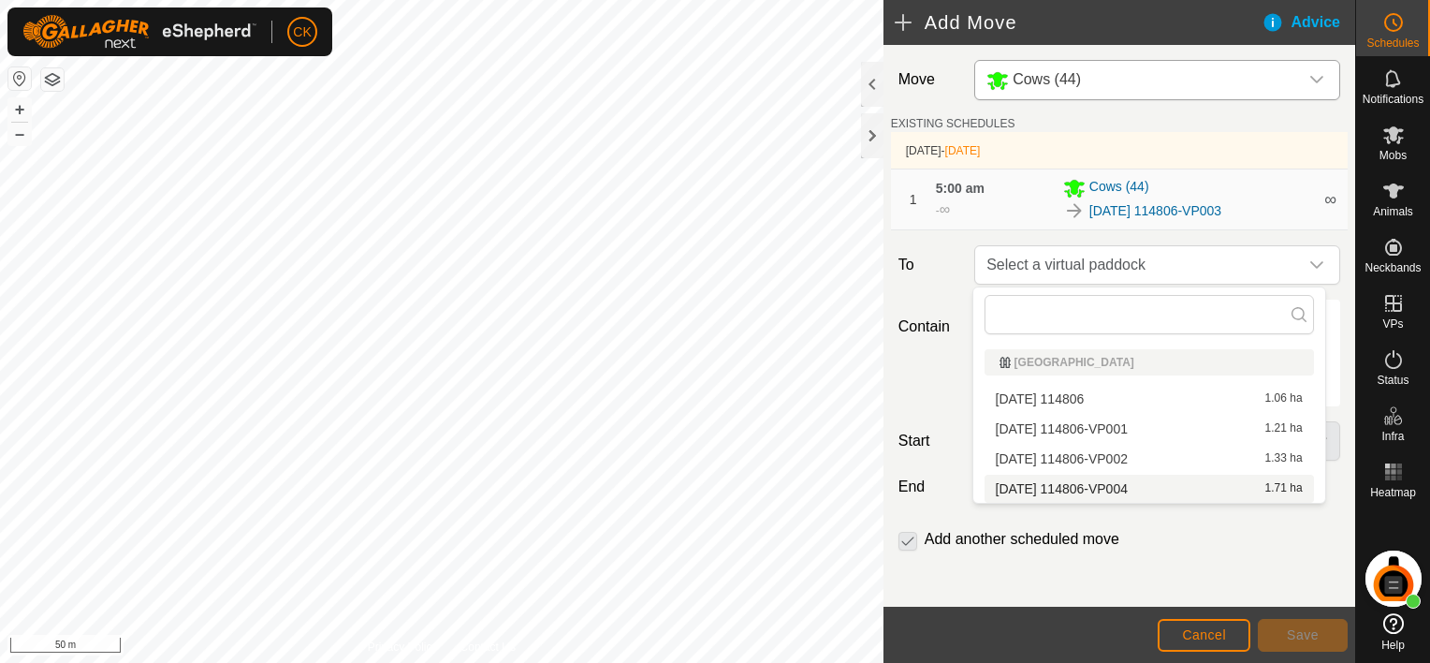
click at [1142, 486] on li "[DATE] 114806-VP004 1.71 ha" at bounding box center [1148, 488] width 329 height 28
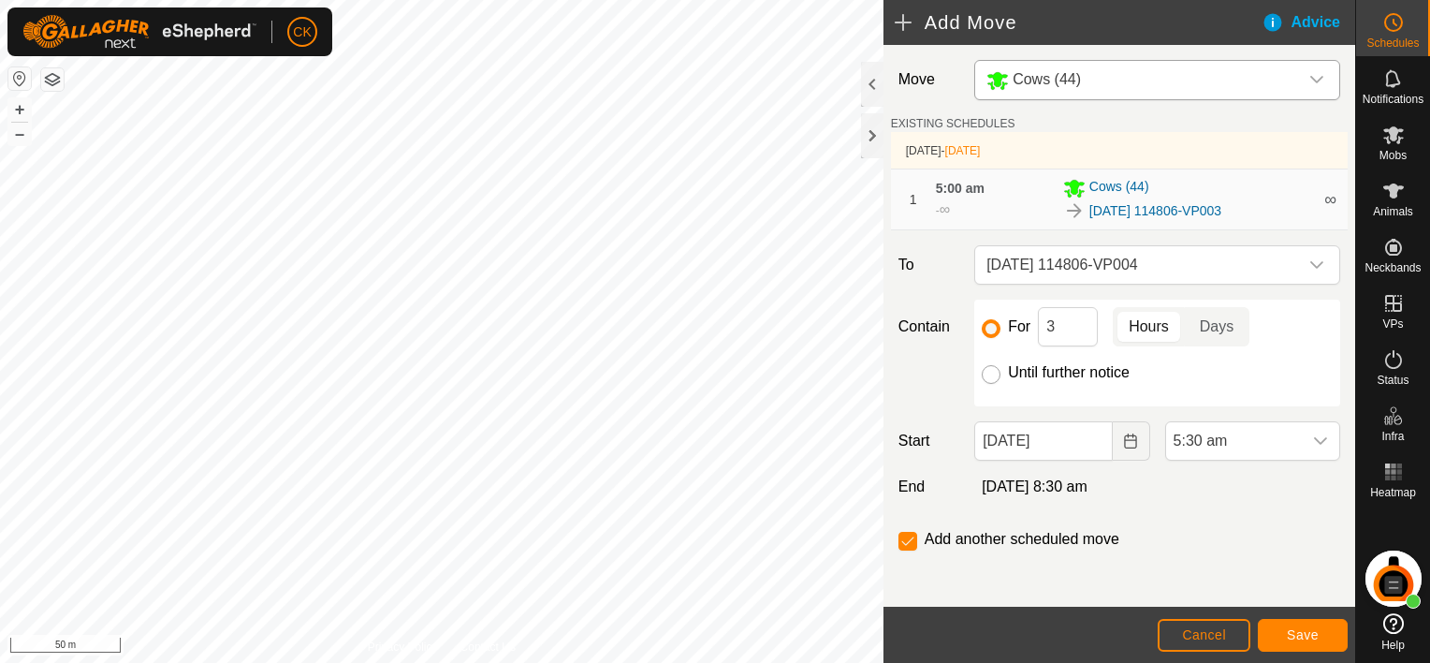
click at [993, 374] on input "Until further notice" at bounding box center [991, 374] width 19 height 19
radio input "true"
checkbox input "false"
click at [1313, 438] on icon "dropdown trigger" at bounding box center [1320, 440] width 15 height 15
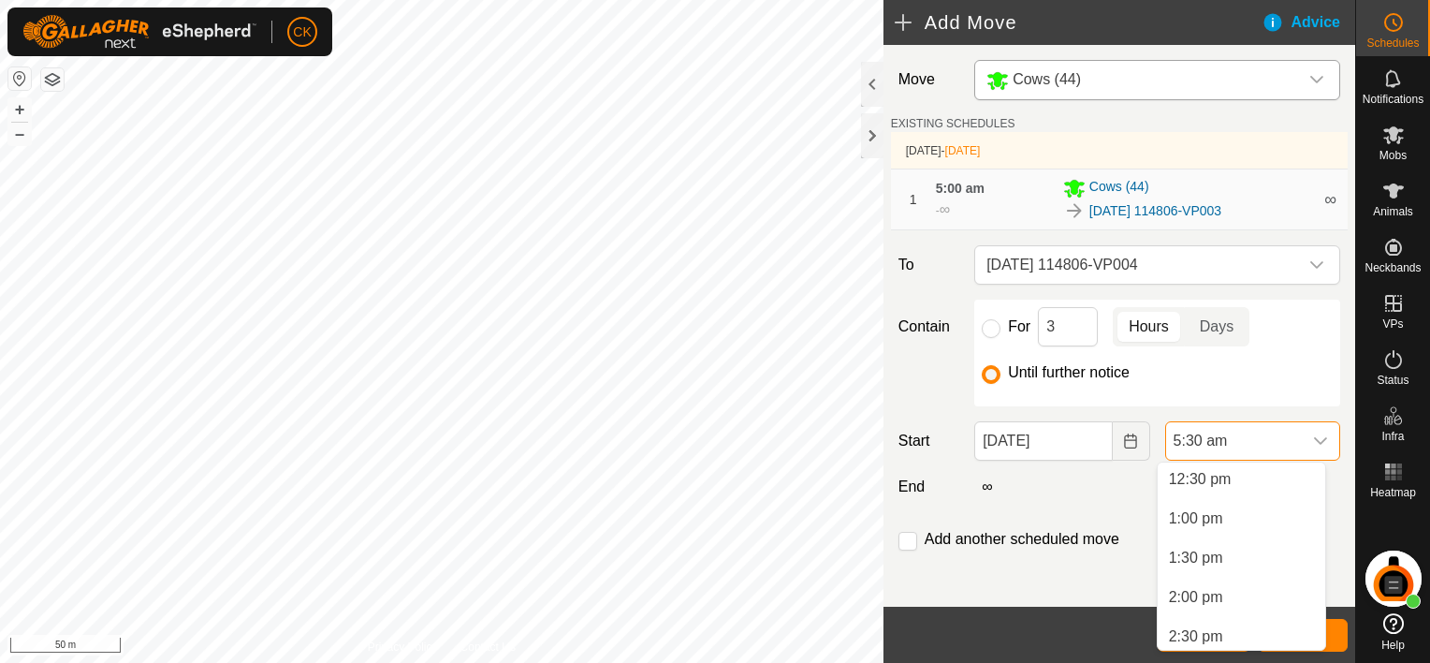
scroll to position [1031, 0]
click at [1187, 547] on li "2:00 pm" at bounding box center [1242, 550] width 168 height 37
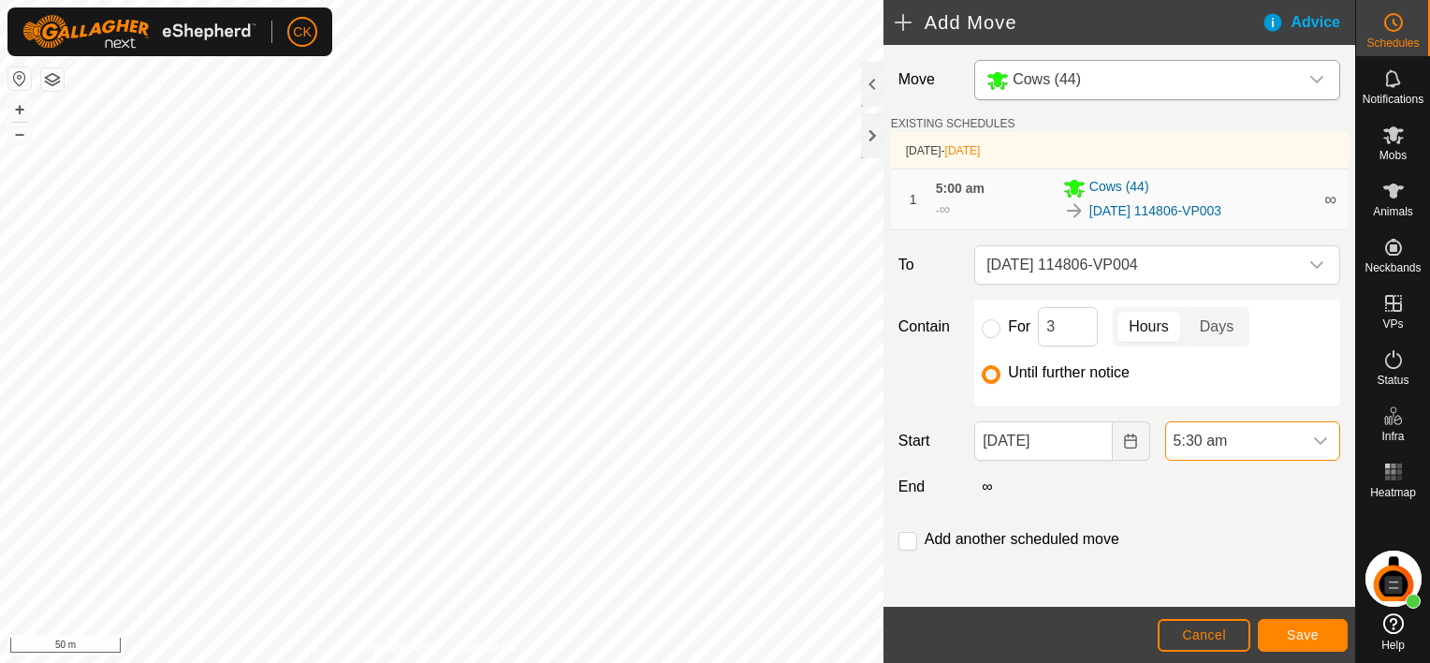
scroll to position [432, 0]
click at [1302, 631] on span "Save" at bounding box center [1303, 634] width 32 height 15
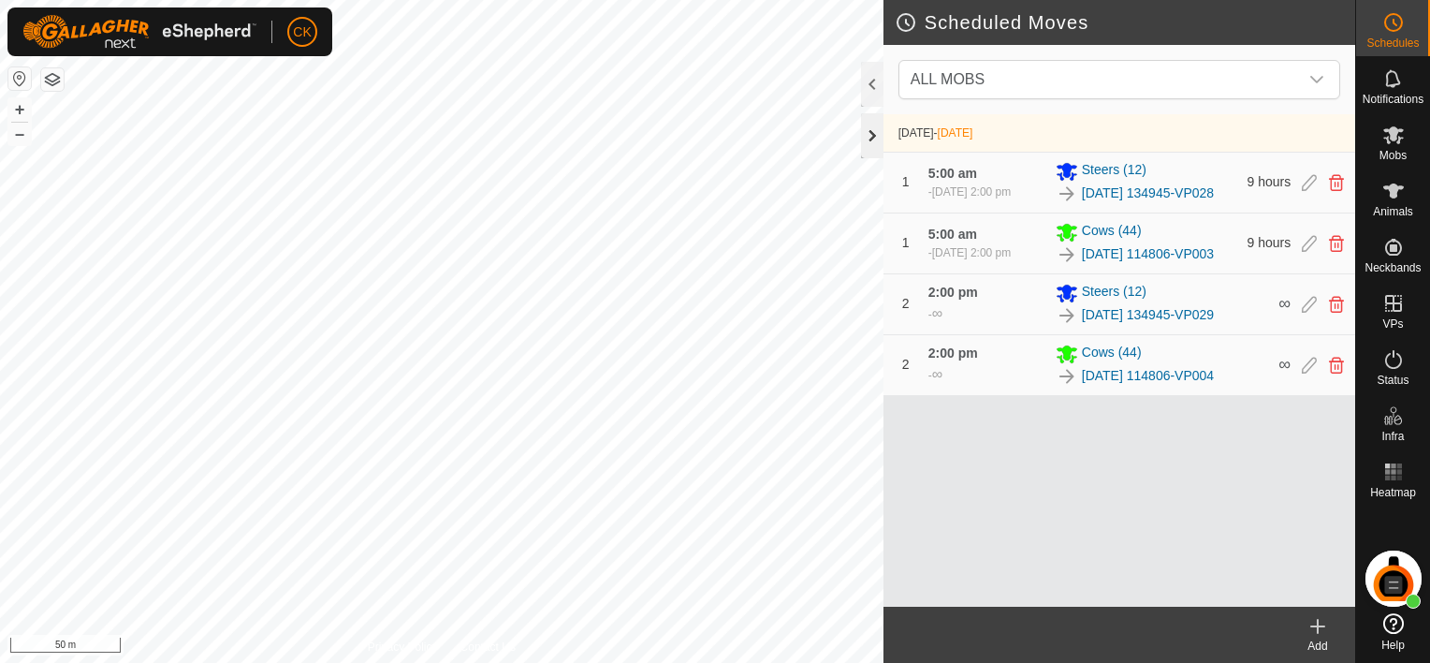
click at [868, 133] on div at bounding box center [872, 135] width 22 height 45
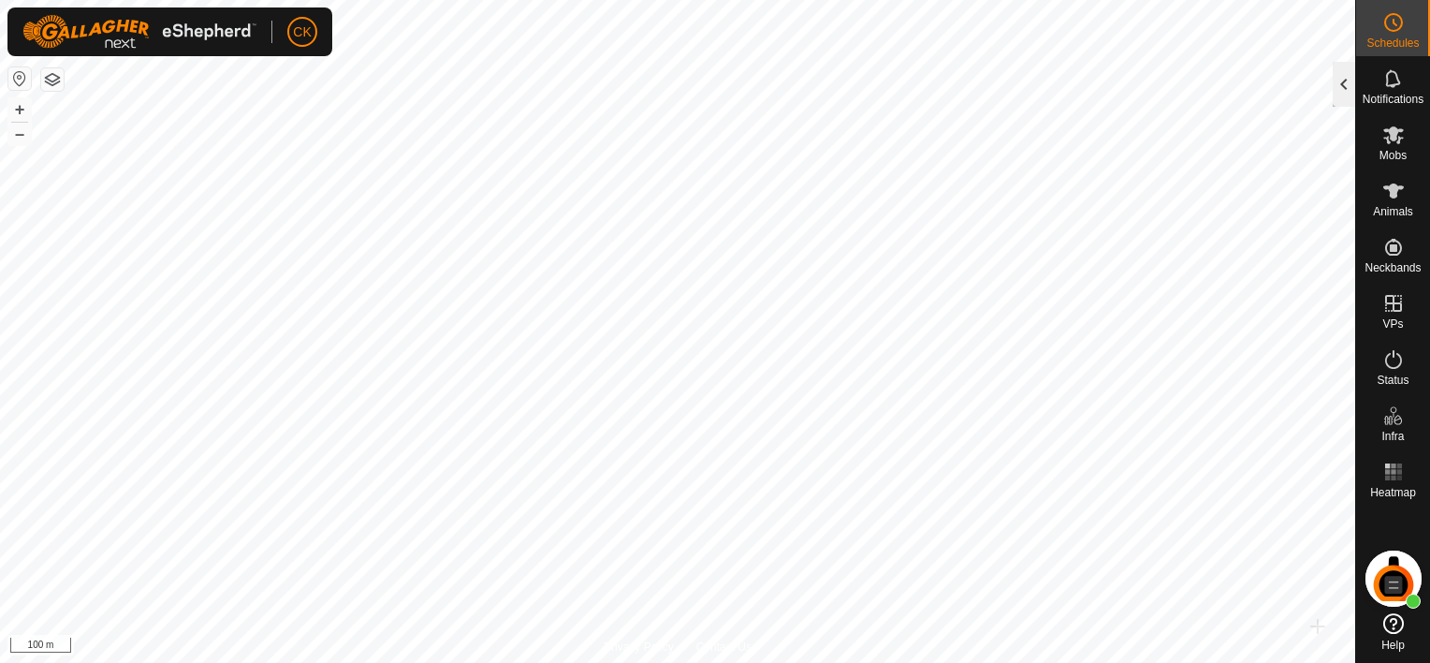
click at [1346, 76] on div at bounding box center [1344, 84] width 22 height 45
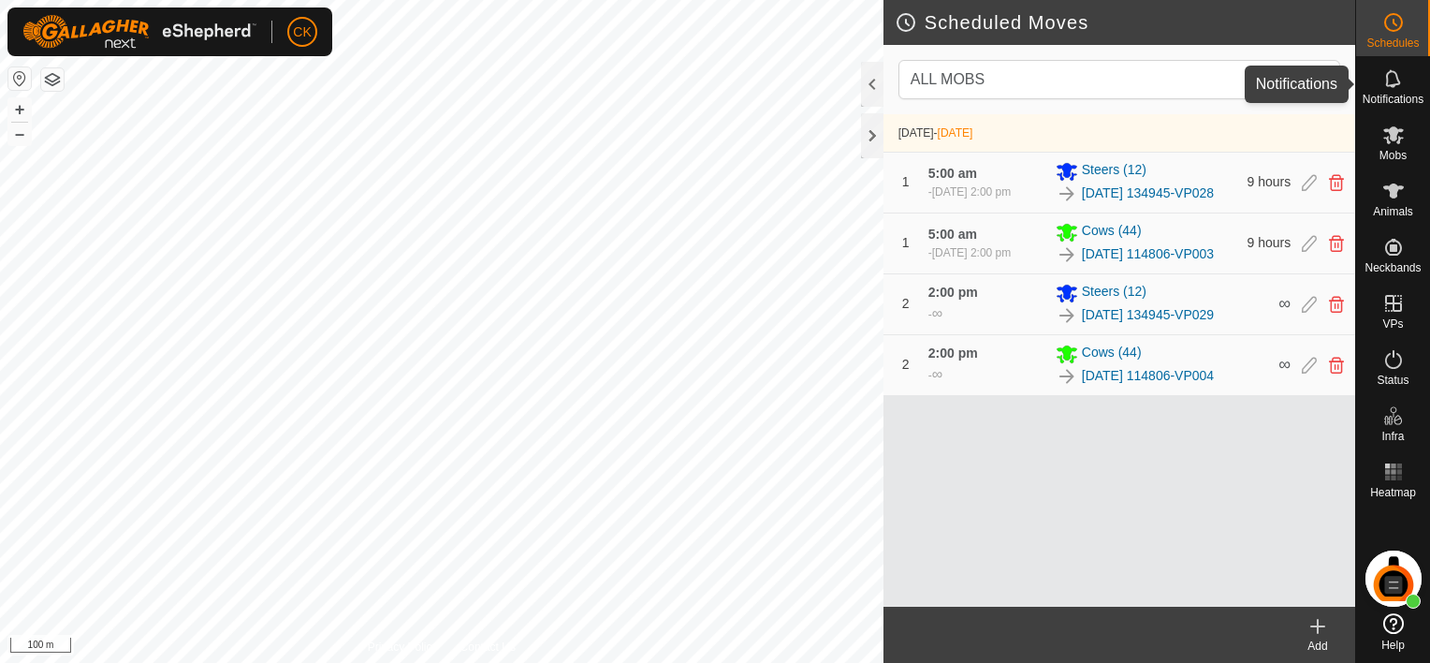
click at [1398, 75] on icon at bounding box center [1393, 78] width 22 height 22
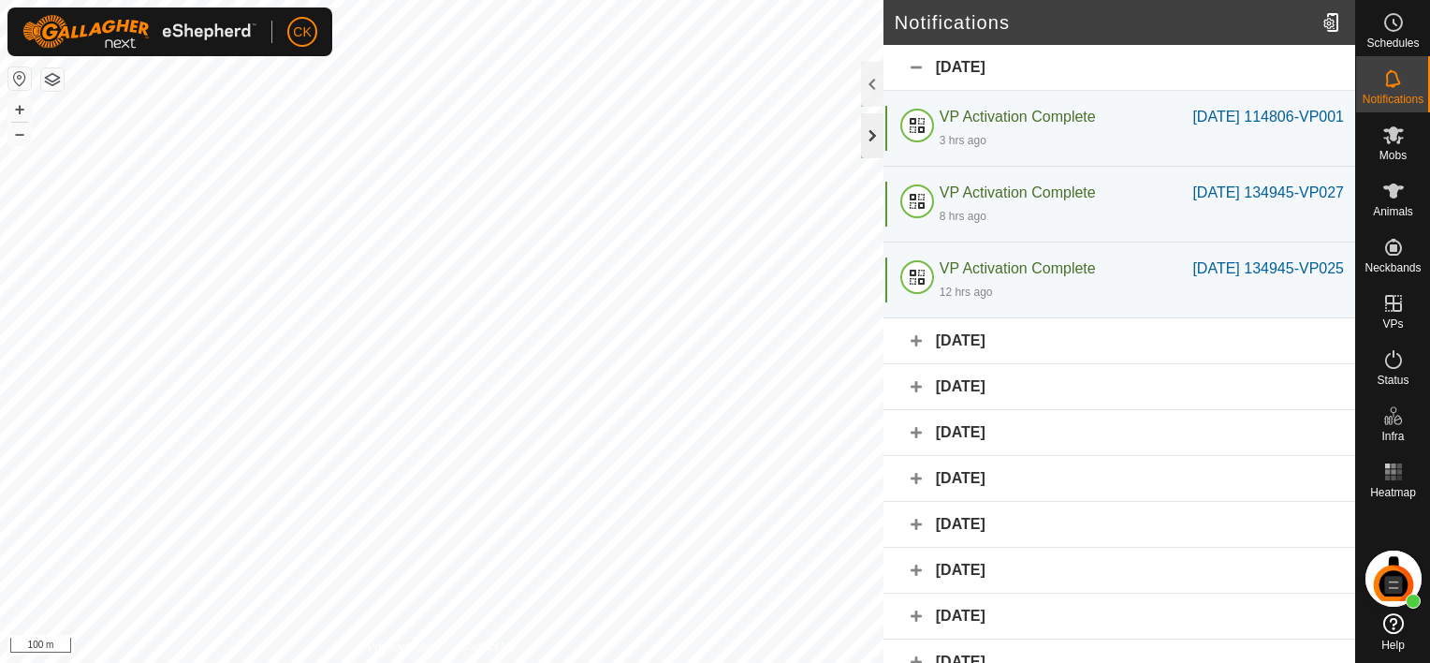
click at [872, 132] on div at bounding box center [872, 135] width 22 height 45
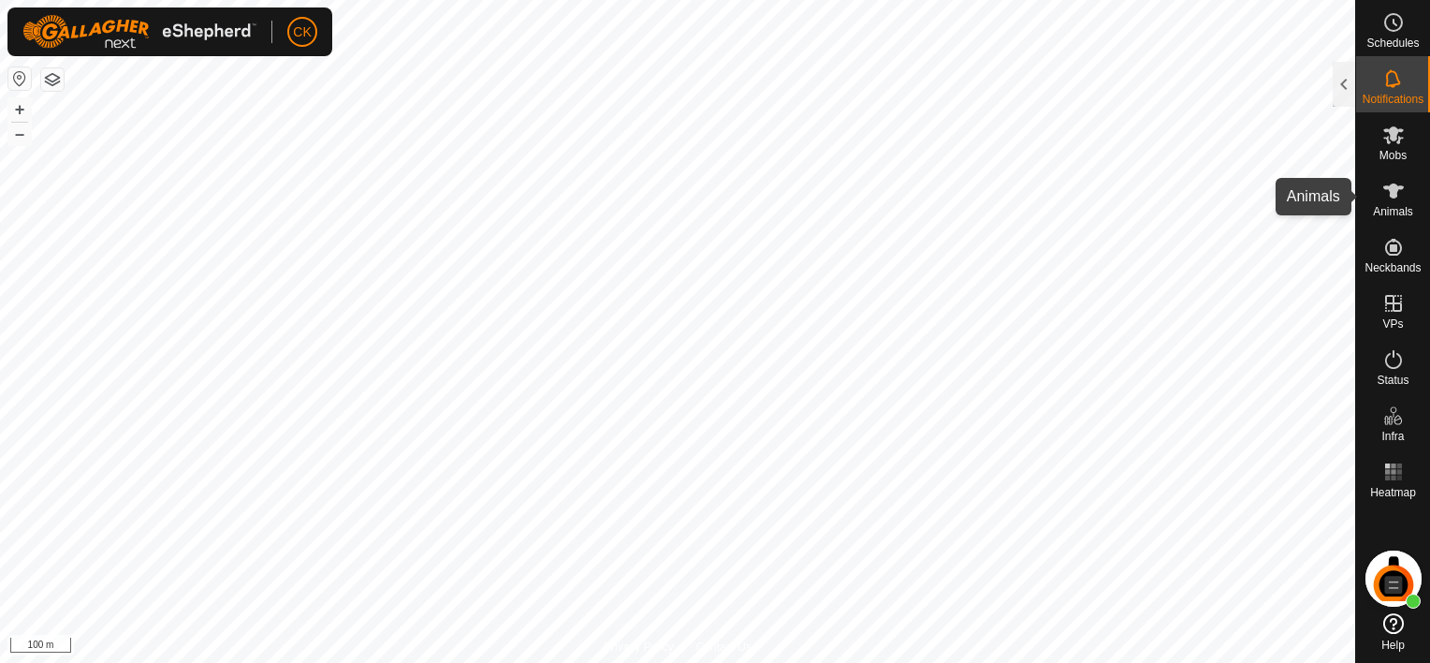
click at [1388, 189] on icon at bounding box center [1393, 190] width 21 height 15
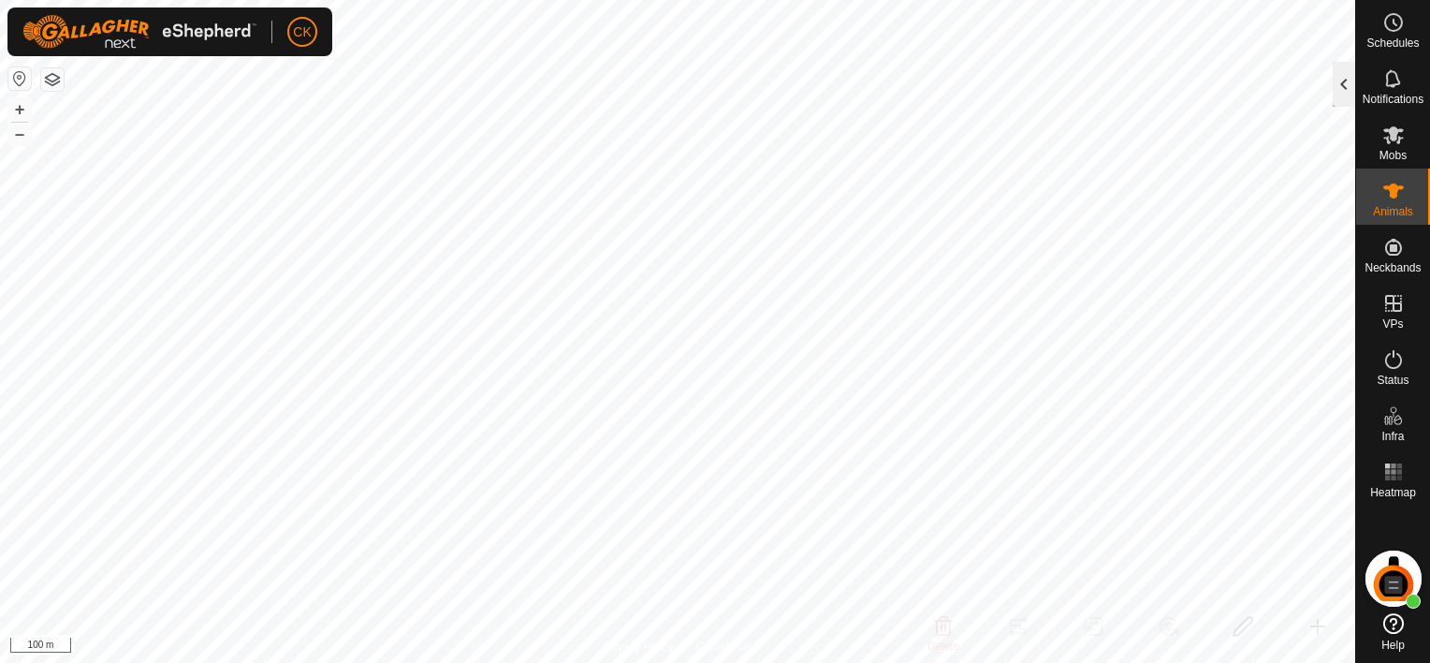
click at [1339, 92] on div at bounding box center [1344, 84] width 22 height 45
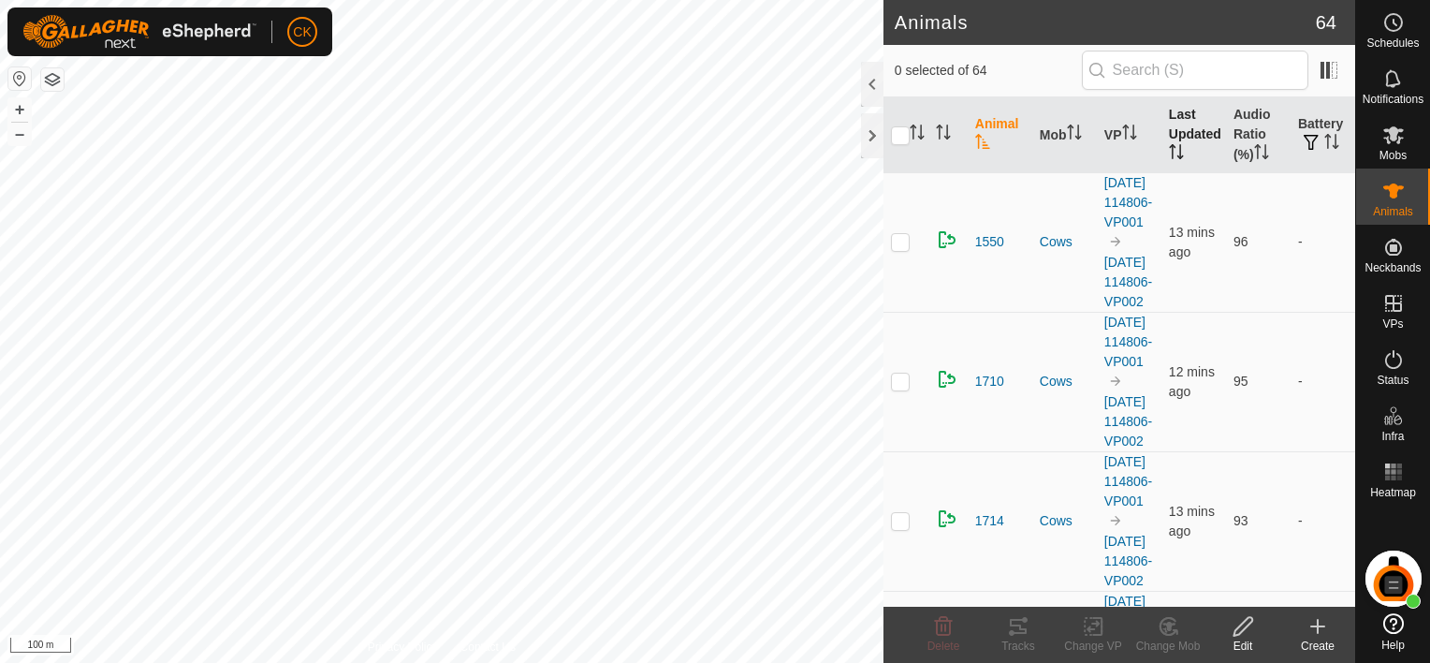
click at [1179, 125] on th "Last Updated" at bounding box center [1193, 135] width 65 height 76
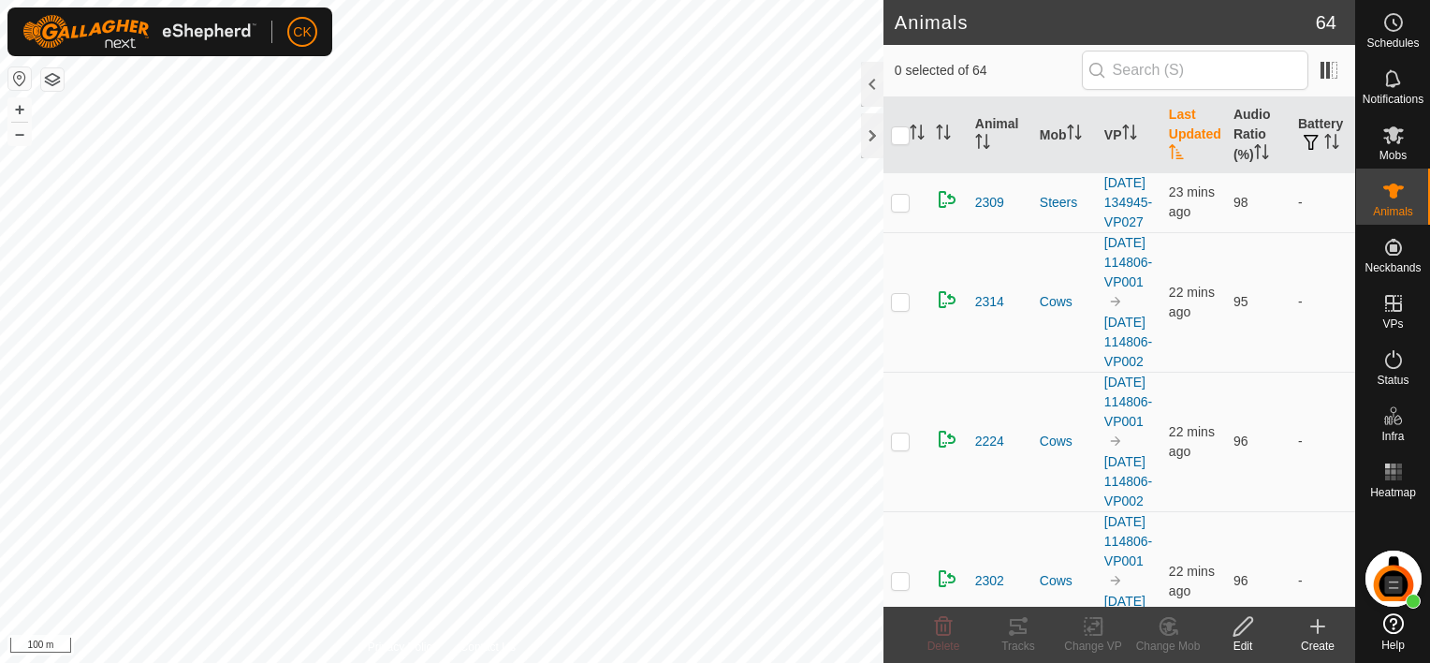
click at [1179, 124] on th "Last Updated" at bounding box center [1193, 135] width 65 height 76
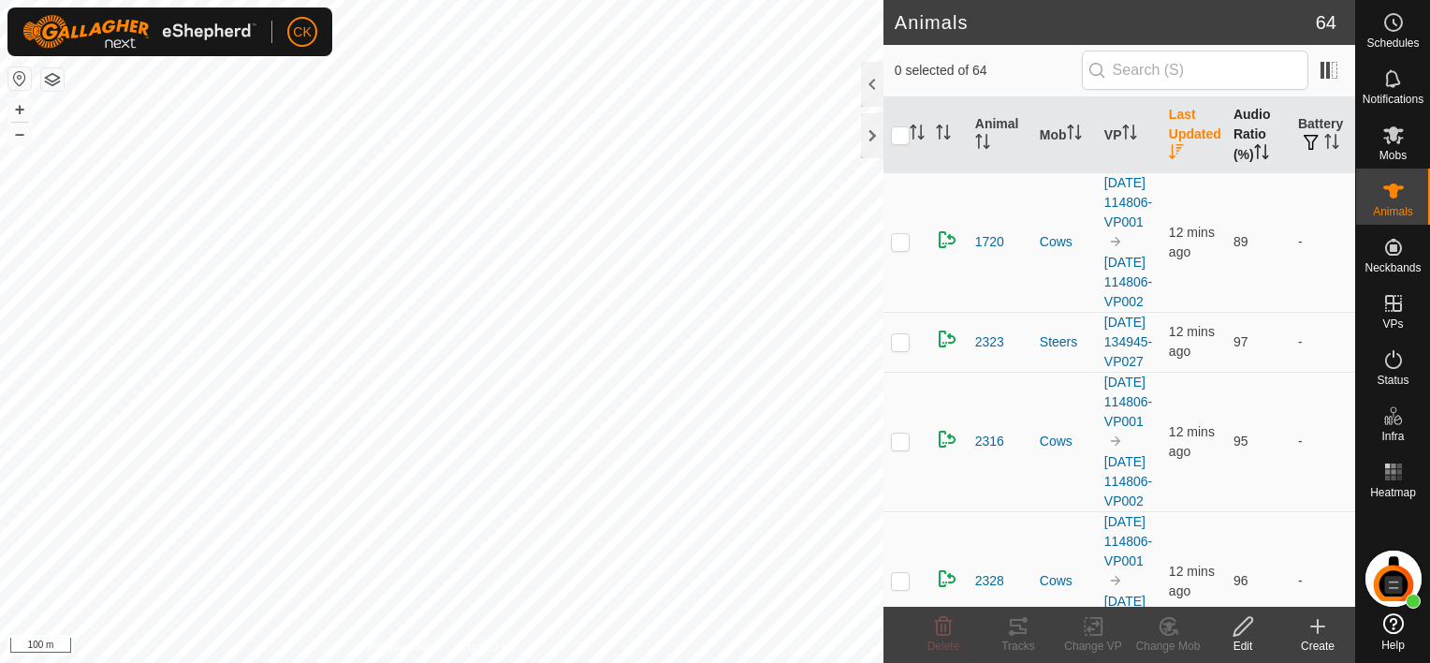
click at [1253, 122] on th "Audio Ratio (%)" at bounding box center [1258, 135] width 65 height 76
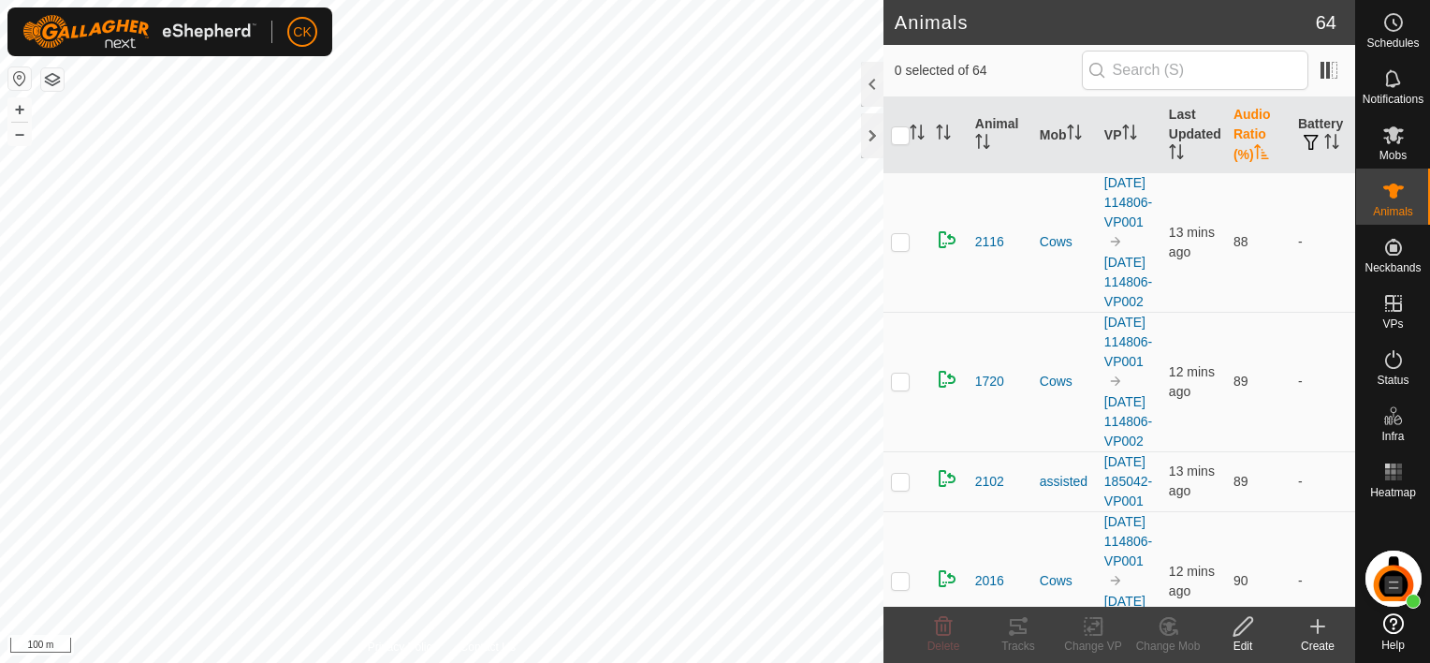
click at [1251, 122] on th "Audio Ratio (%)" at bounding box center [1258, 135] width 65 height 76
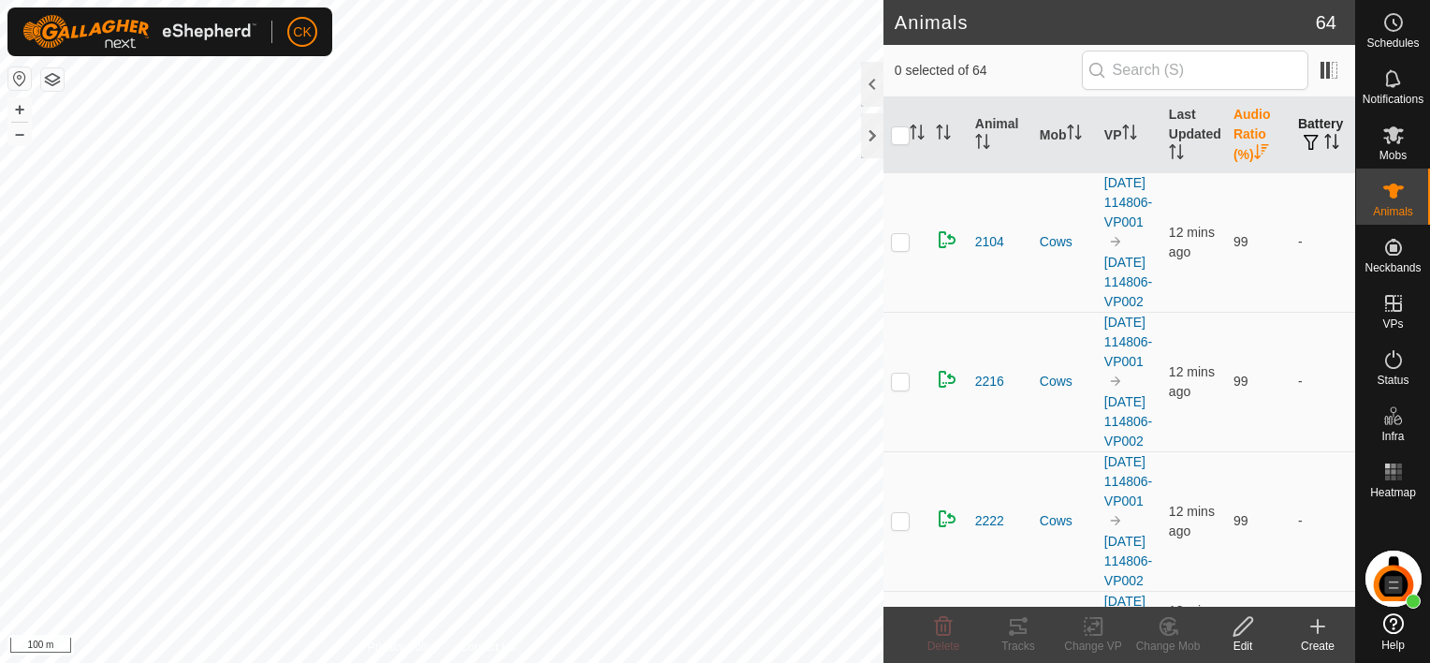
click at [1324, 138] on icon "Activate to sort" at bounding box center [1331, 141] width 15 height 15
click at [872, 135] on div at bounding box center [872, 135] width 22 height 45
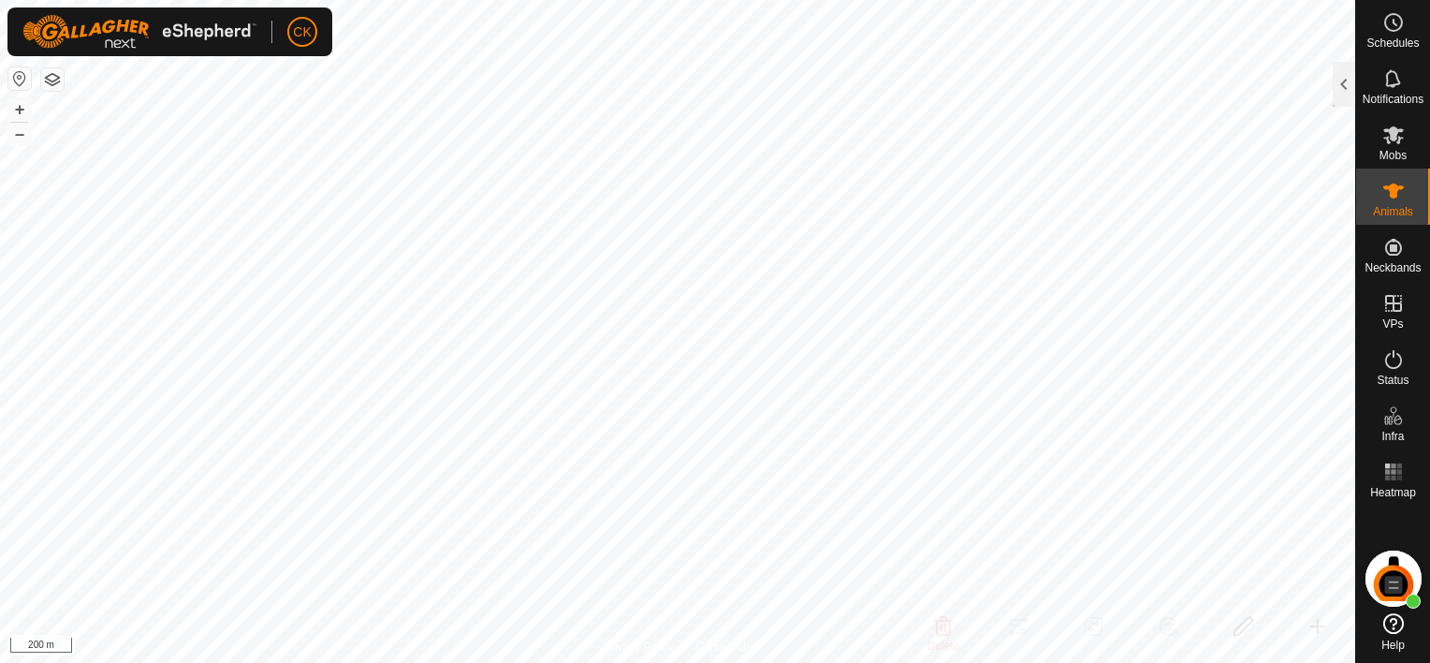
drag, startPoint x: 1342, startPoint y: 79, endPoint x: 1332, endPoint y: 83, distance: 11.3
click at [1342, 78] on div at bounding box center [1344, 84] width 22 height 45
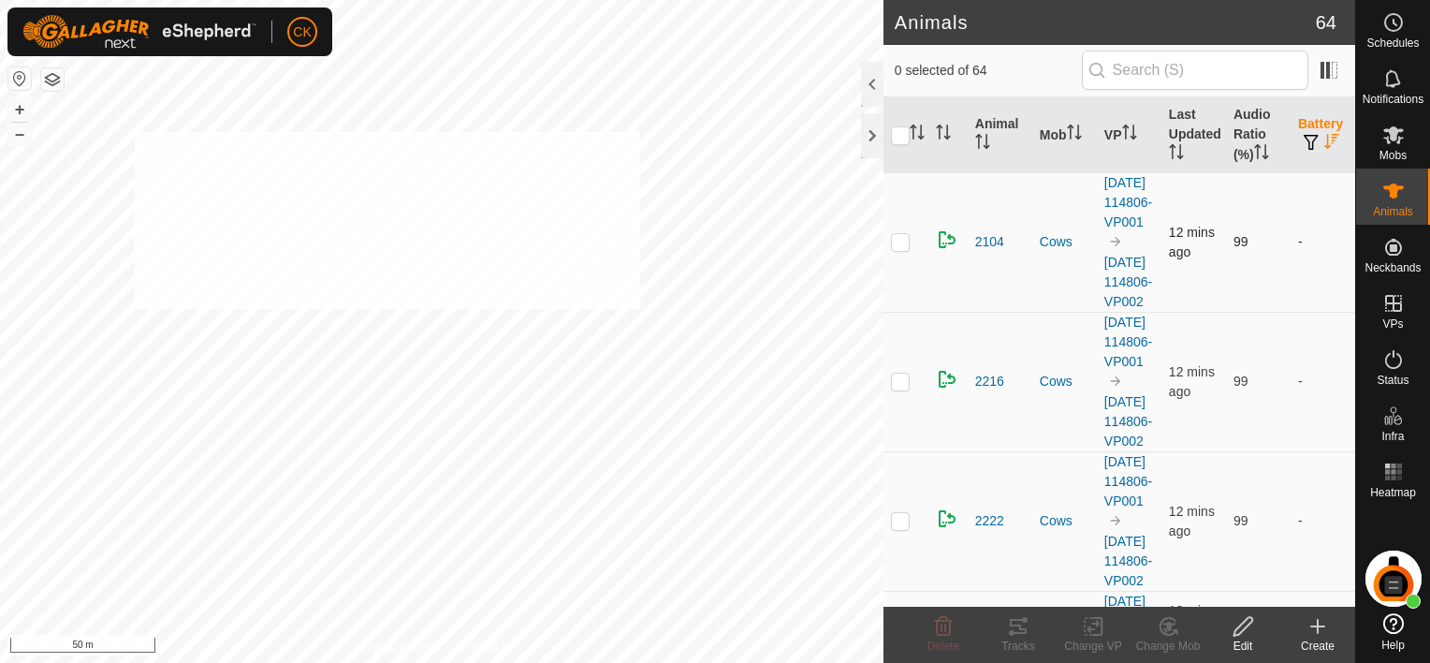
checkbox input "true"
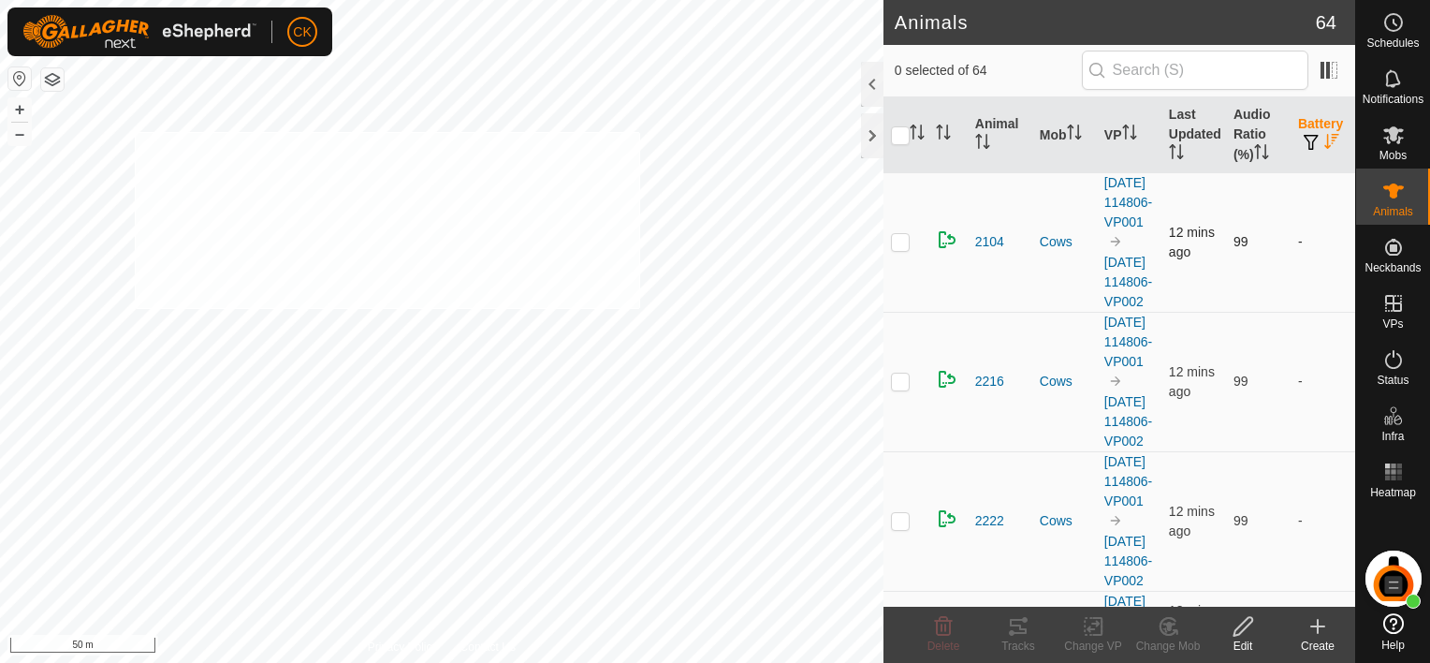
checkbox input "true"
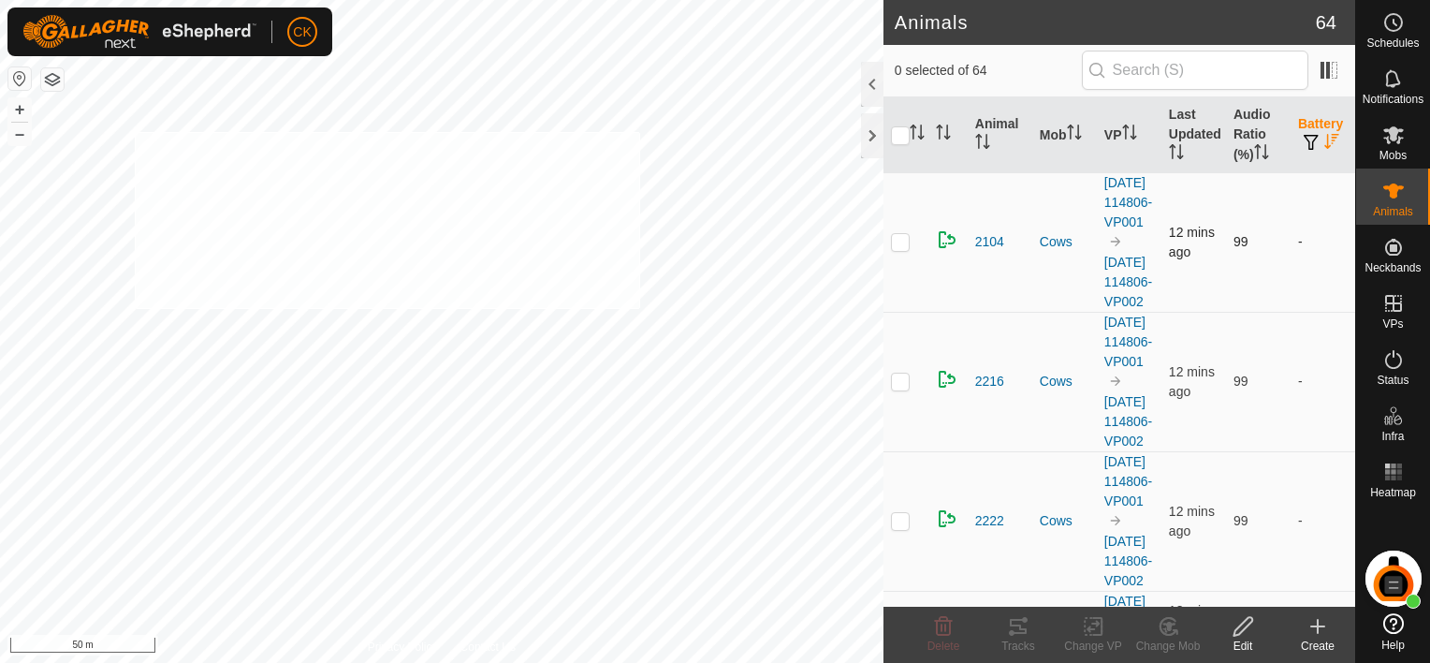
checkbox input "true"
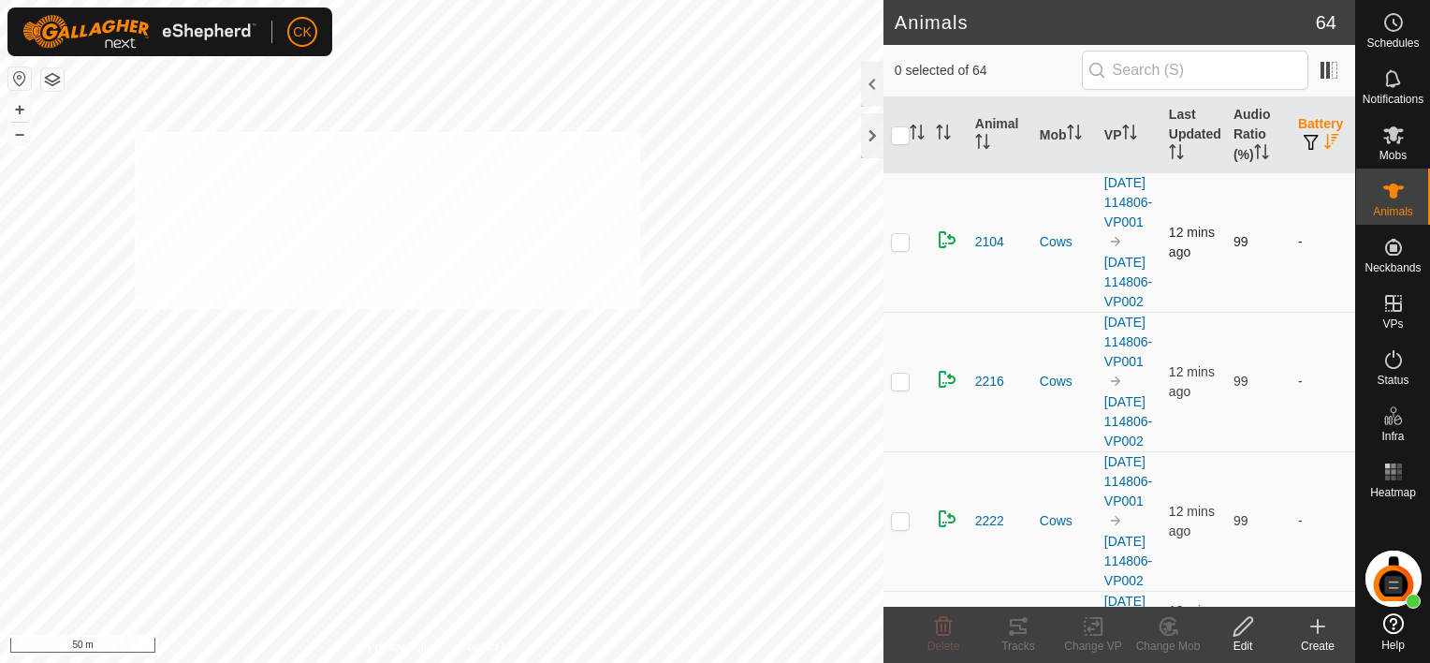
checkbox input "true"
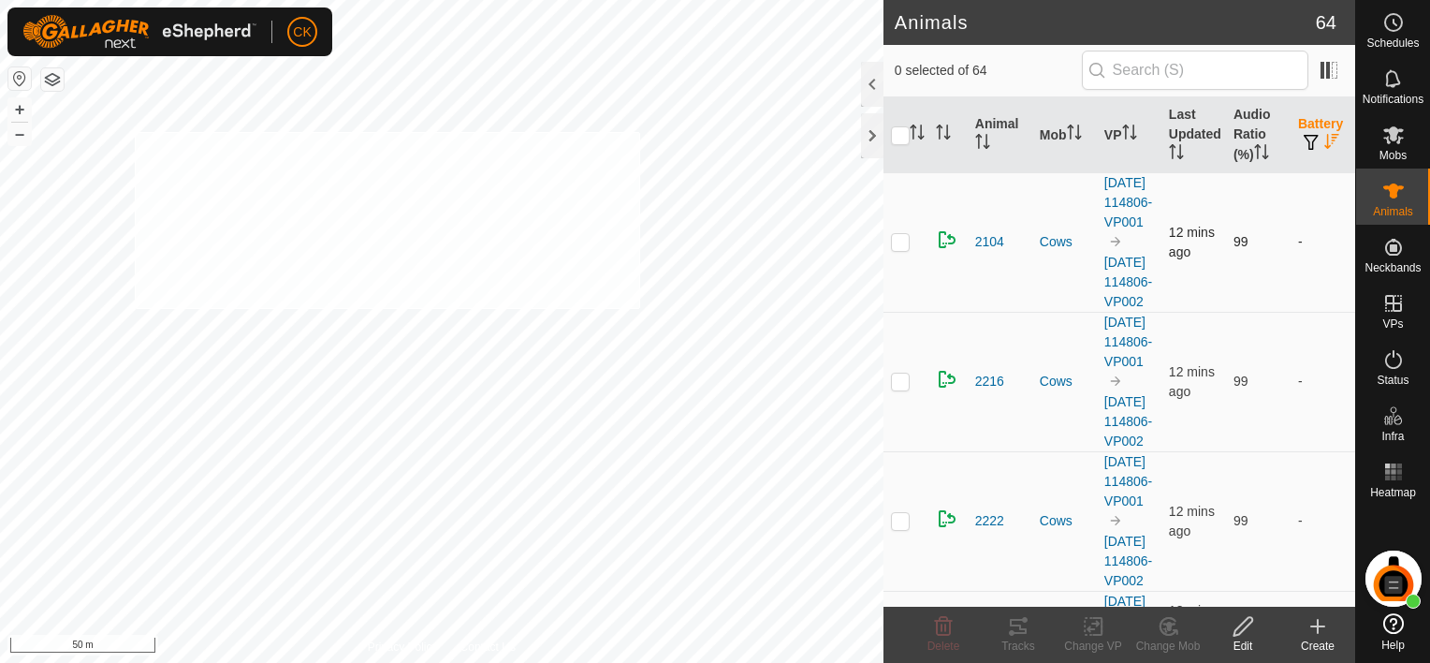
checkbox input "true"
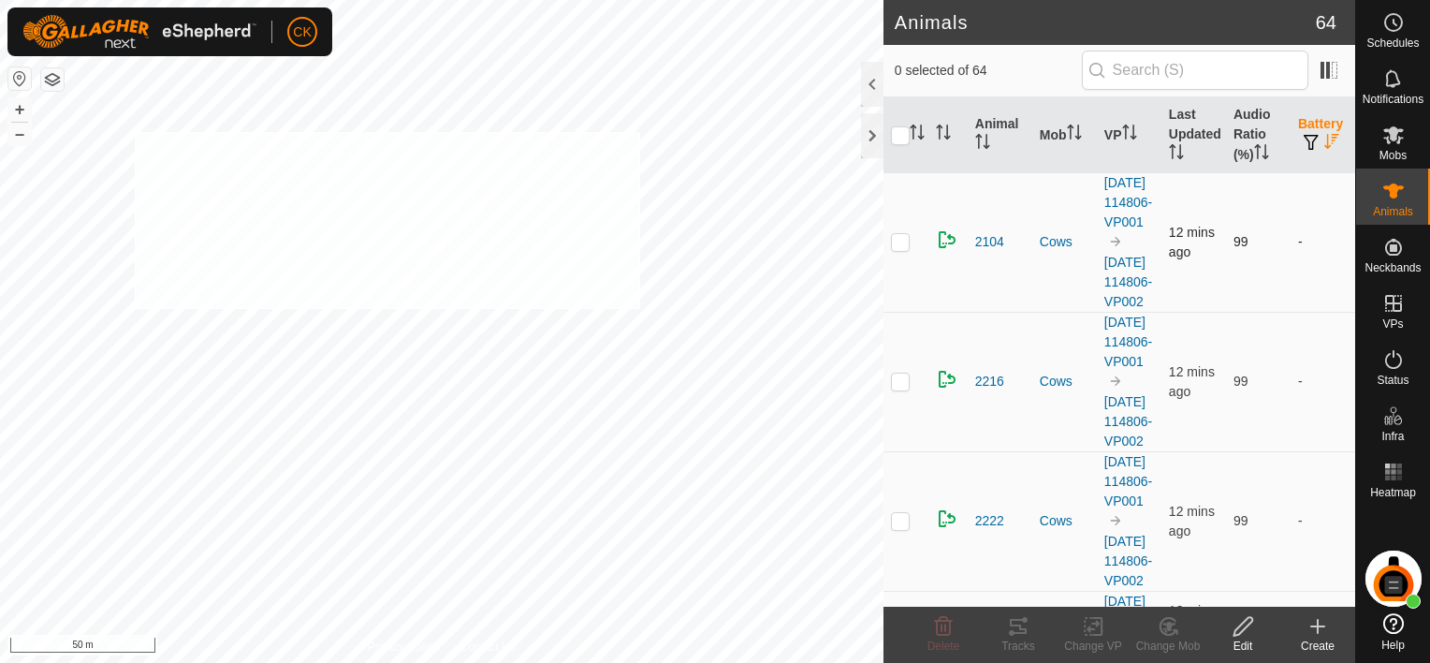
checkbox input "true"
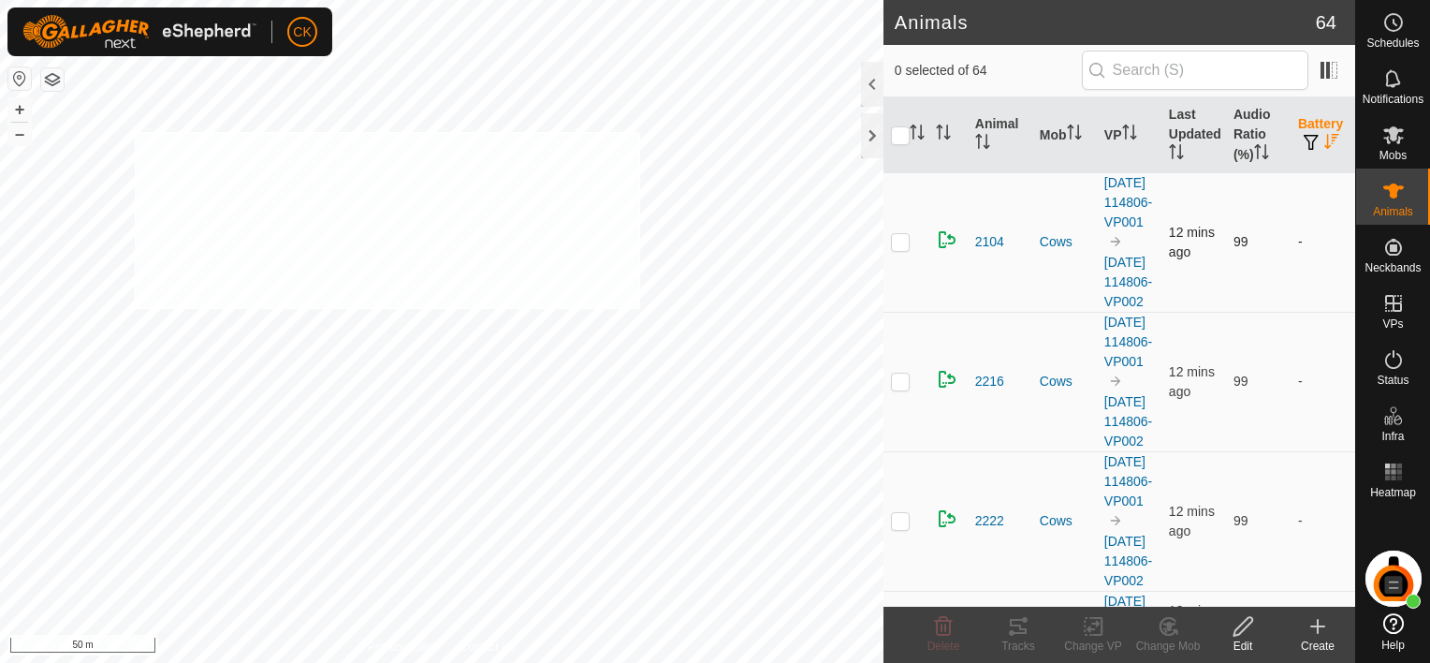
checkbox input "true"
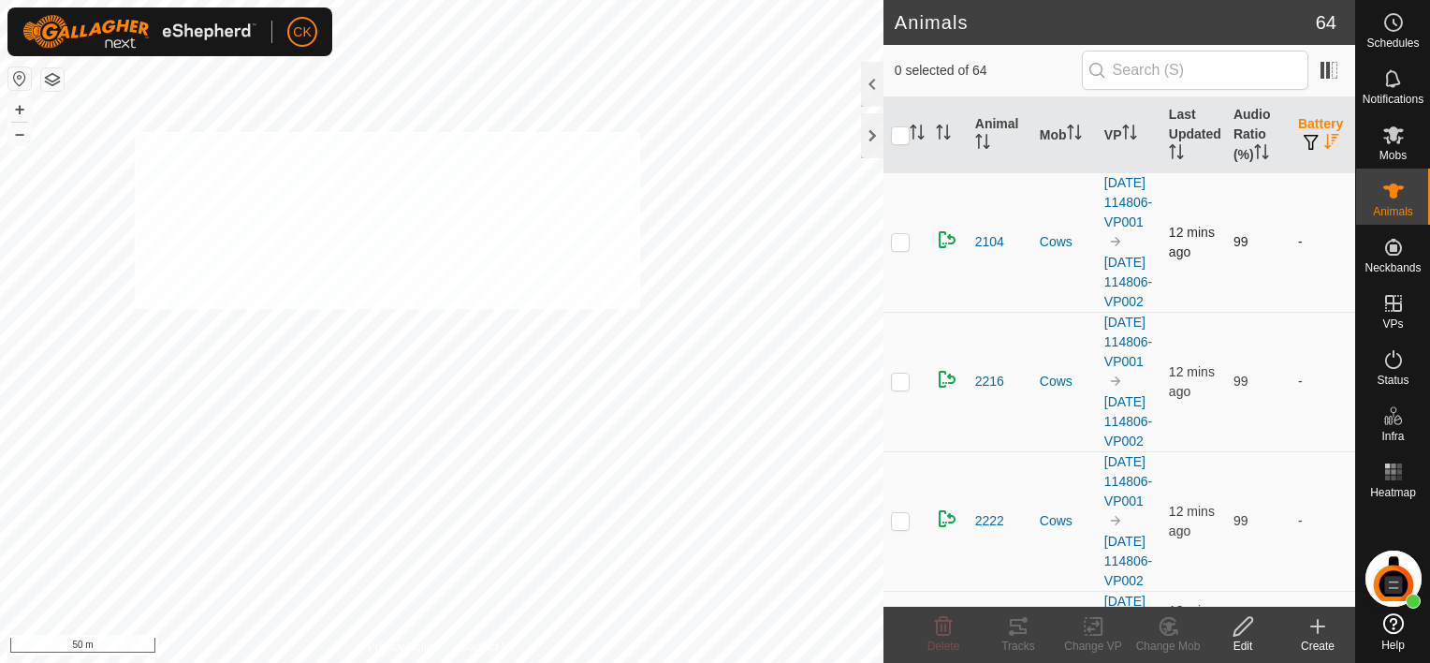
checkbox input "true"
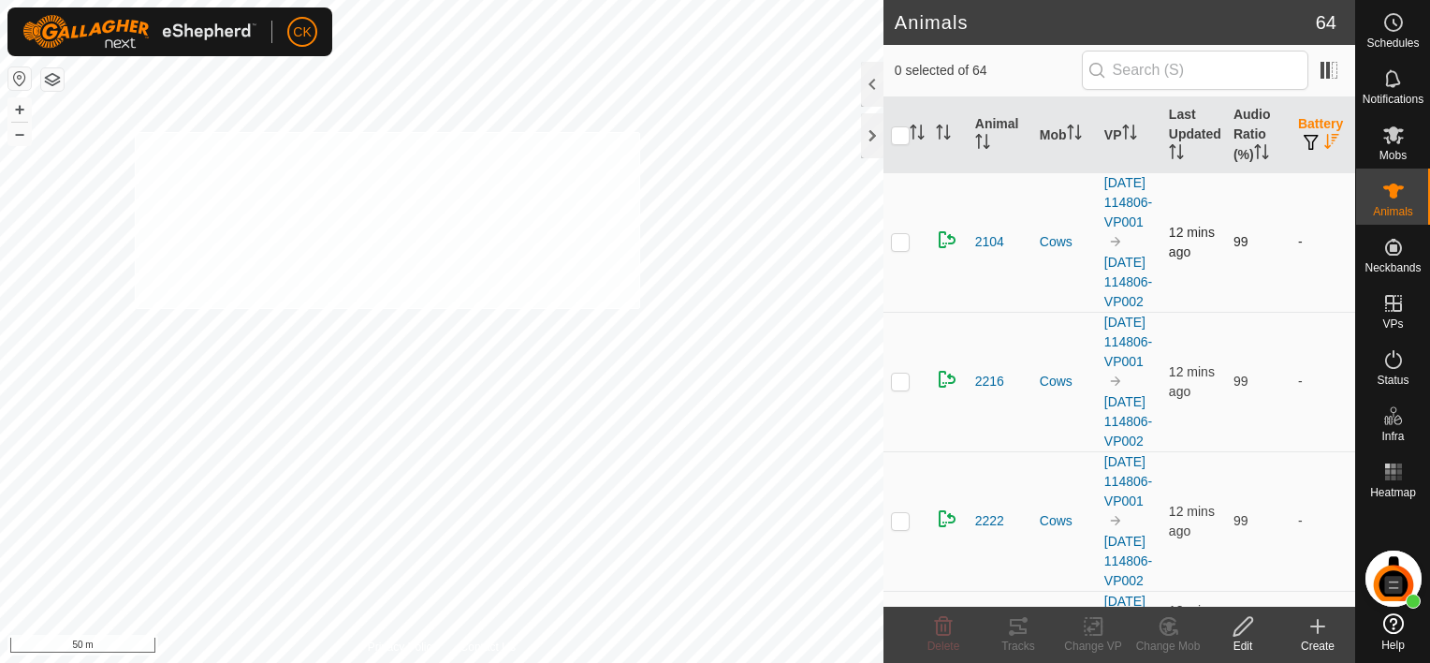
checkbox input "true"
click at [897, 131] on input "checkbox" at bounding box center [900, 135] width 19 height 19
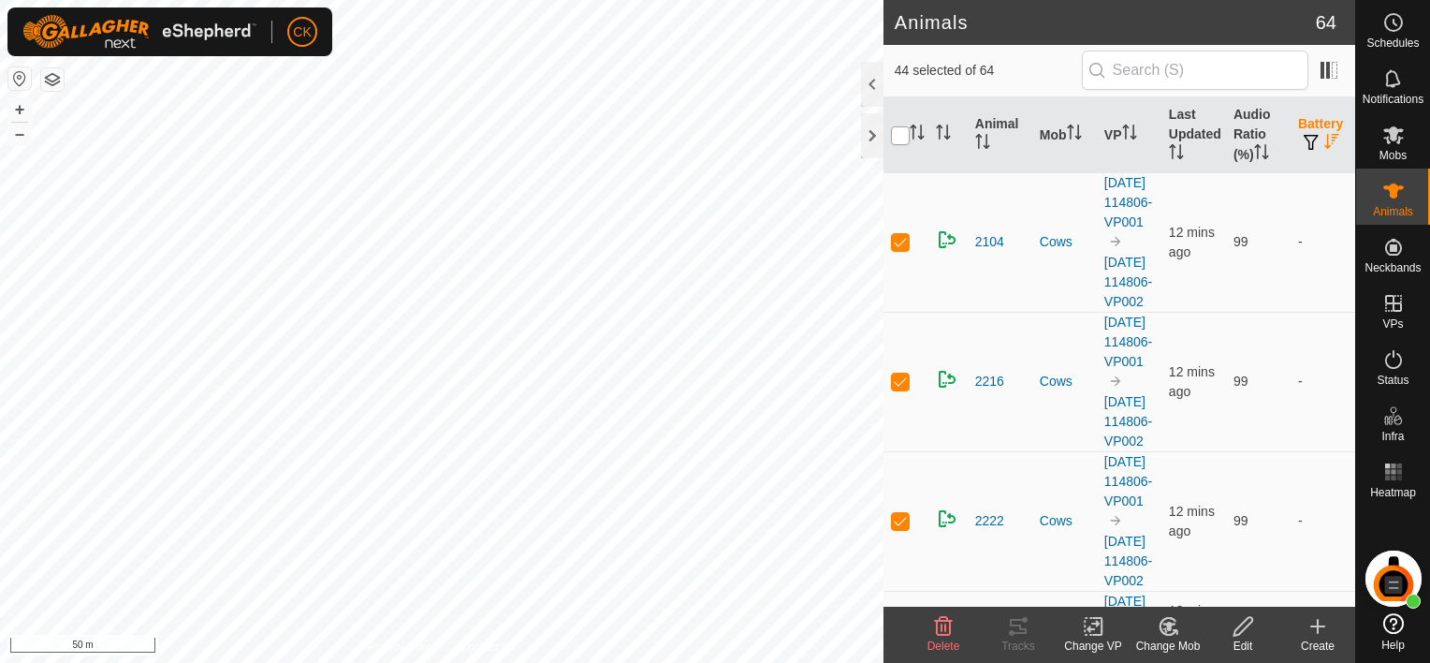
checkbox input "true"
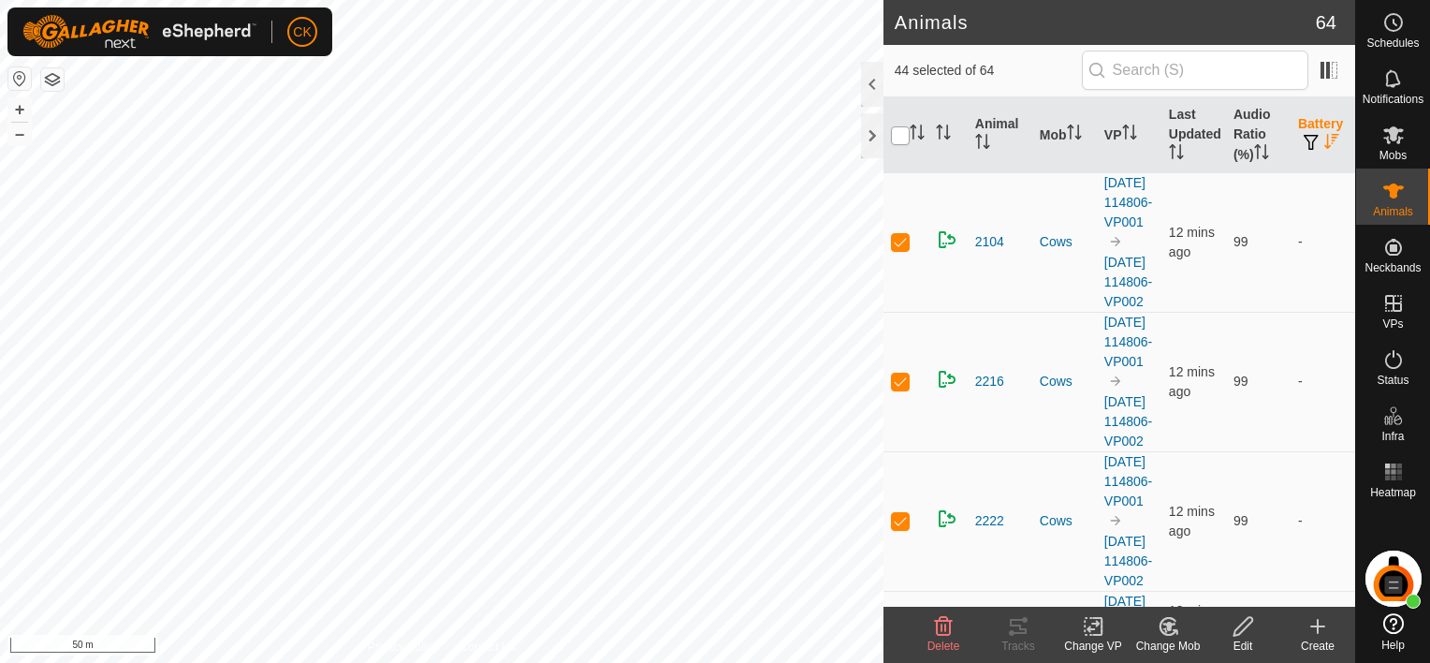
checkbox input "true"
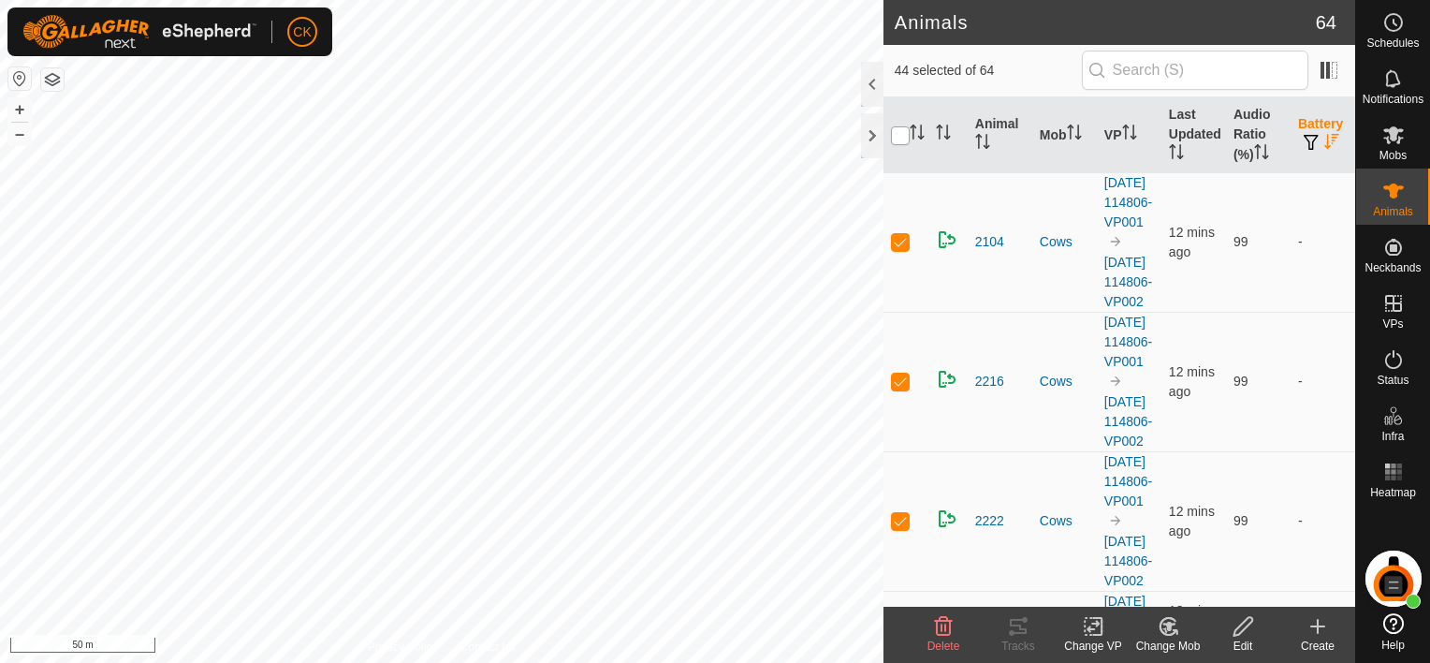
checkbox input "true"
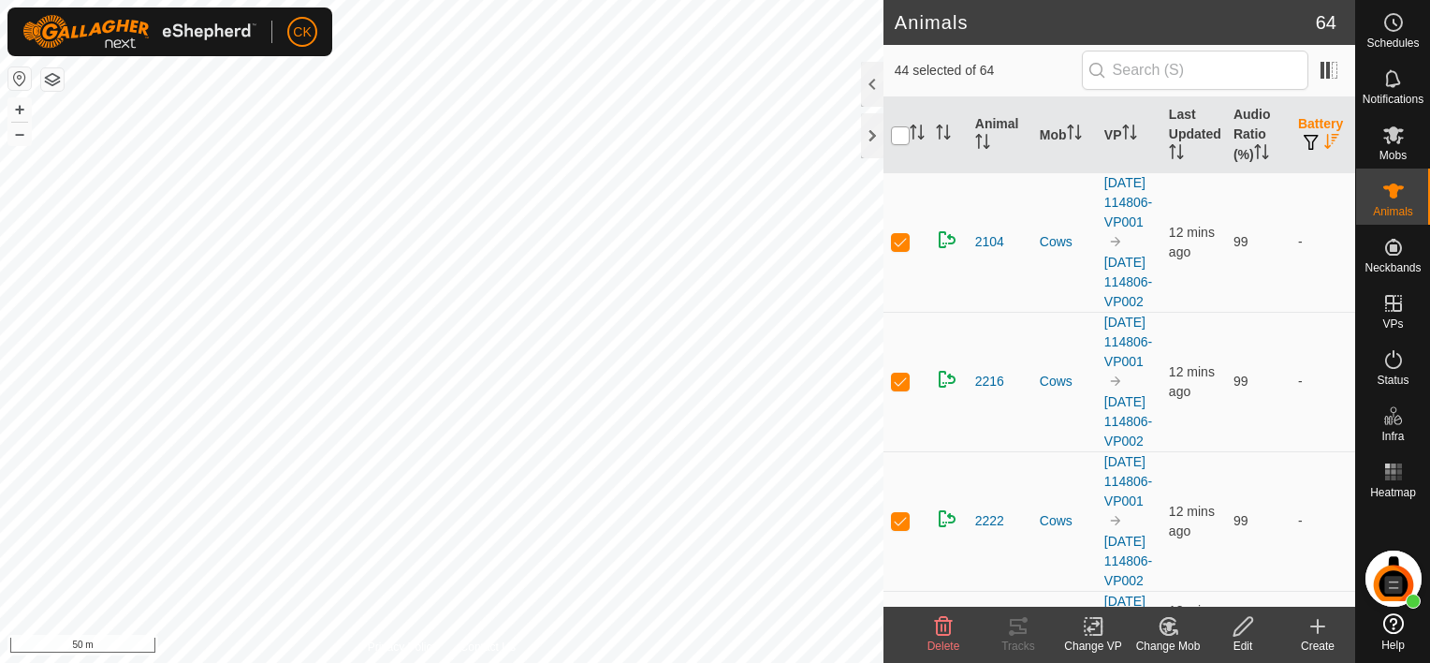
checkbox input "true"
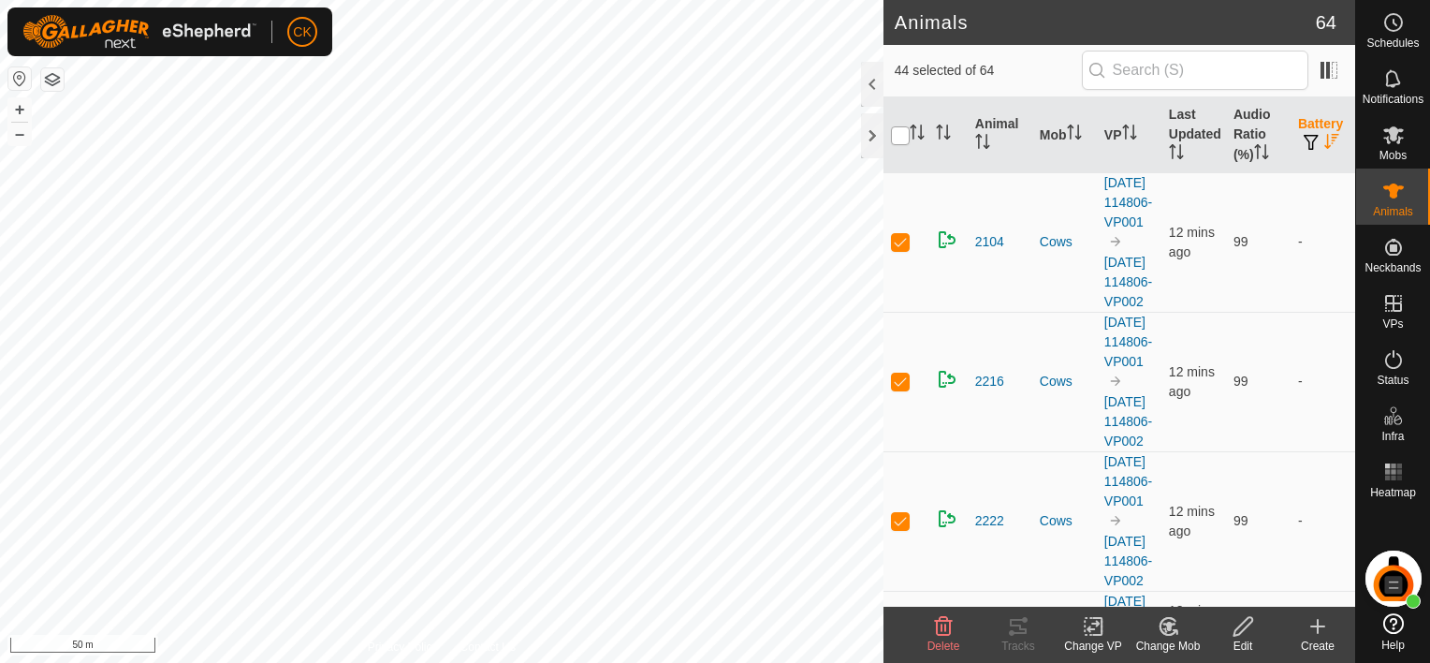
checkbox input "true"
click at [897, 130] on input "checkbox" at bounding box center [900, 135] width 19 height 19
checkbox input "false"
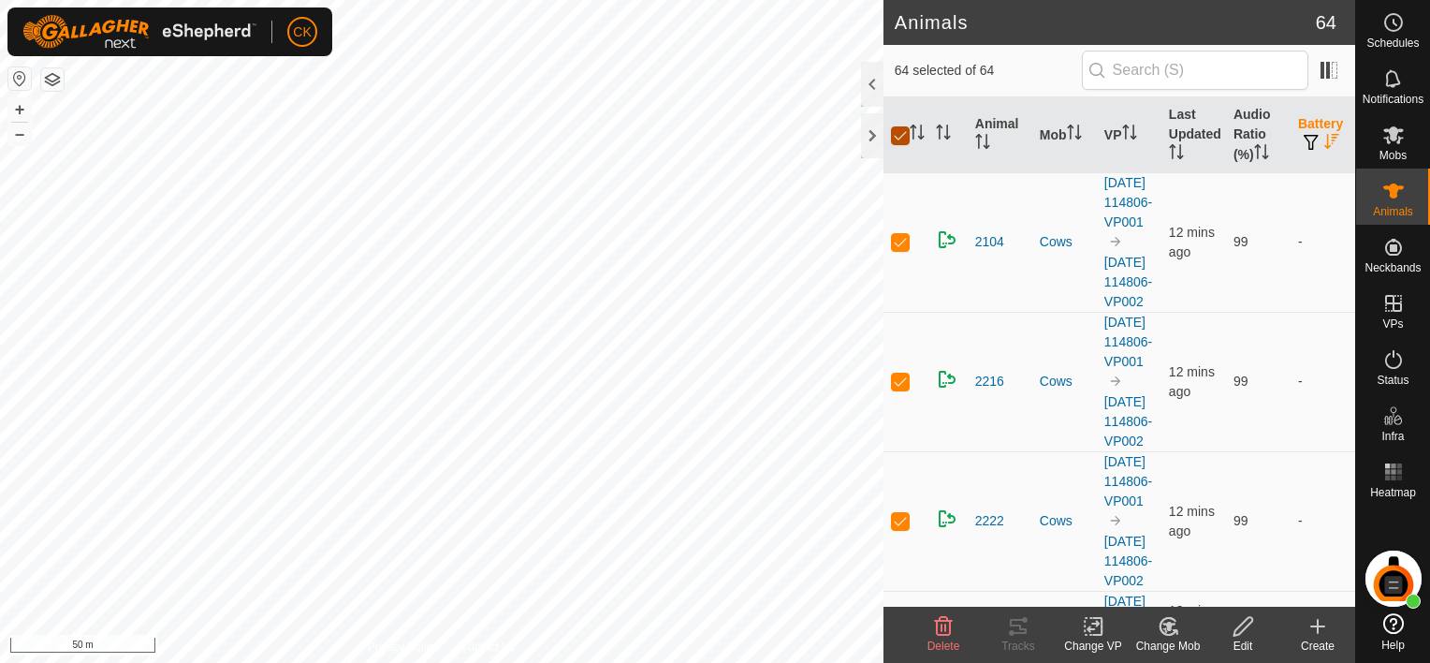
checkbox input "false"
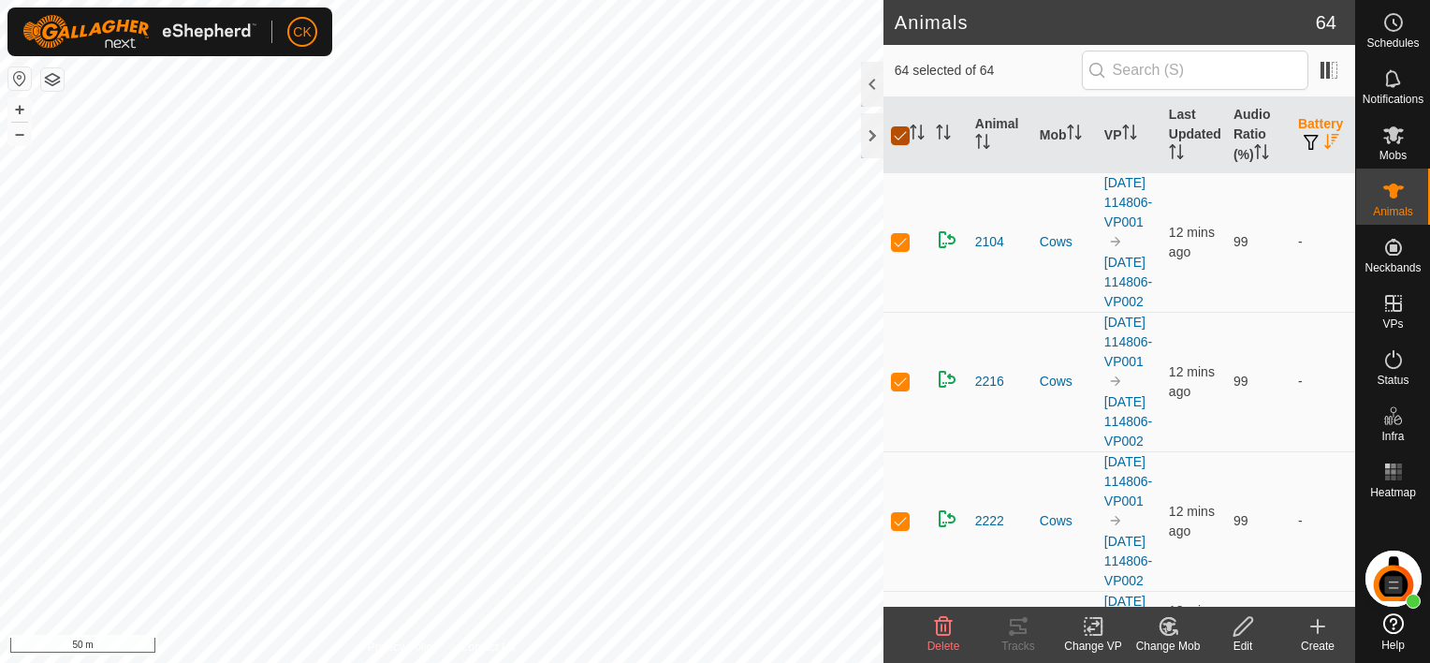
checkbox input "false"
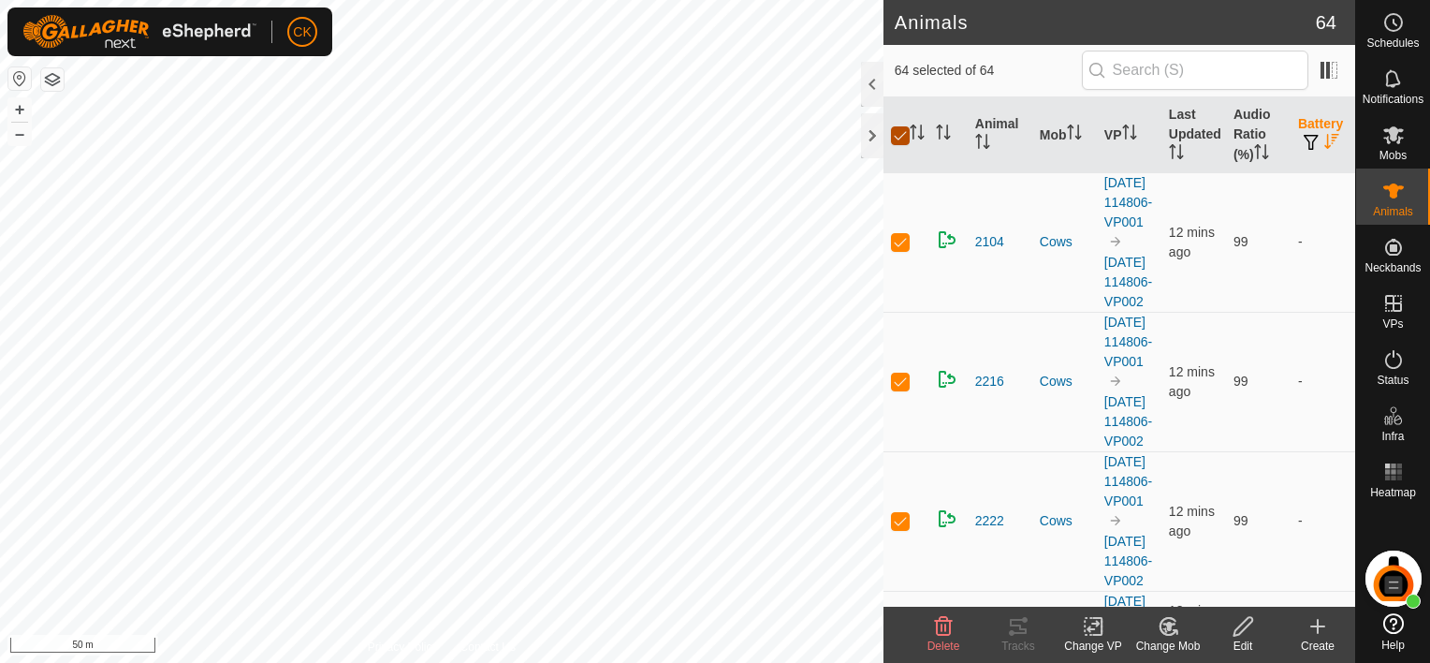
checkbox input "false"
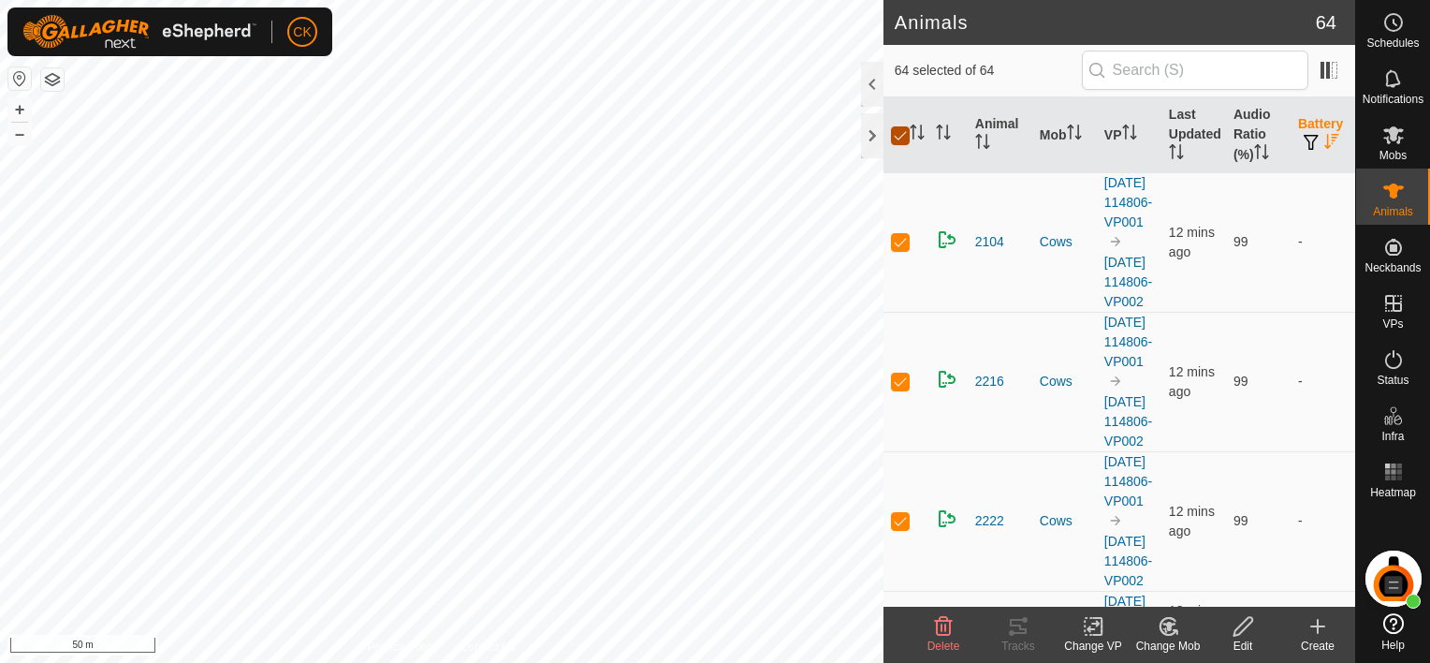
checkbox input "false"
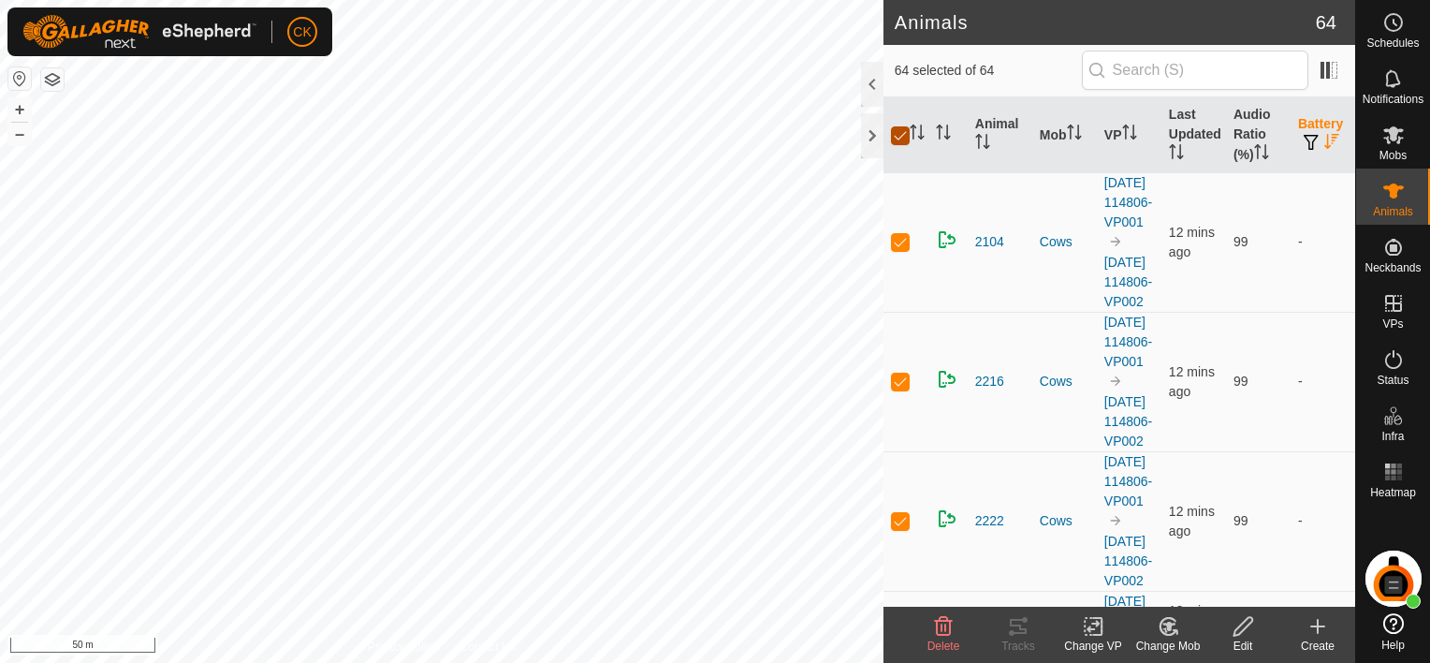
checkbox input "false"
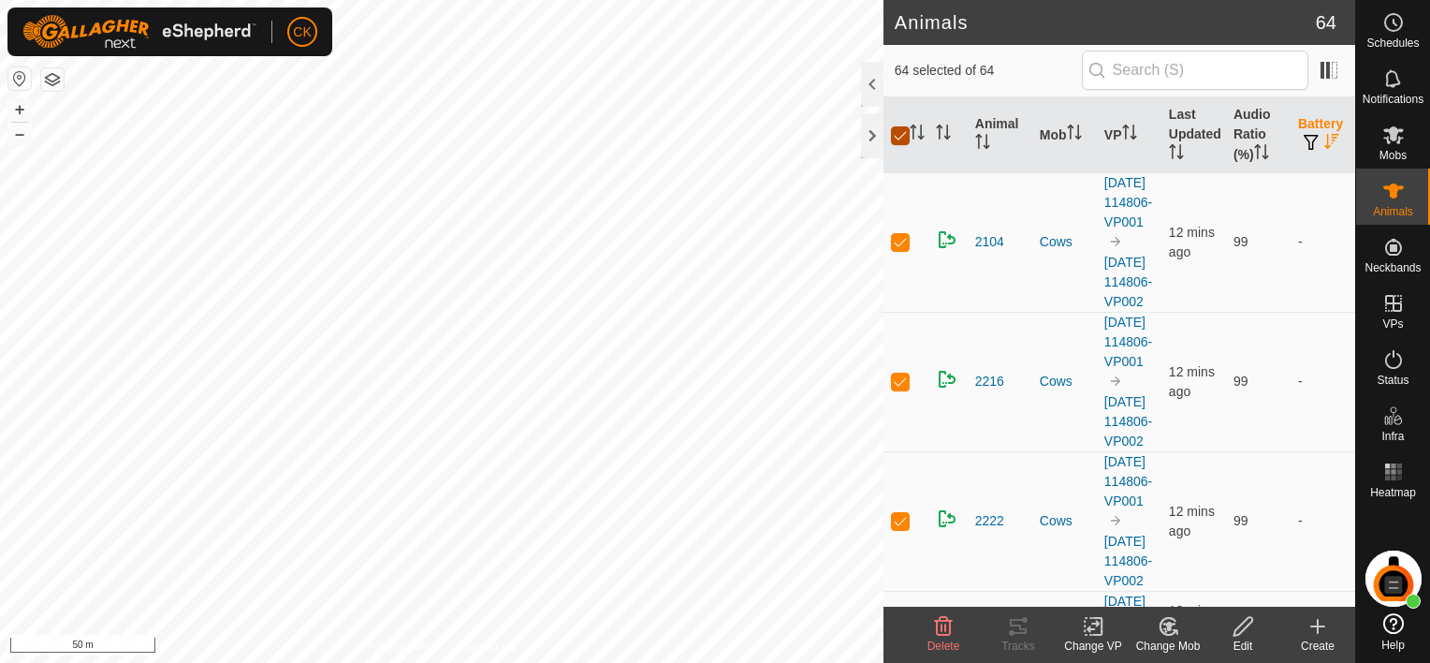
checkbox input "false"
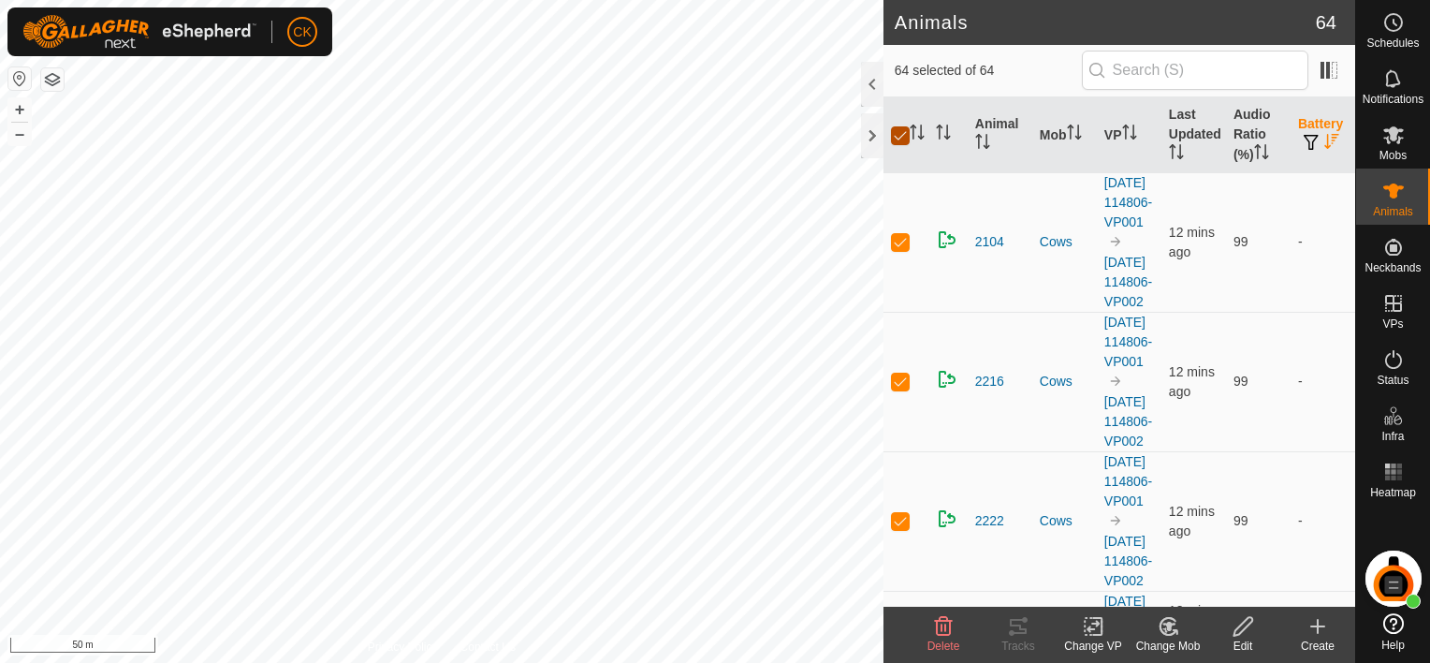
checkbox input "false"
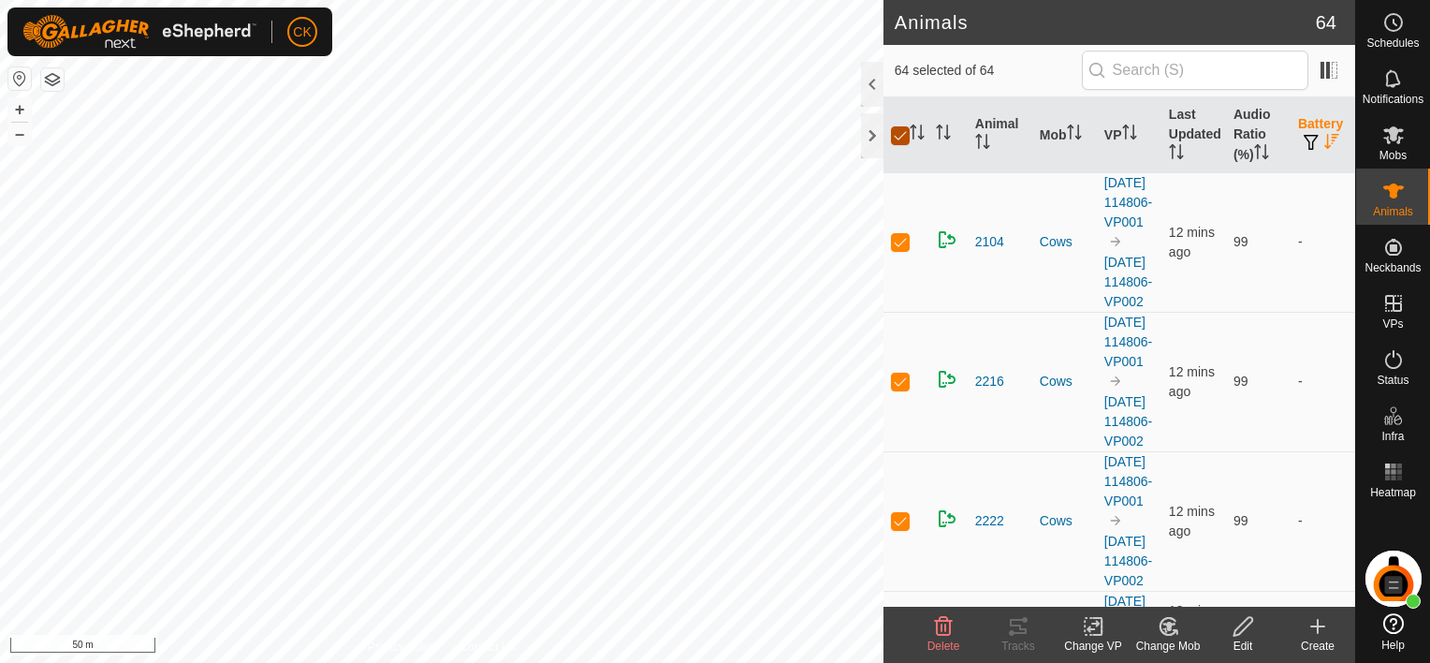
checkbox input "false"
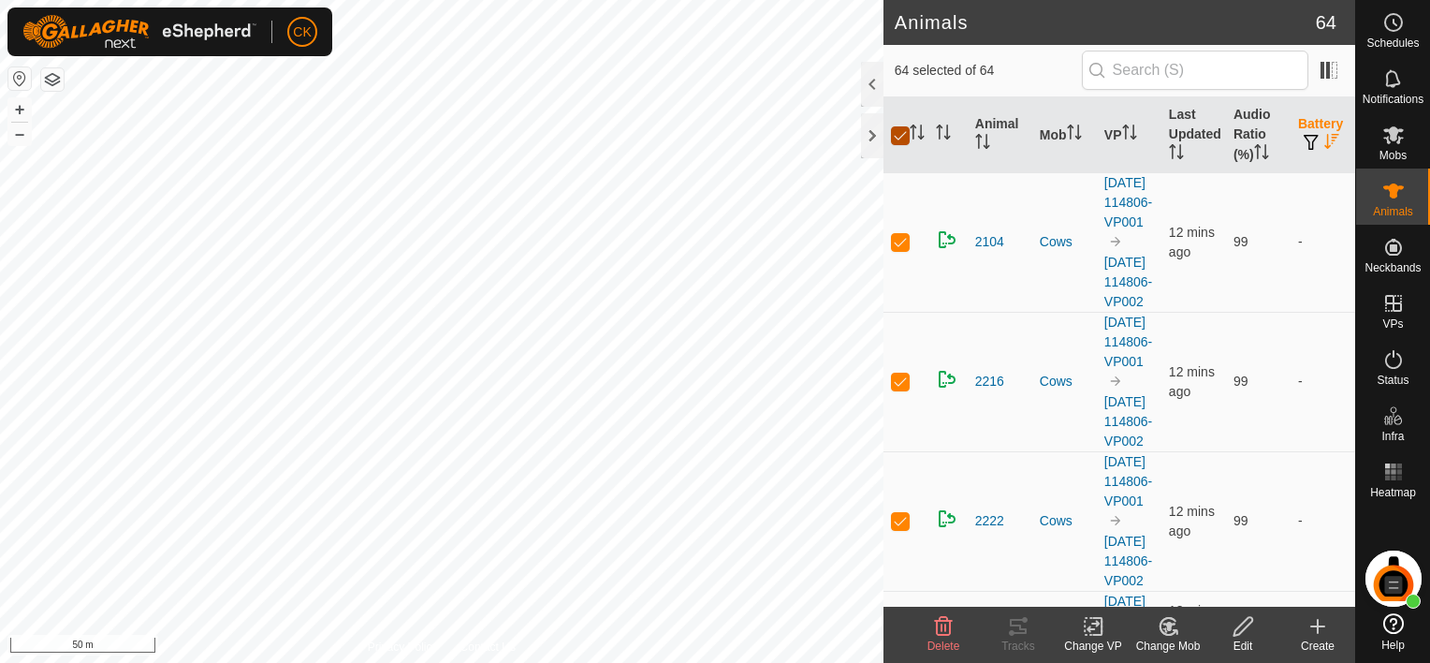
checkbox input "false"
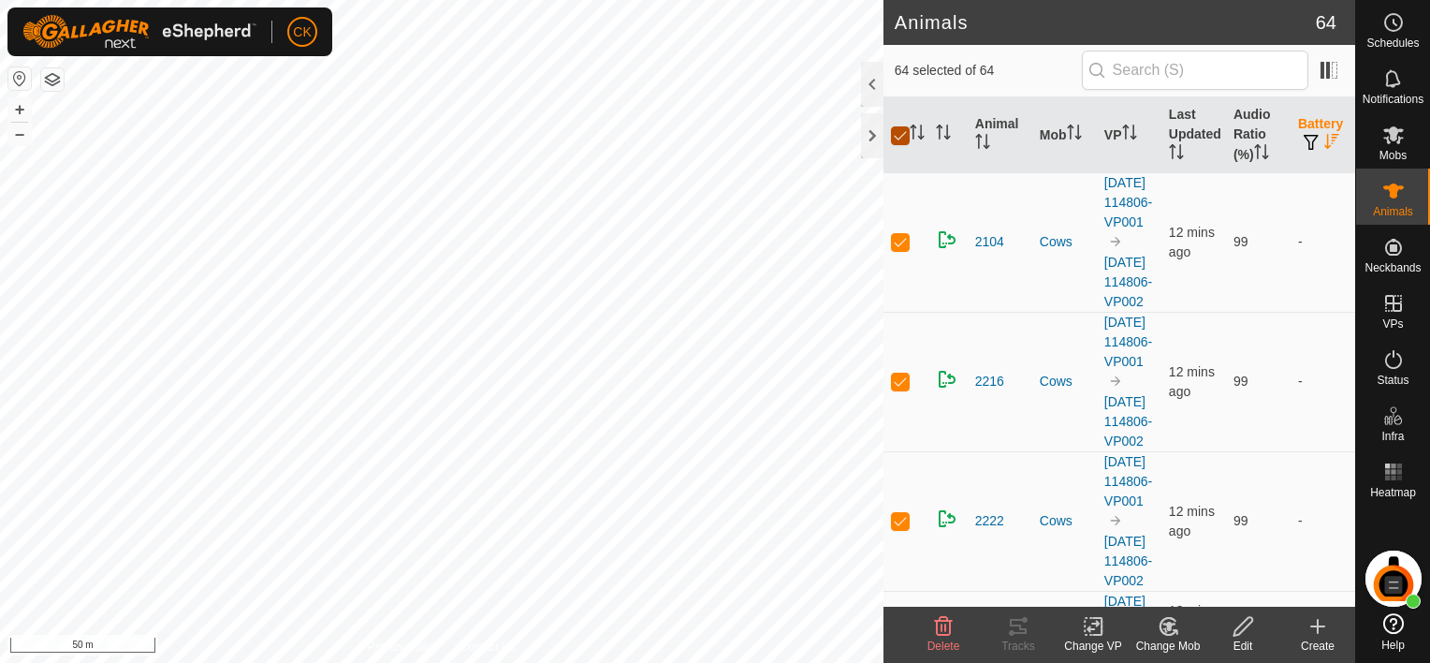
checkbox input "false"
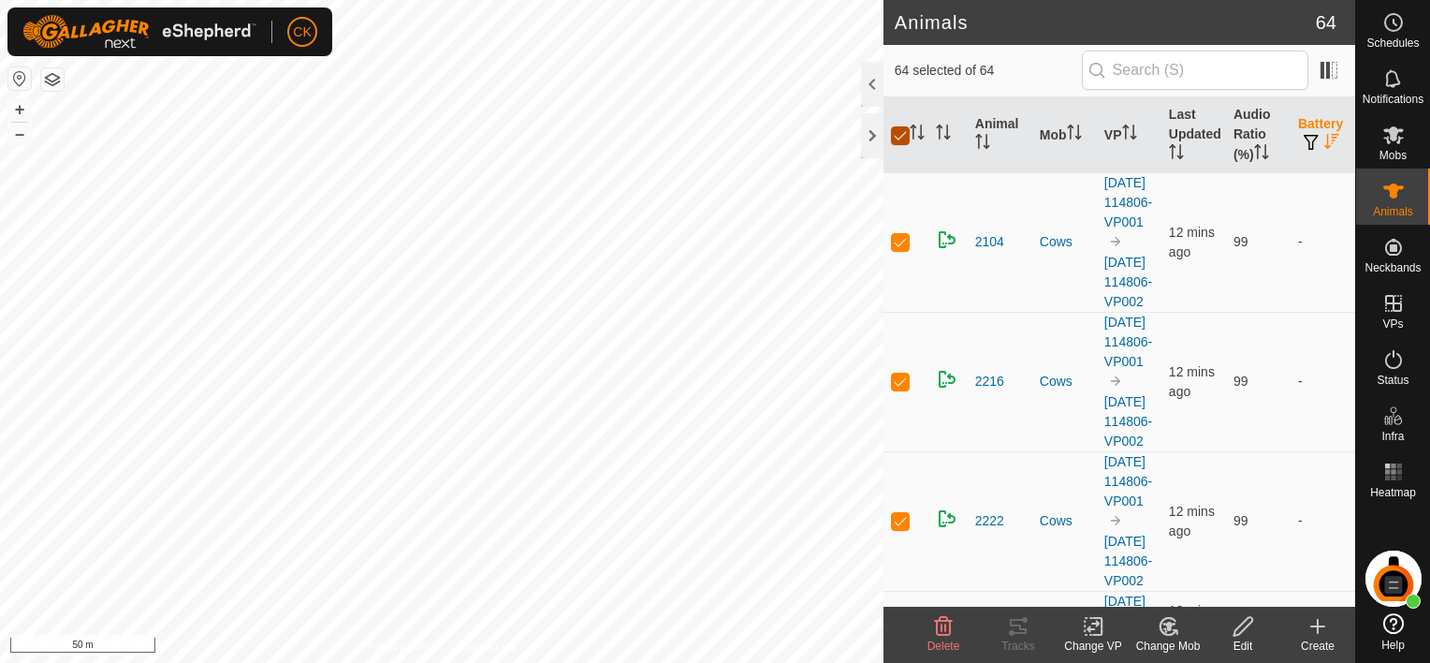
checkbox input "false"
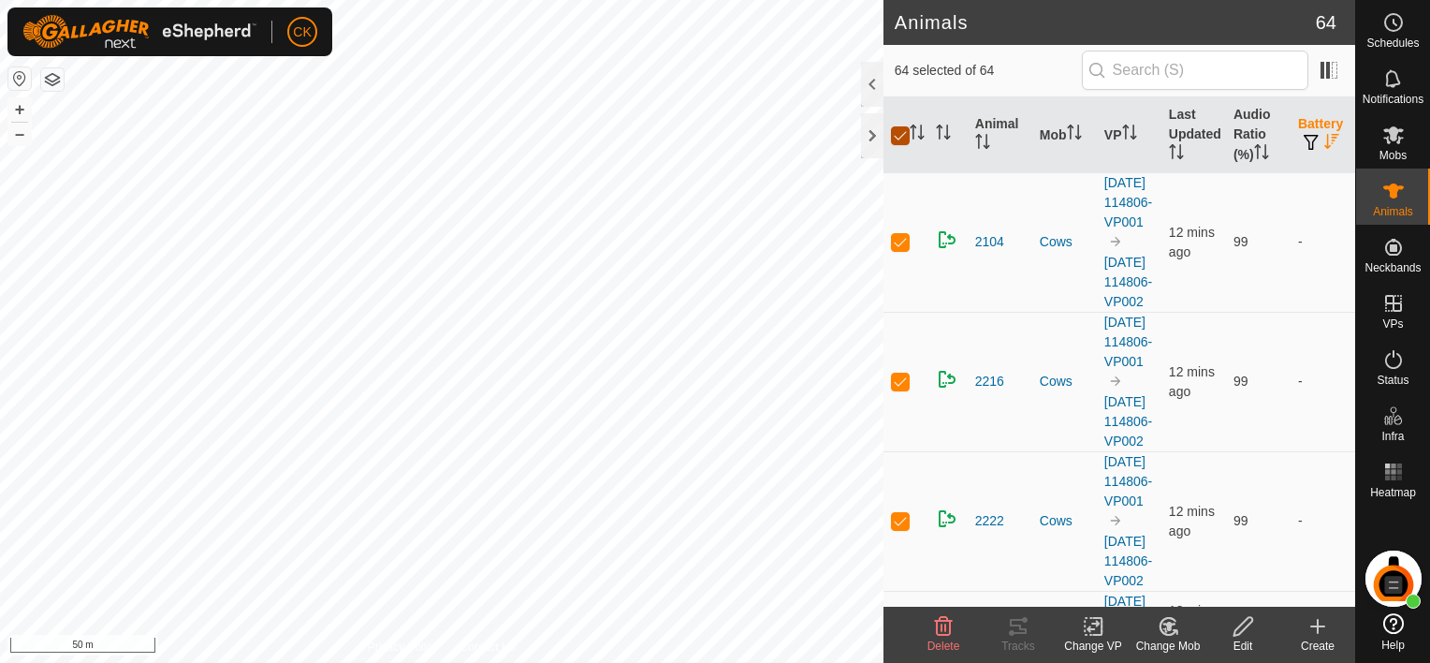
checkbox input "false"
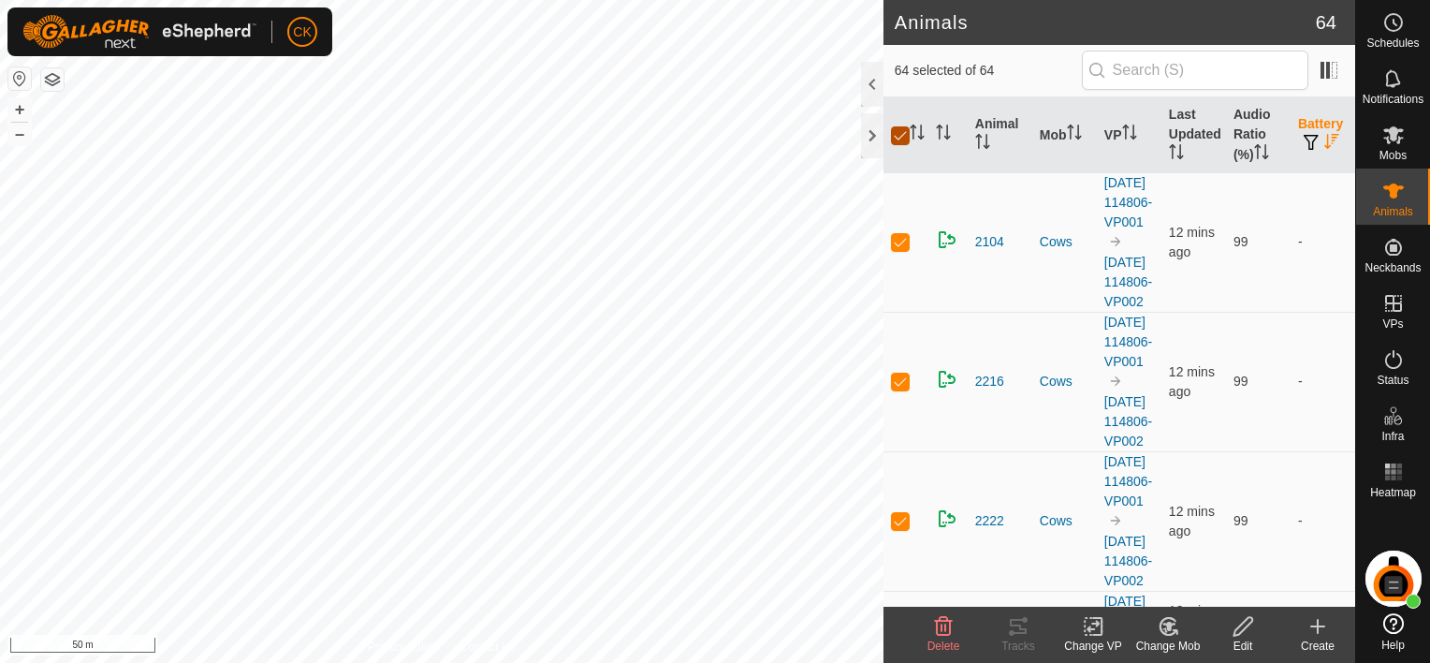
checkbox input "false"
checkbox input "true"
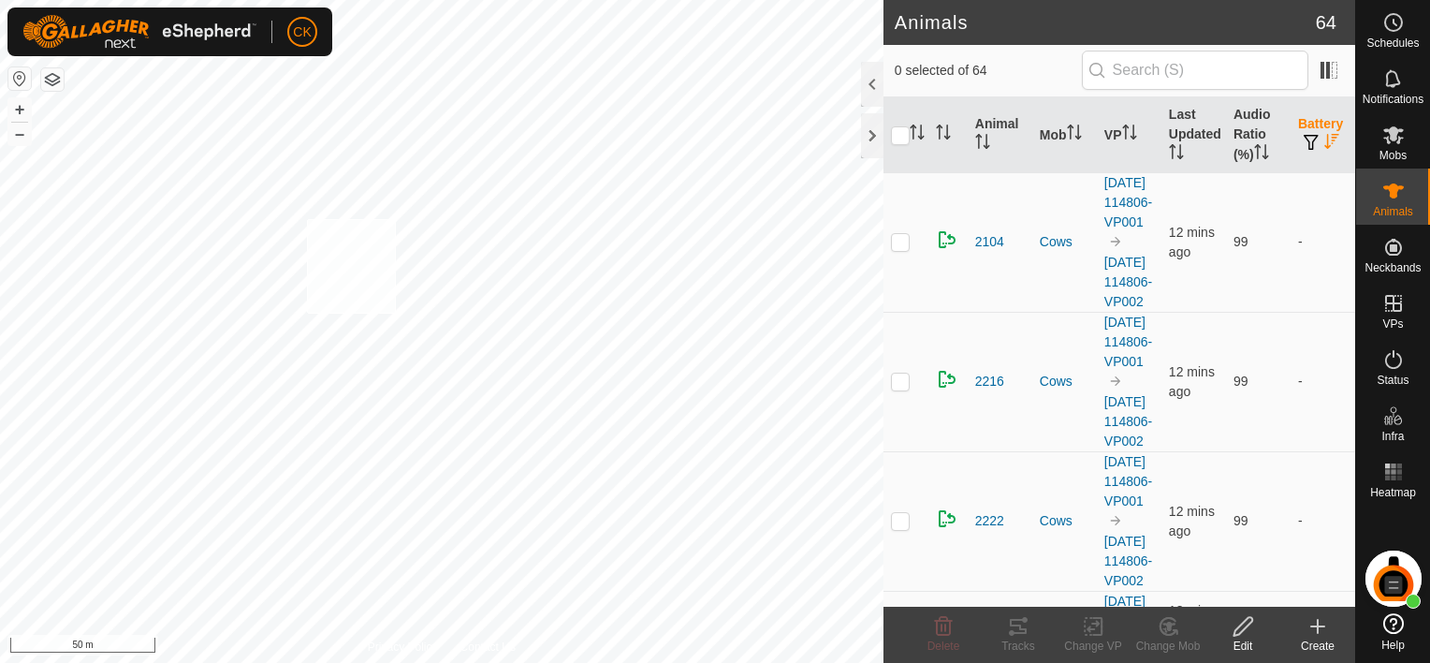
checkbox input "true"
click at [1014, 621] on icon at bounding box center [1018, 626] width 22 height 22
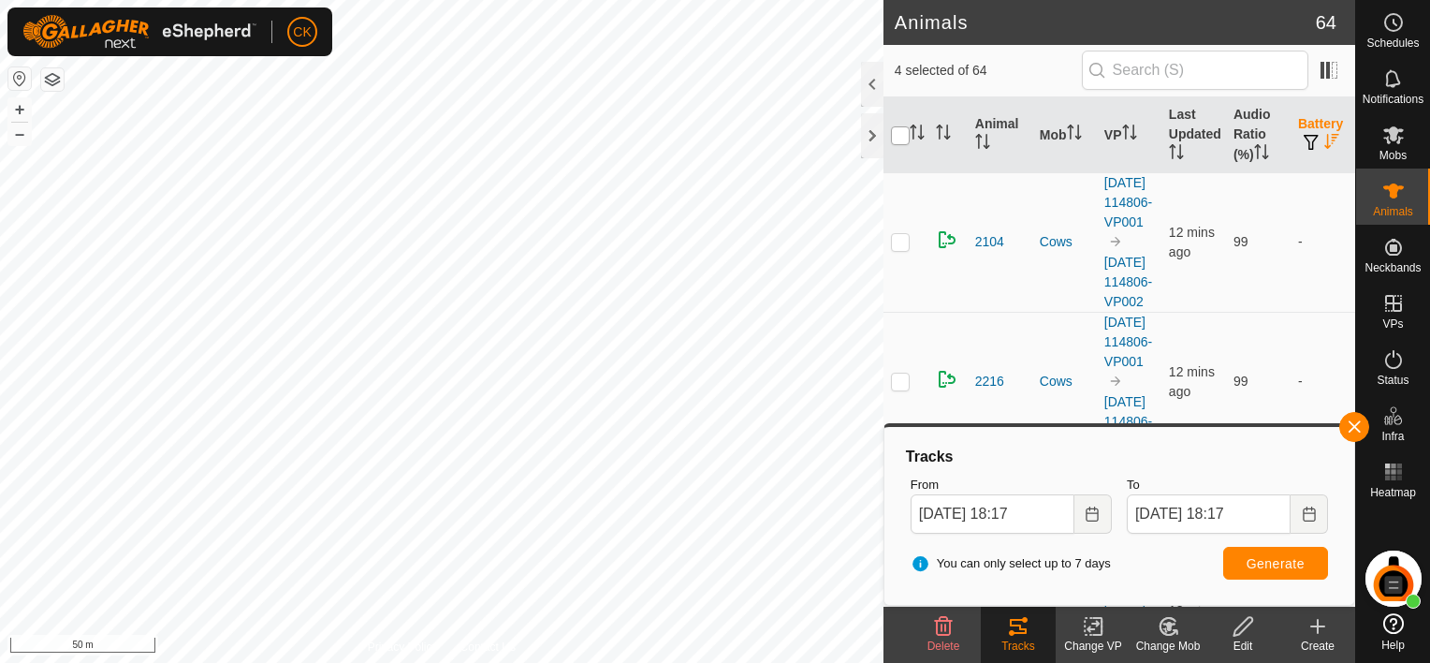
click at [897, 134] on input "checkbox" at bounding box center [900, 135] width 19 height 19
checkbox input "true"
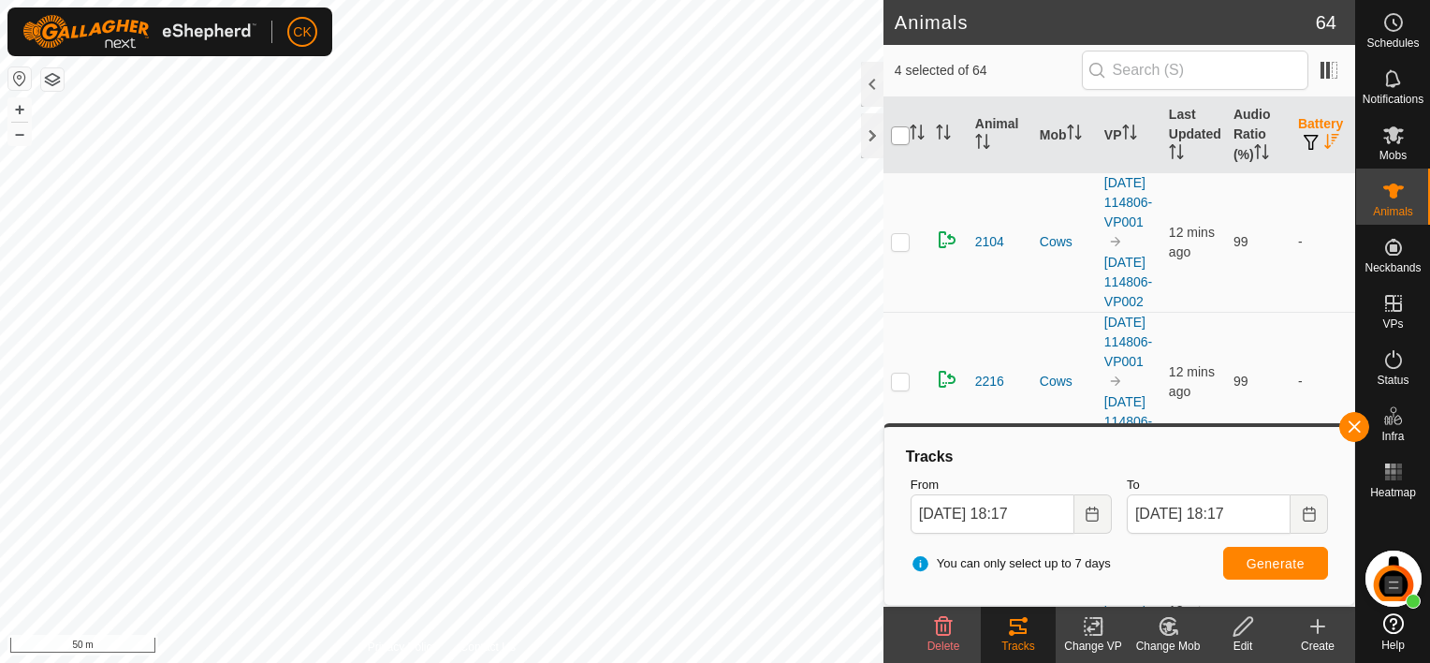
checkbox input "true"
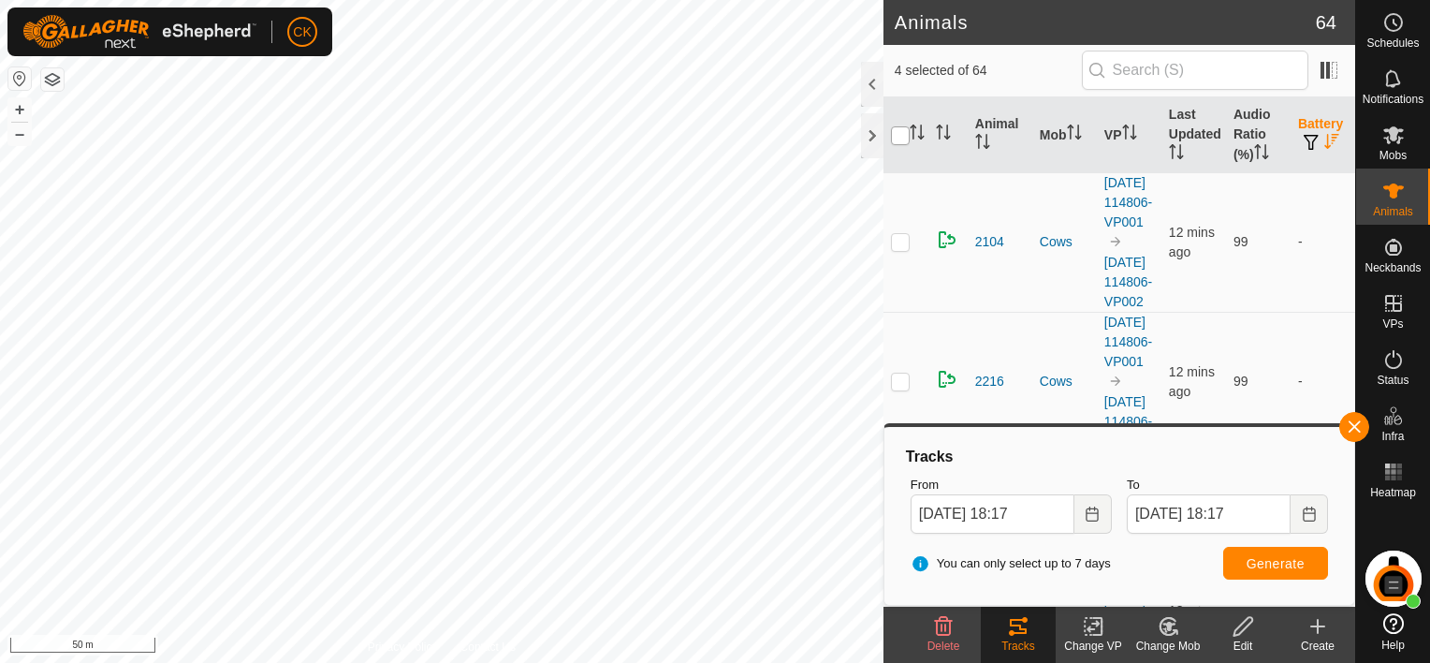
checkbox input "true"
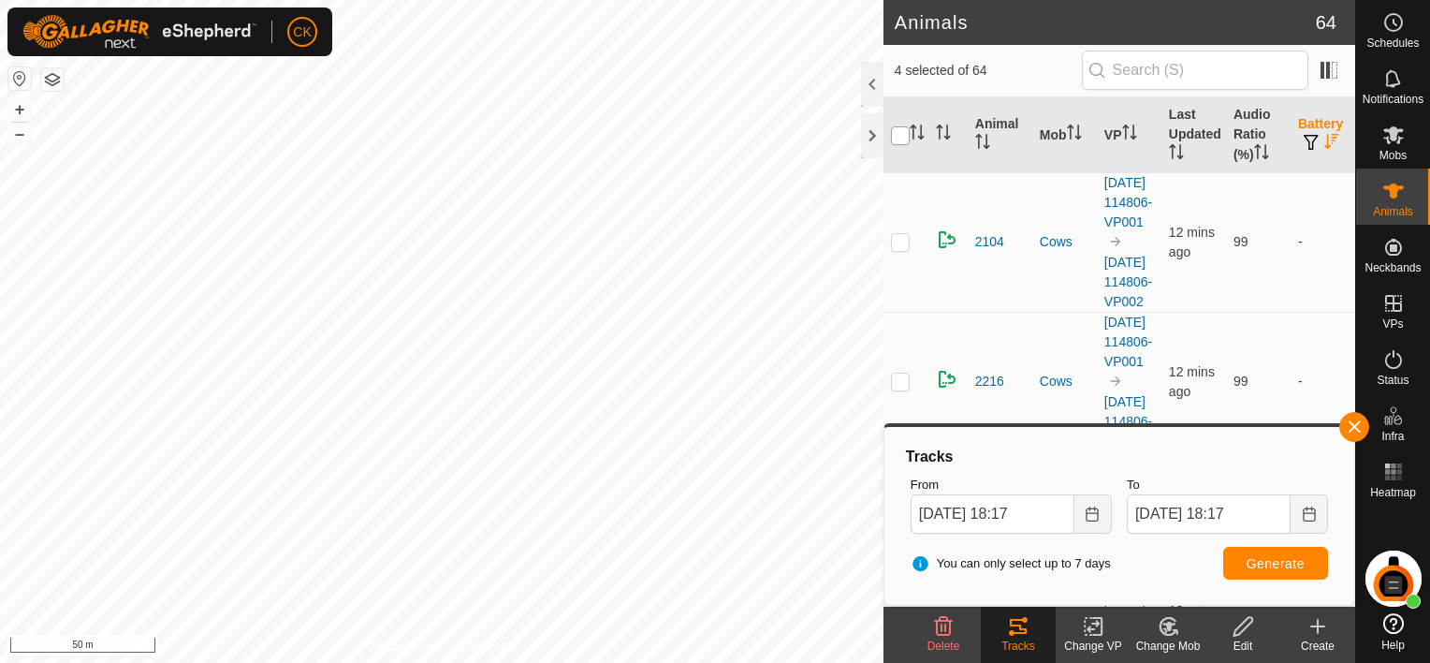
checkbox input "true"
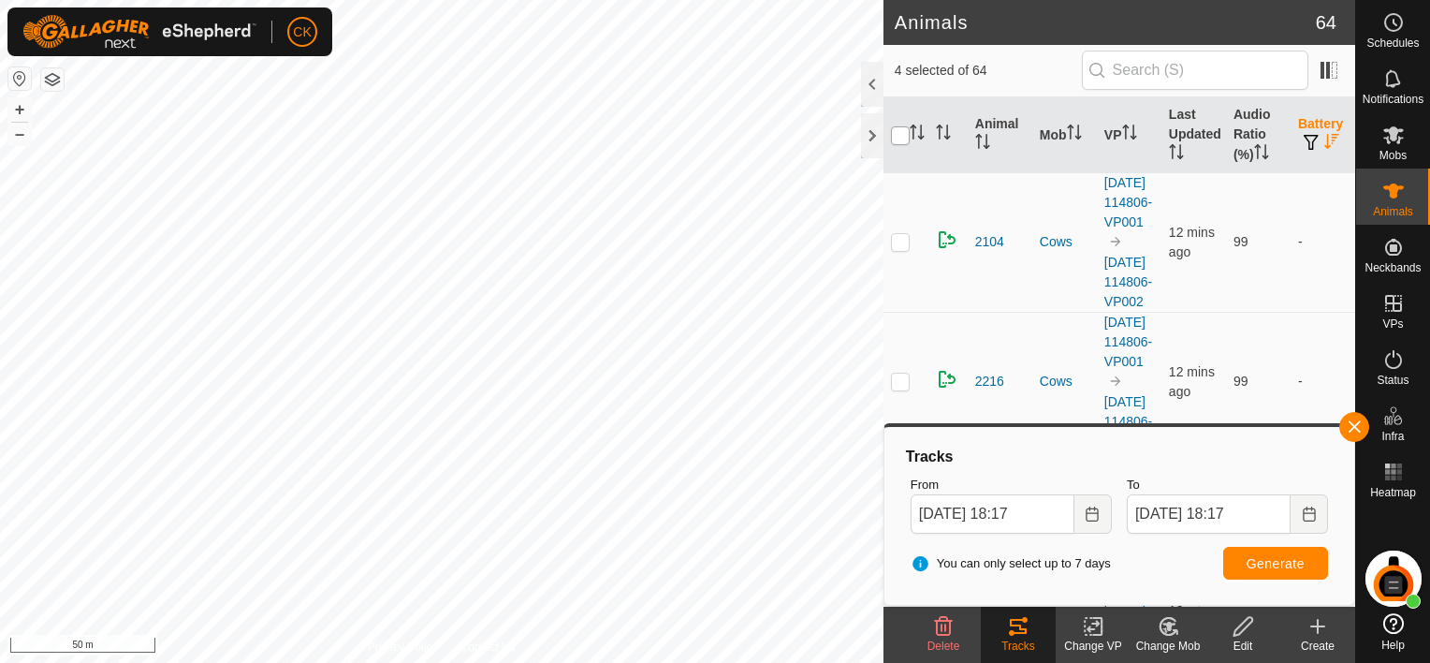
checkbox input "true"
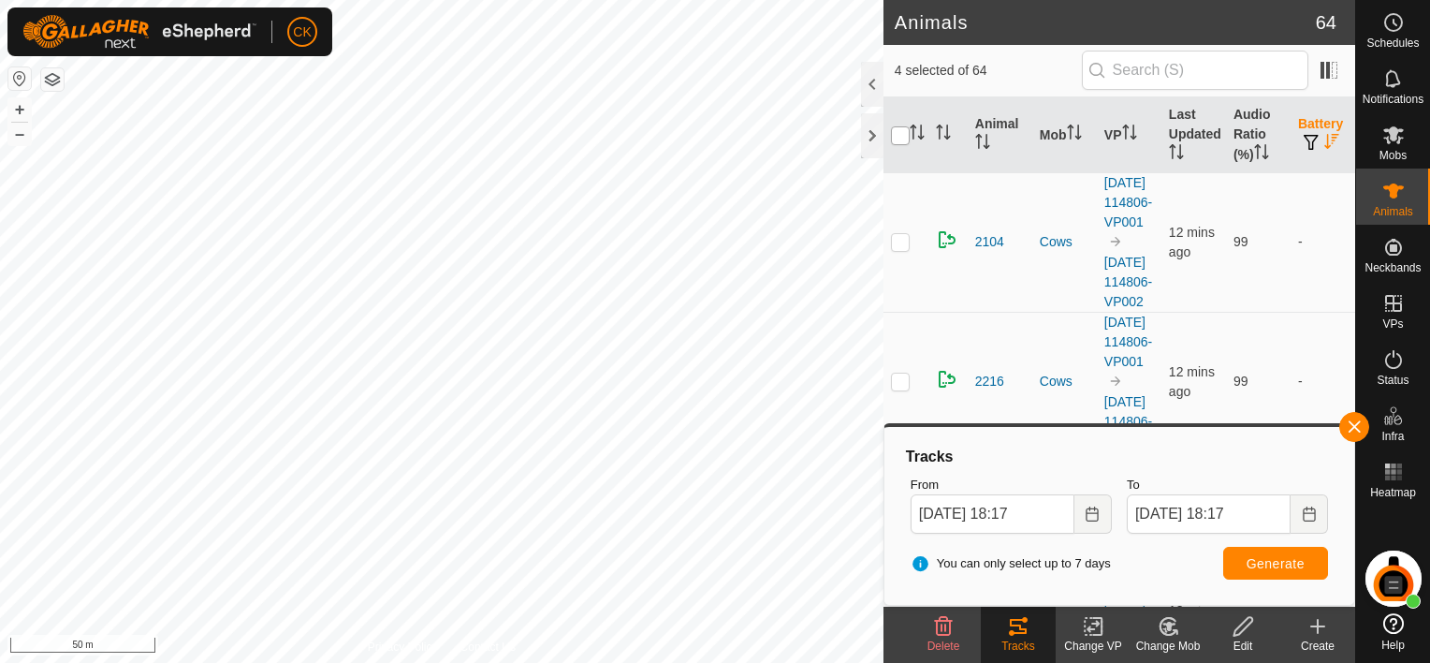
checkbox input "true"
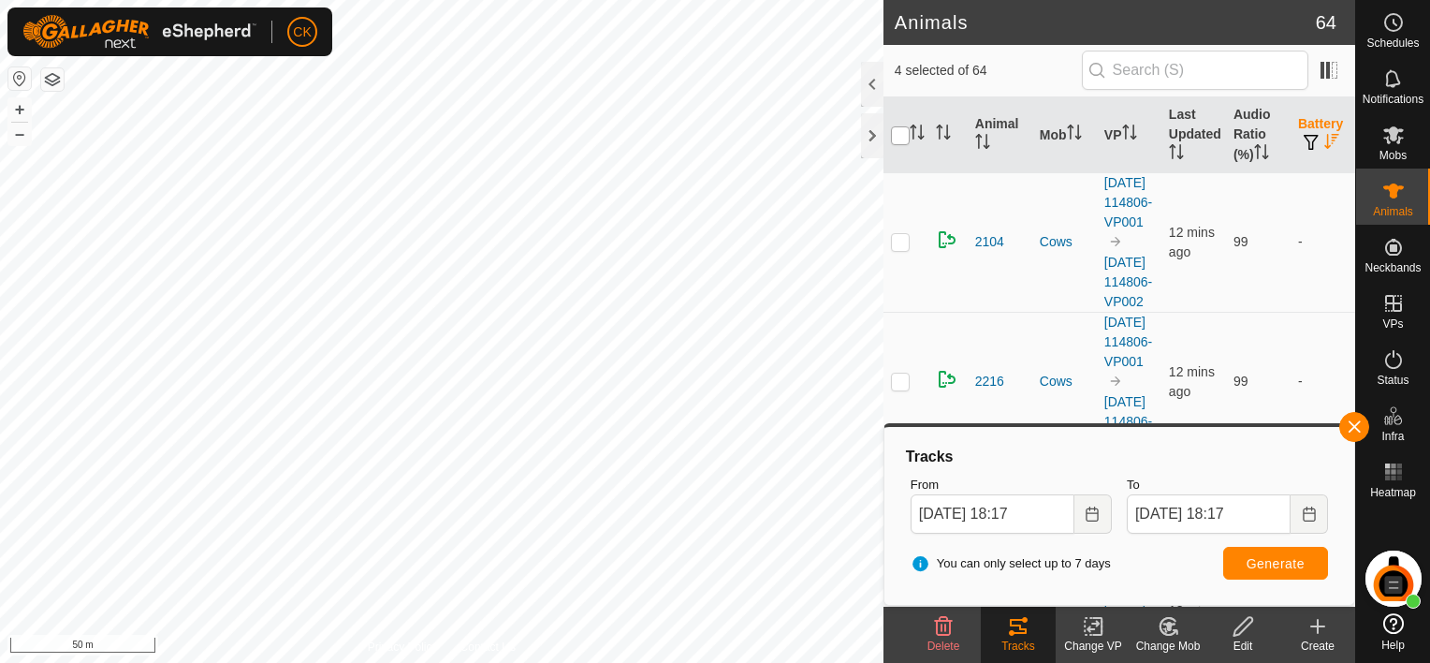
checkbox input "true"
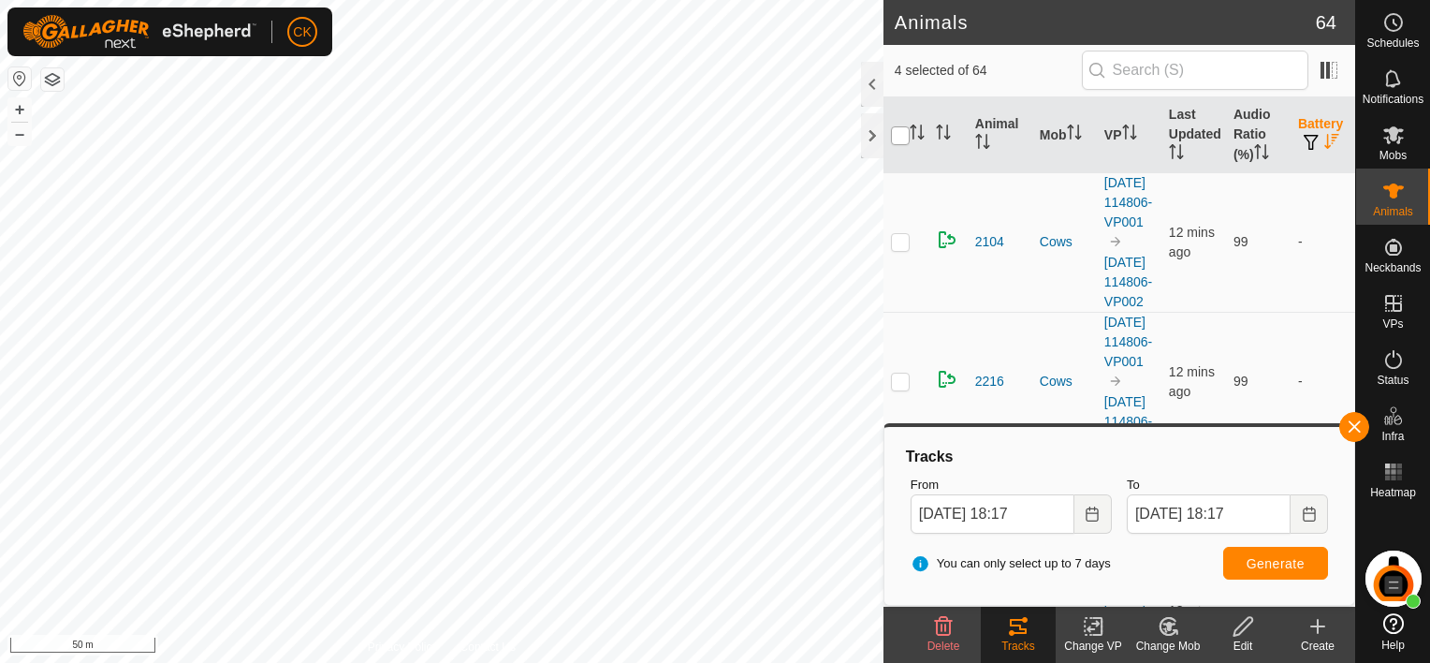
checkbox input "true"
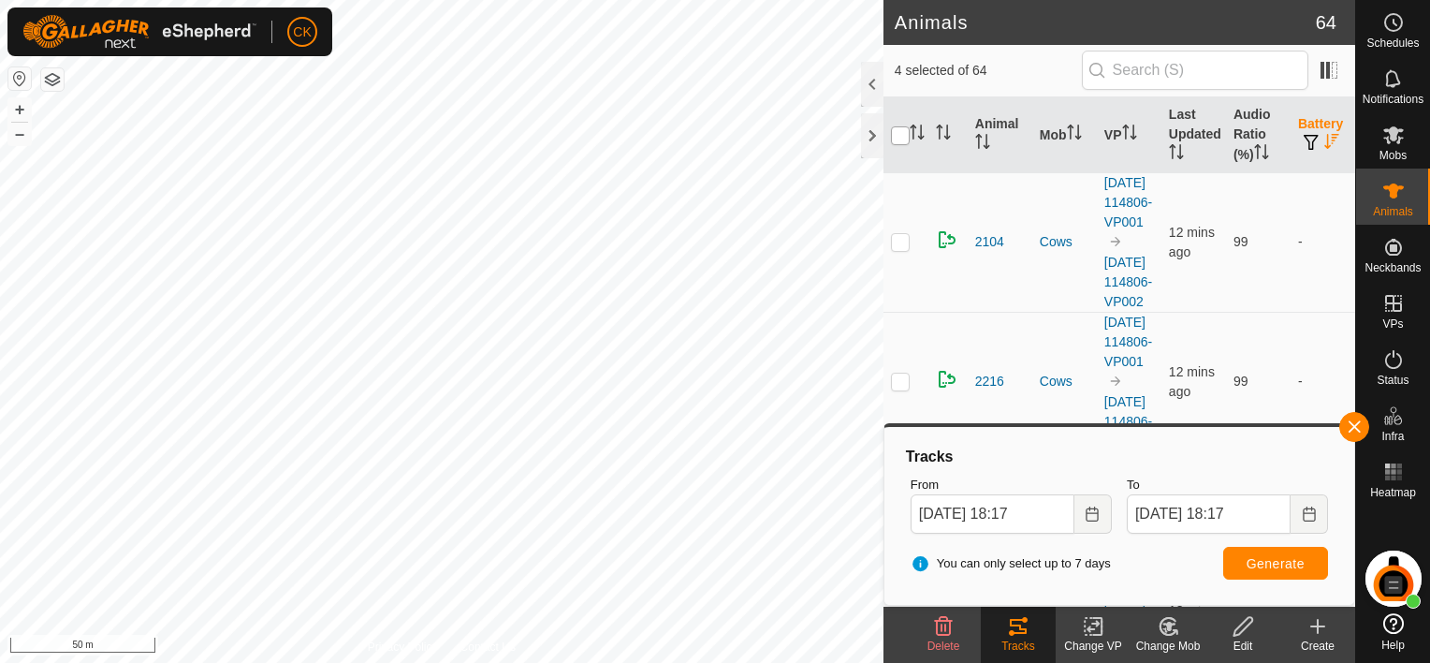
checkbox input "true"
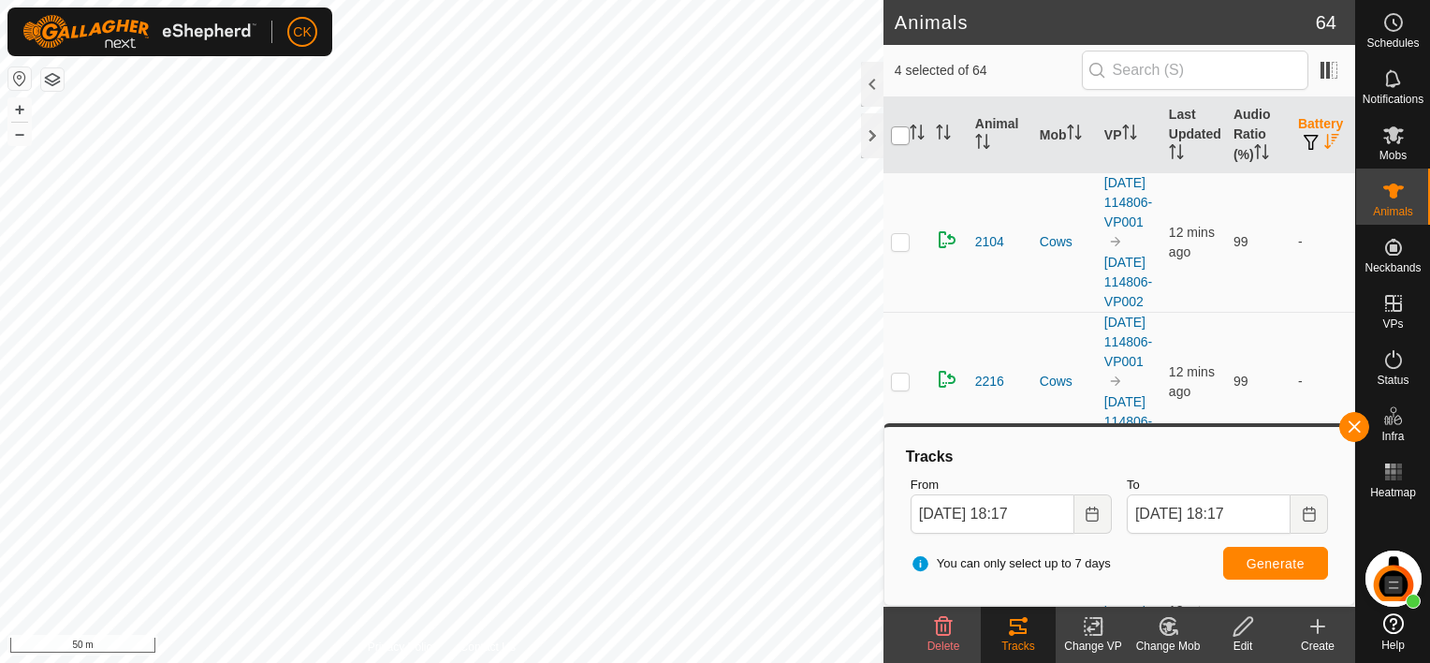
checkbox input "true"
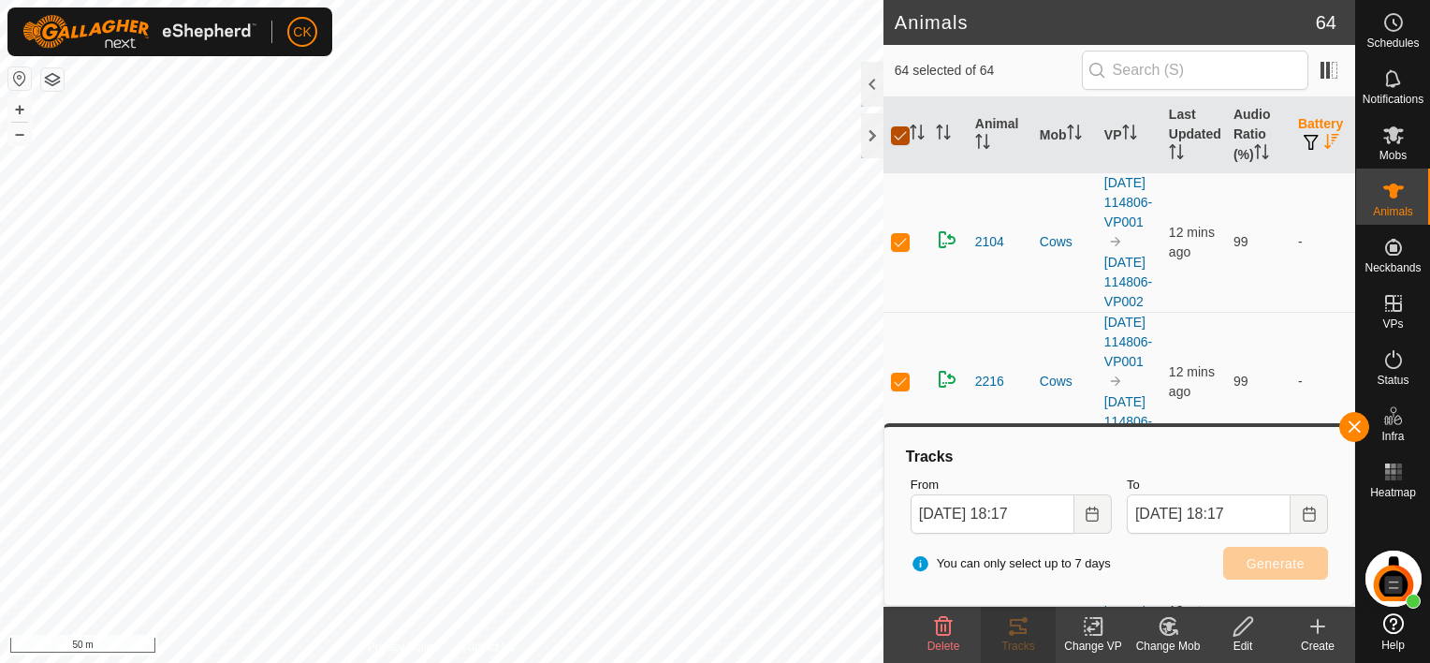
click at [897, 134] on input "checkbox" at bounding box center [900, 135] width 19 height 19
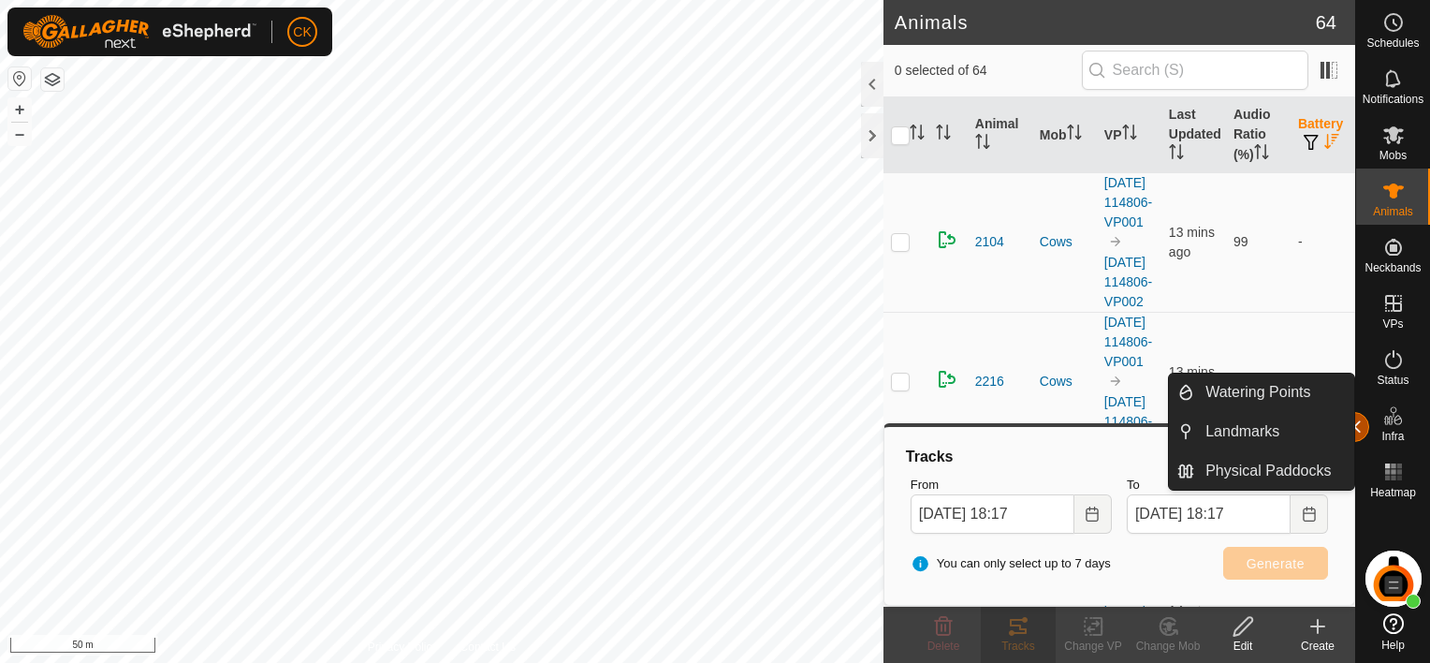
click at [1358, 423] on button "button" at bounding box center [1354, 427] width 30 height 30
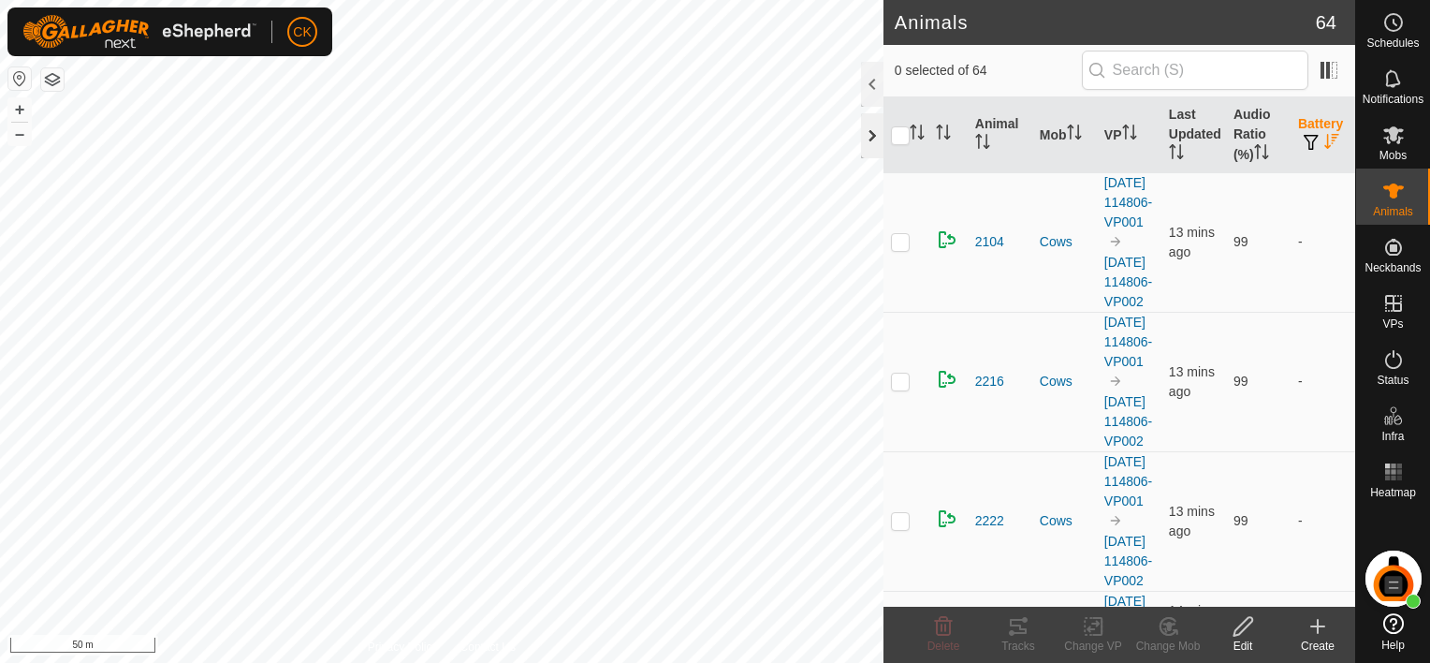
click at [867, 132] on div at bounding box center [872, 135] width 22 height 45
